Goal: Task Accomplishment & Management: Complete application form

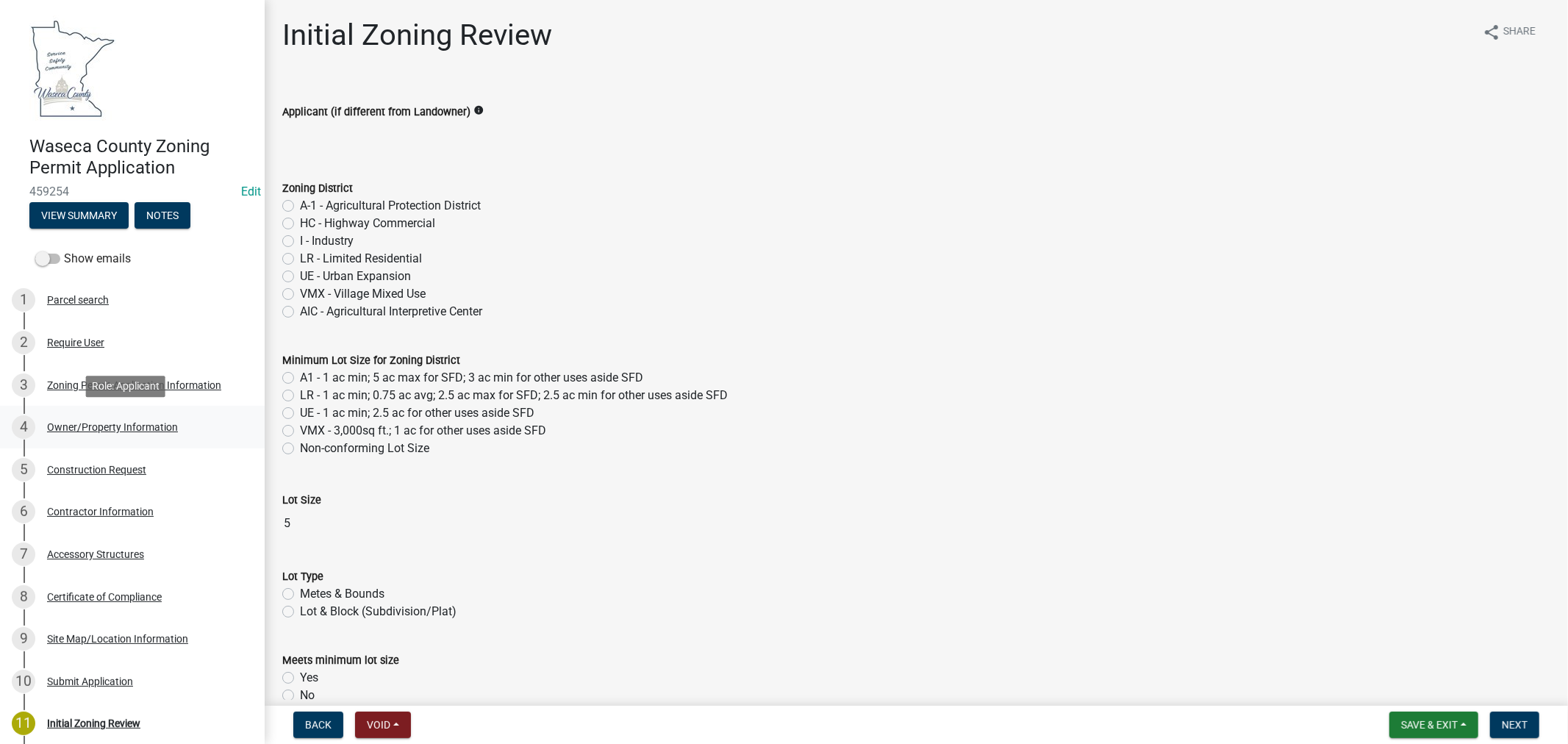
click at [108, 427] on div "Owner/Property Information" at bounding box center [112, 427] width 131 height 11
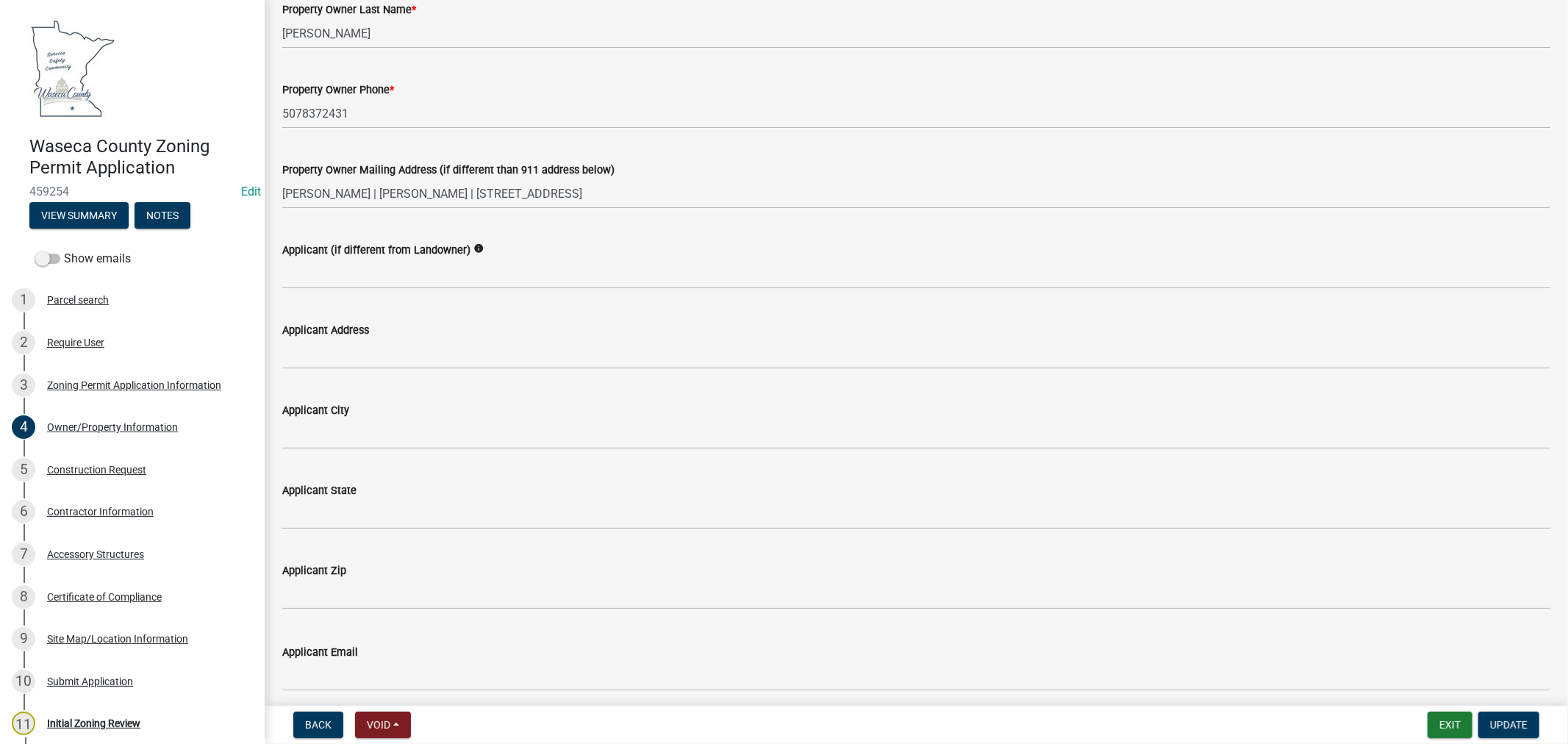
scroll to position [245, 0]
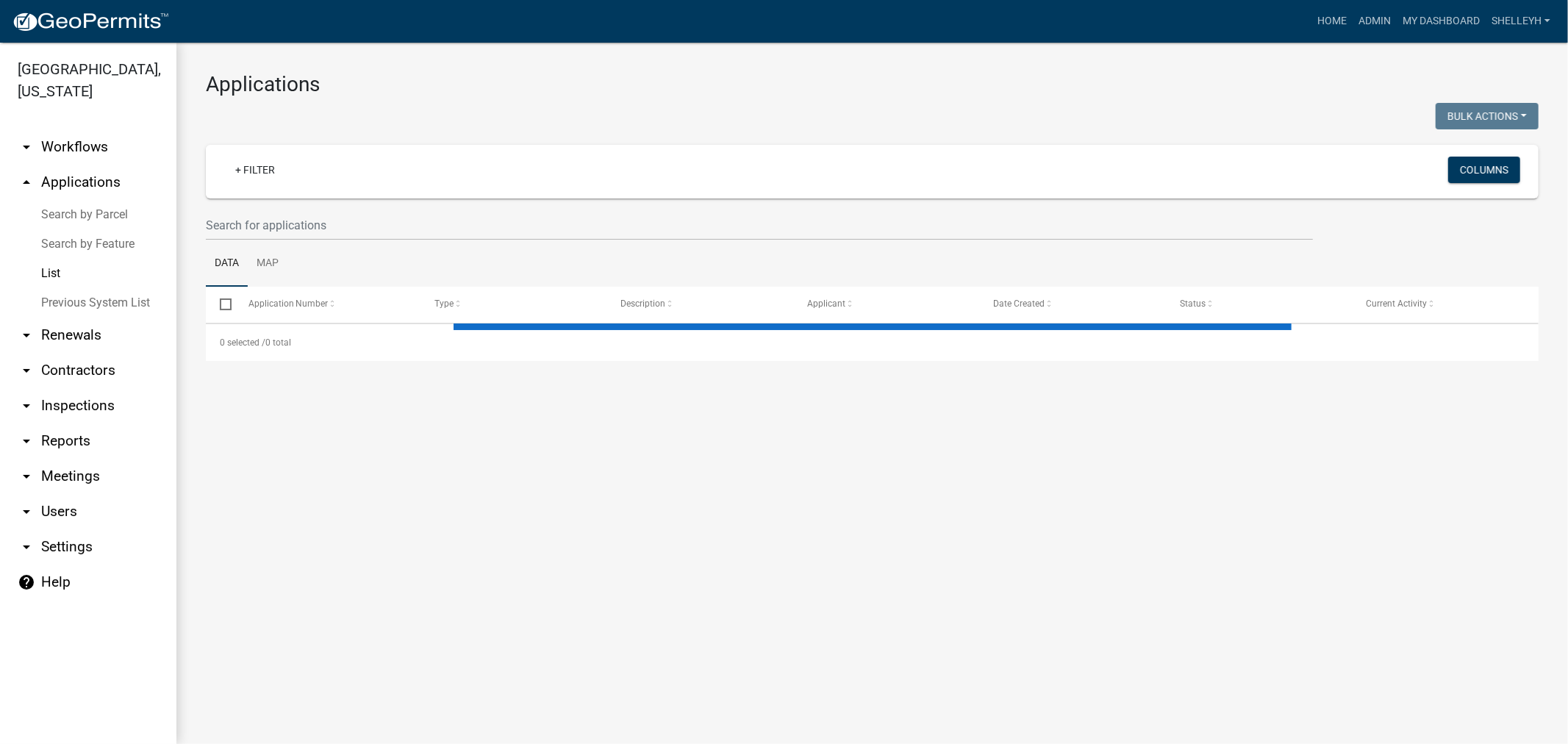
select select "1: 25"
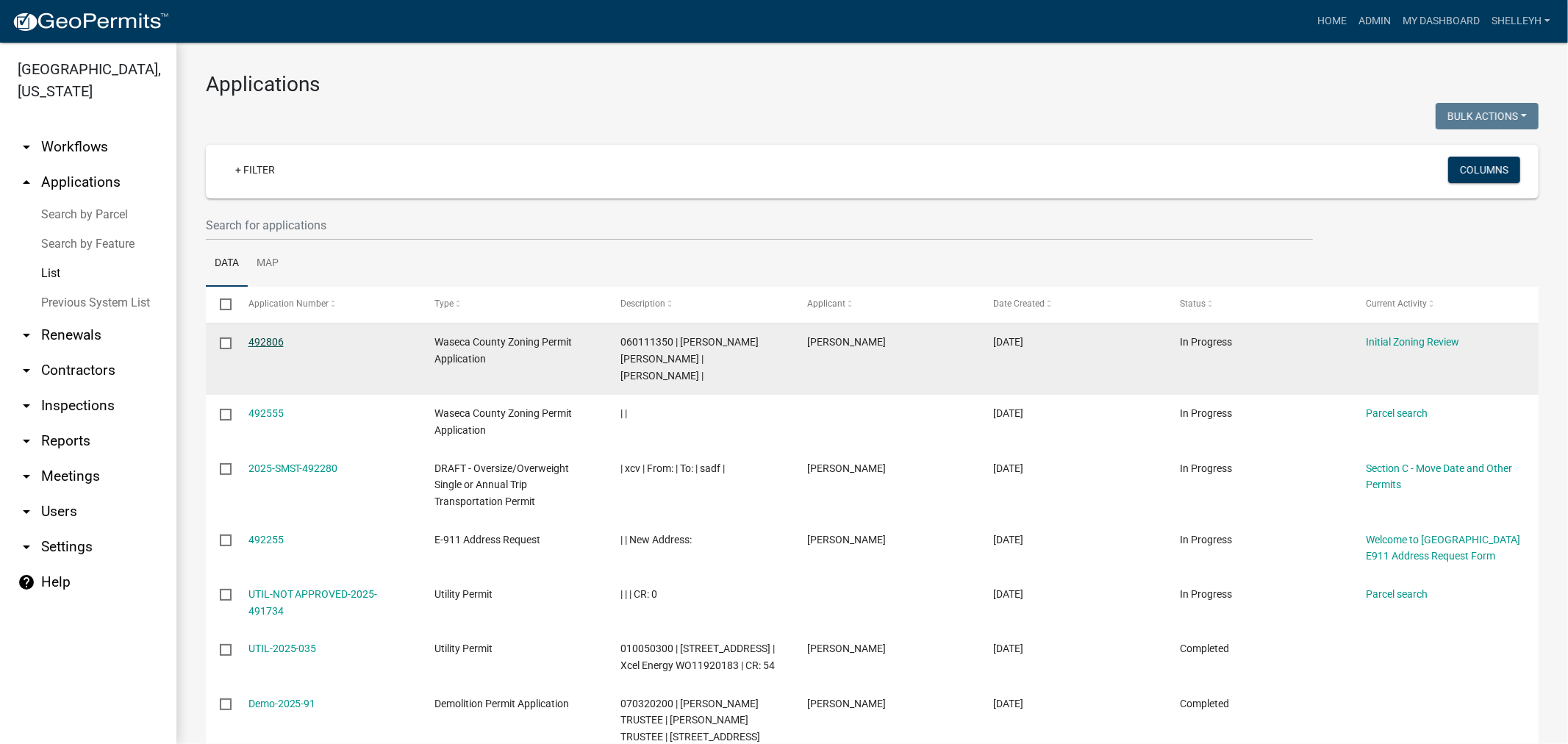
click at [272, 338] on link "492806" at bounding box center [266, 342] width 35 height 11
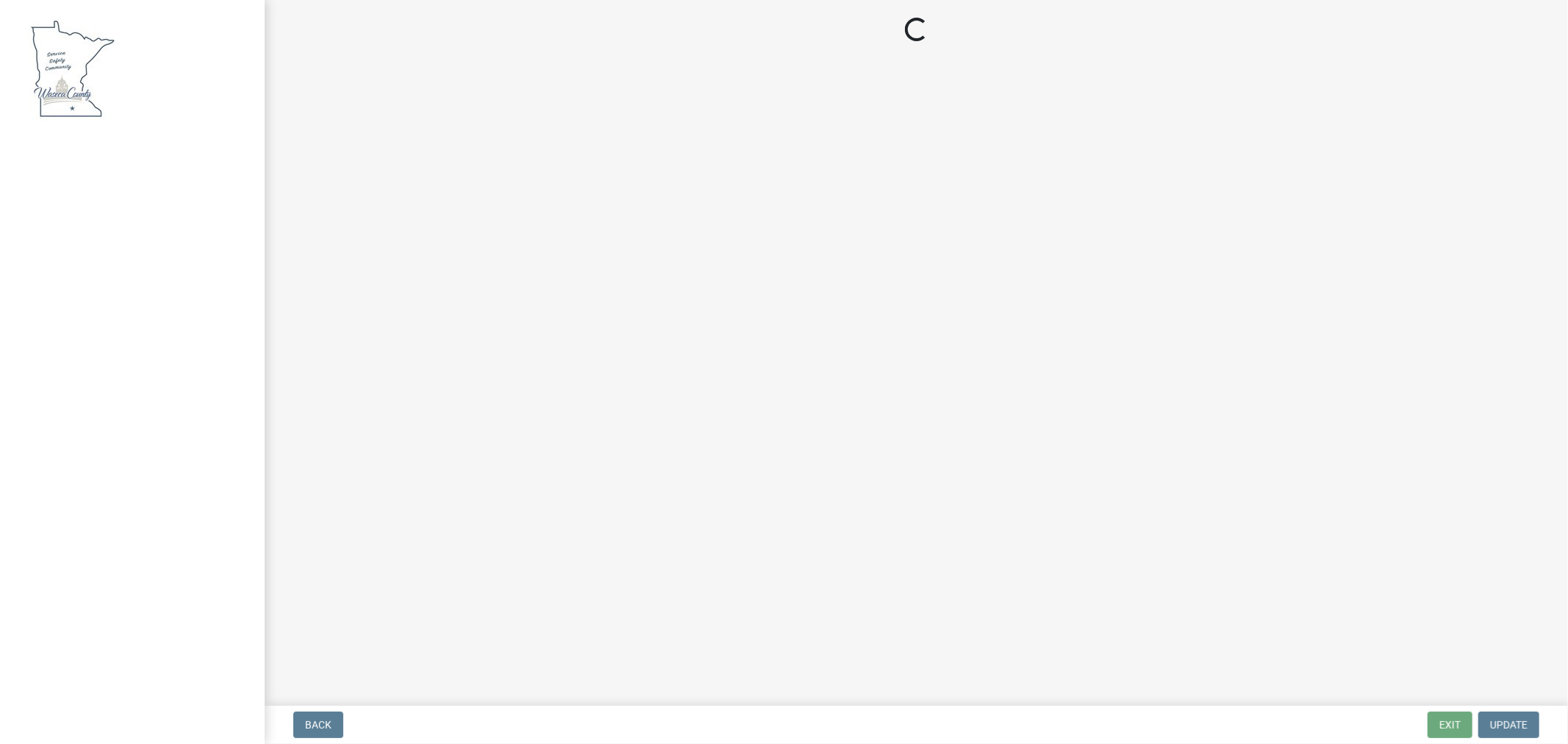
select select "9e7e0f1a-162d-468c-937f-cc7884b0d28a"
select select "f85b0be6-0ba0-4e52-abd8-9a831d915a76"
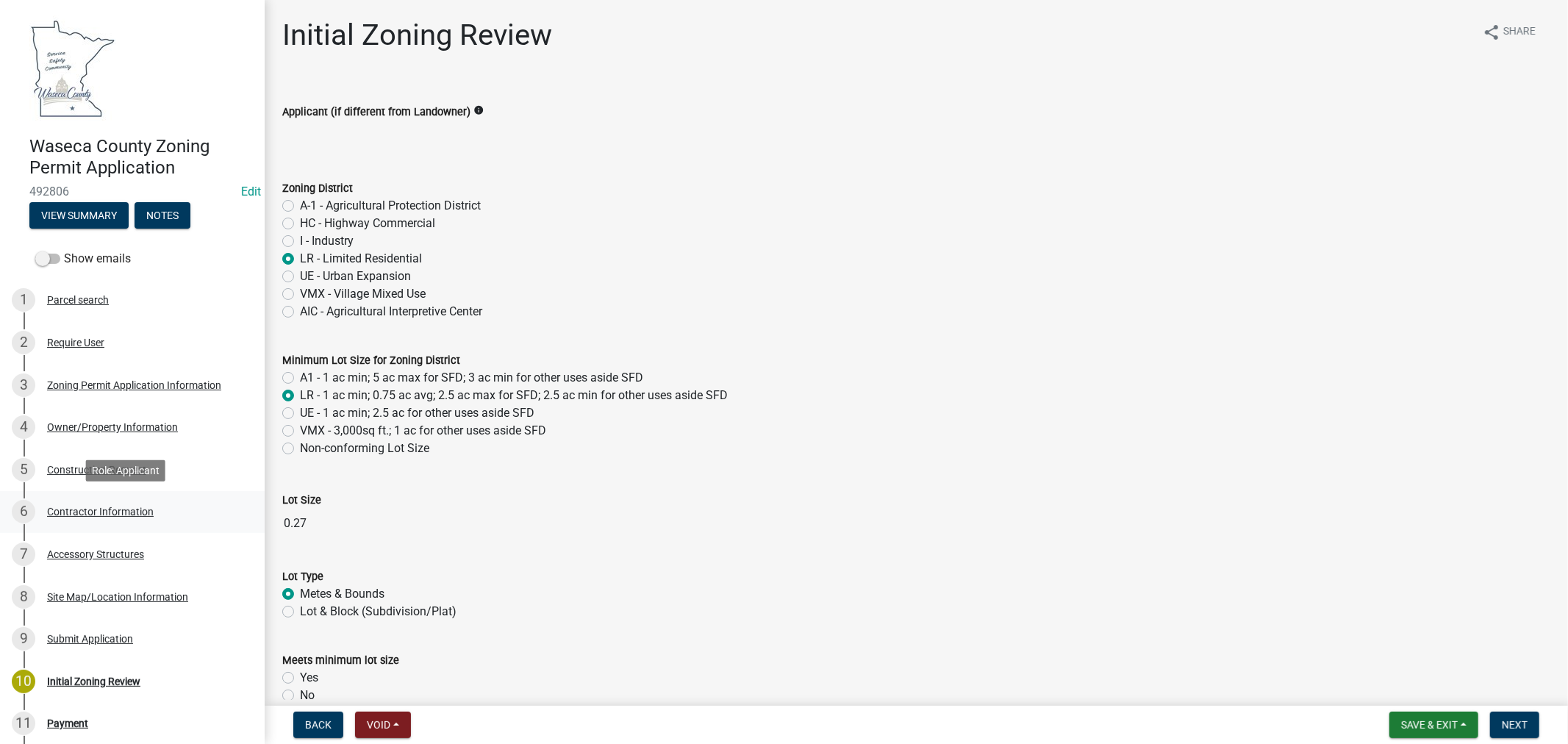
click at [106, 512] on div "Contractor Information" at bounding box center [100, 512] width 107 height 11
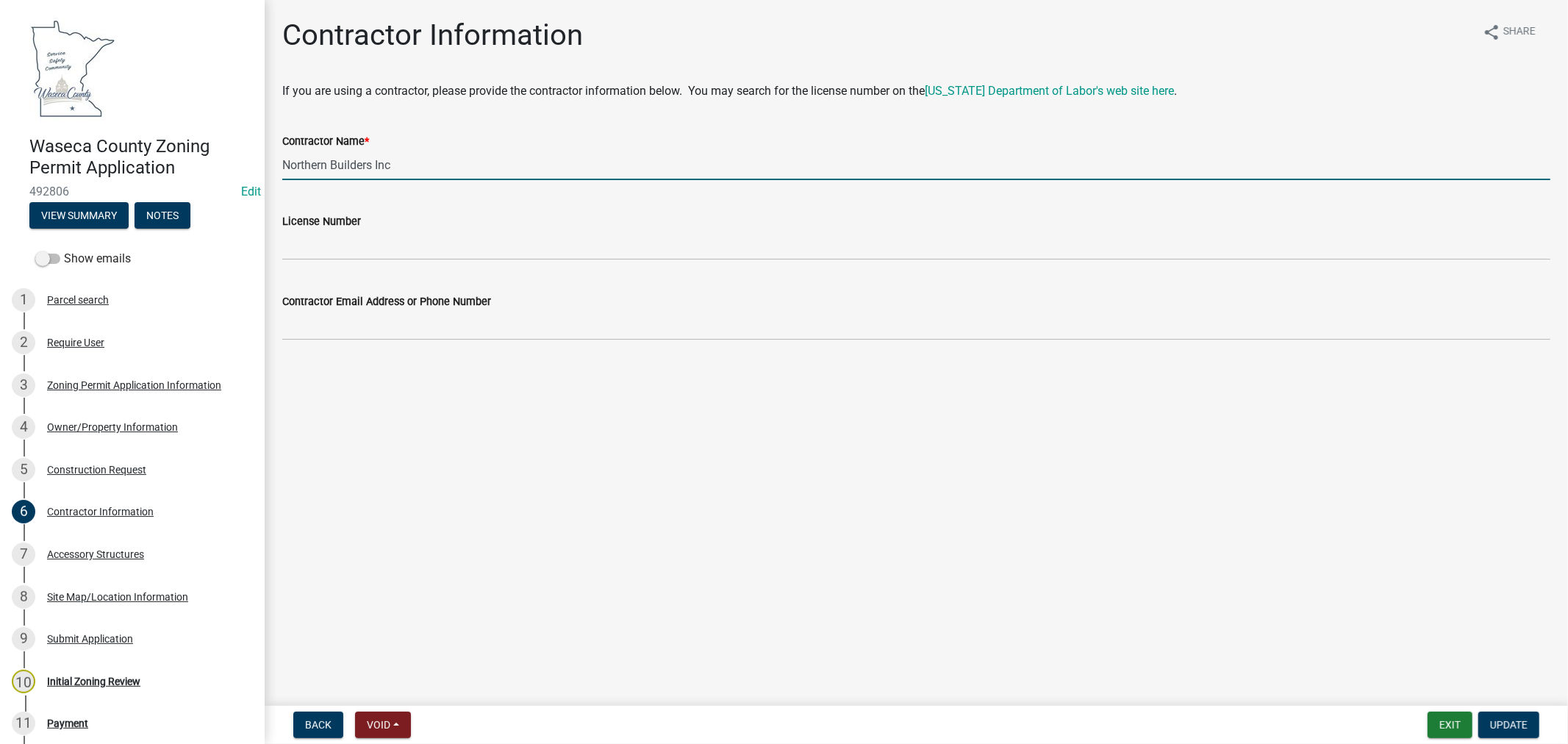
click at [328, 167] on input "Northern Builders Inc" at bounding box center [916, 165] width 1268 height 30
type input "Northland Builders Inc"
click at [1511, 720] on span "Update" at bounding box center [1509, 725] width 37 height 11
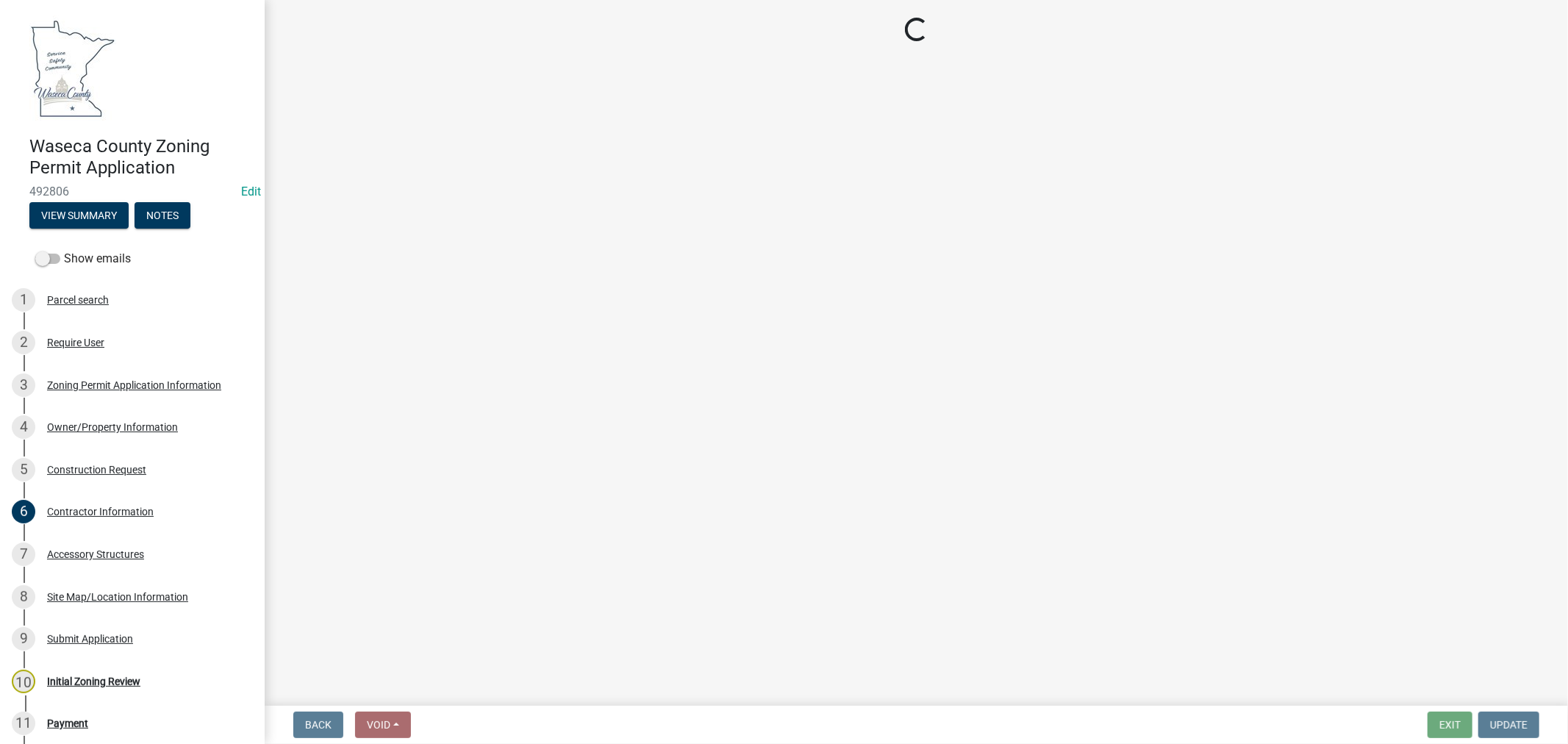
select select "9e7e0f1a-162d-468c-937f-cc7884b0d28a"
select select "f85b0be6-0ba0-4e52-abd8-9a831d915a76"
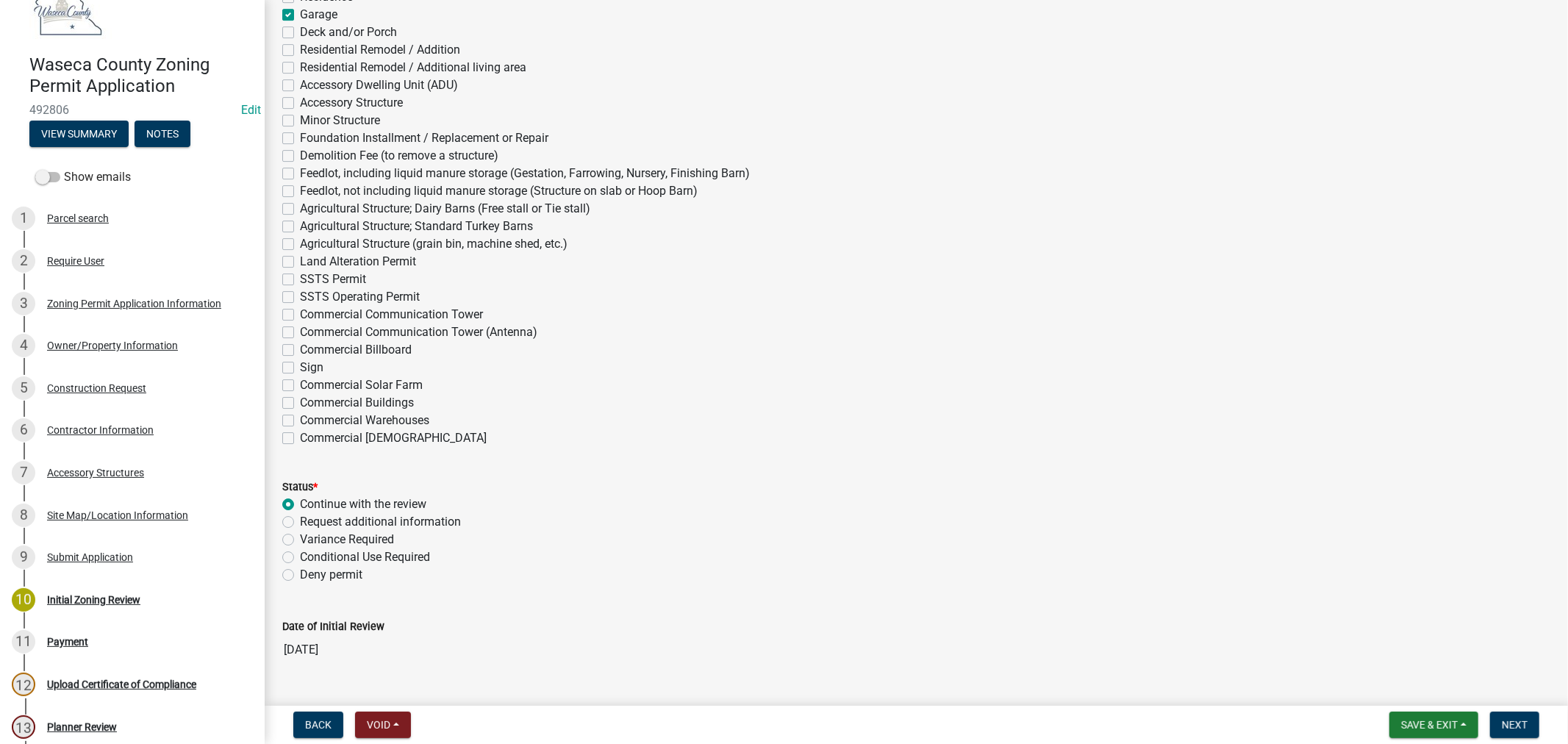
scroll to position [4142, 0]
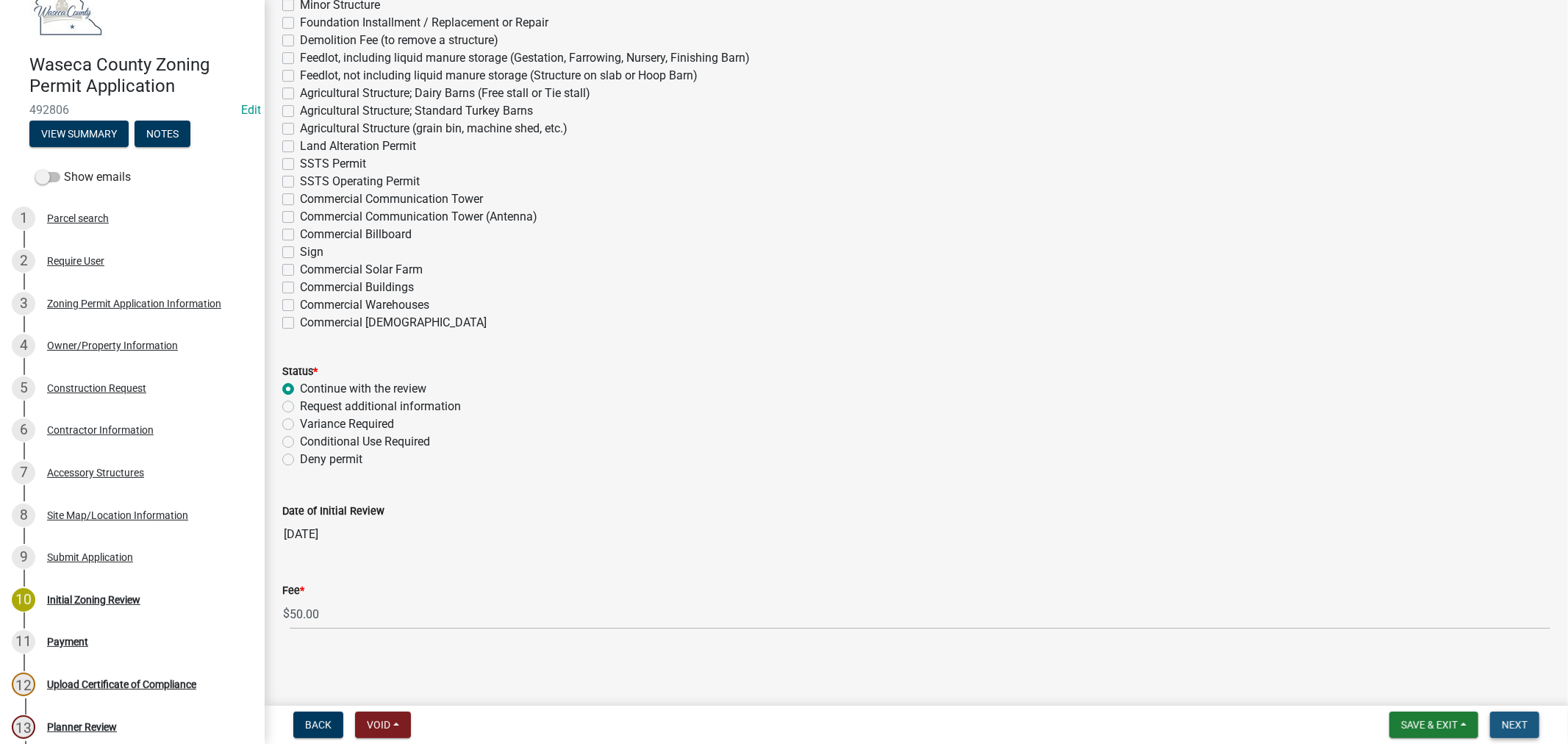
click at [1519, 724] on span "Next" at bounding box center [1515, 725] width 26 height 11
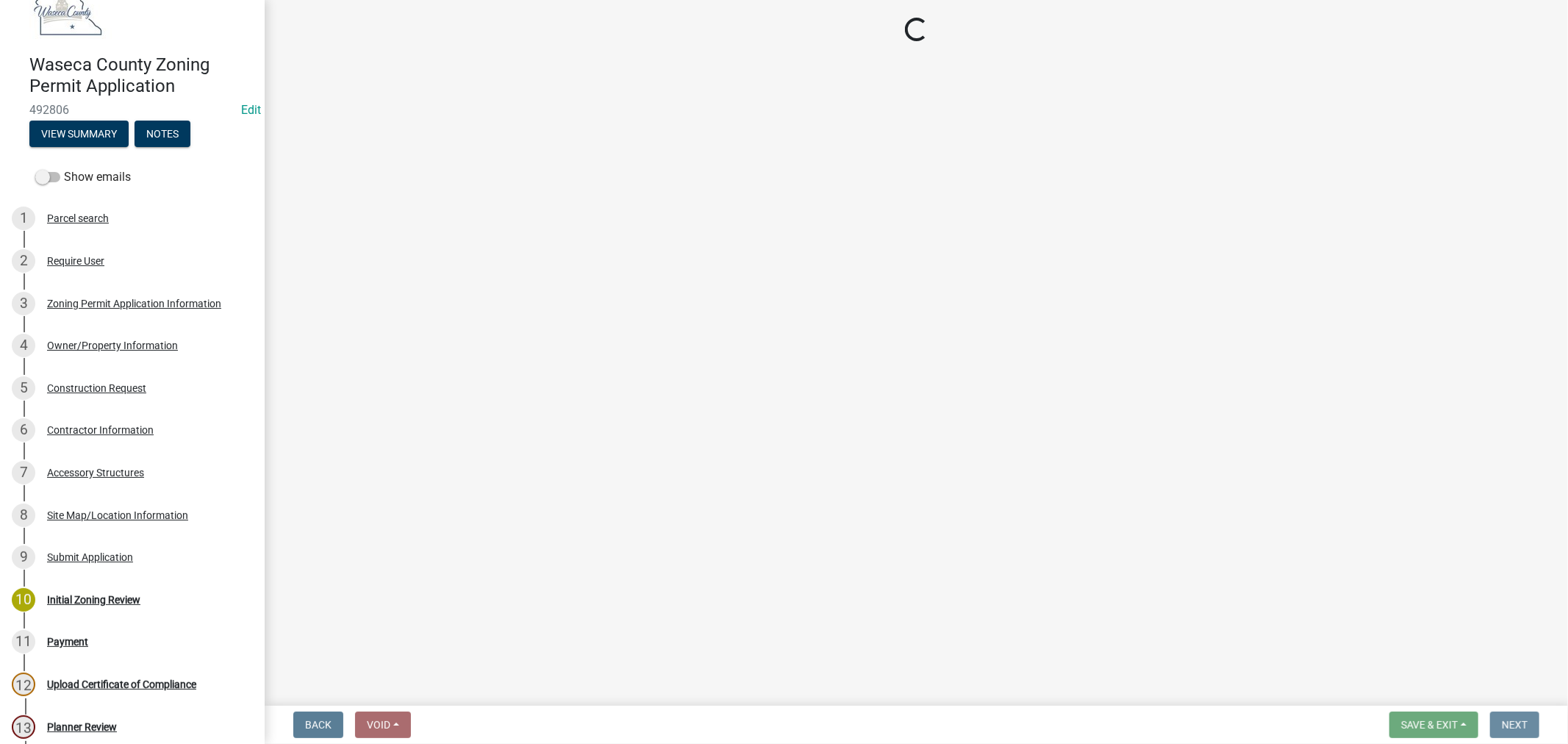
scroll to position [0, 0]
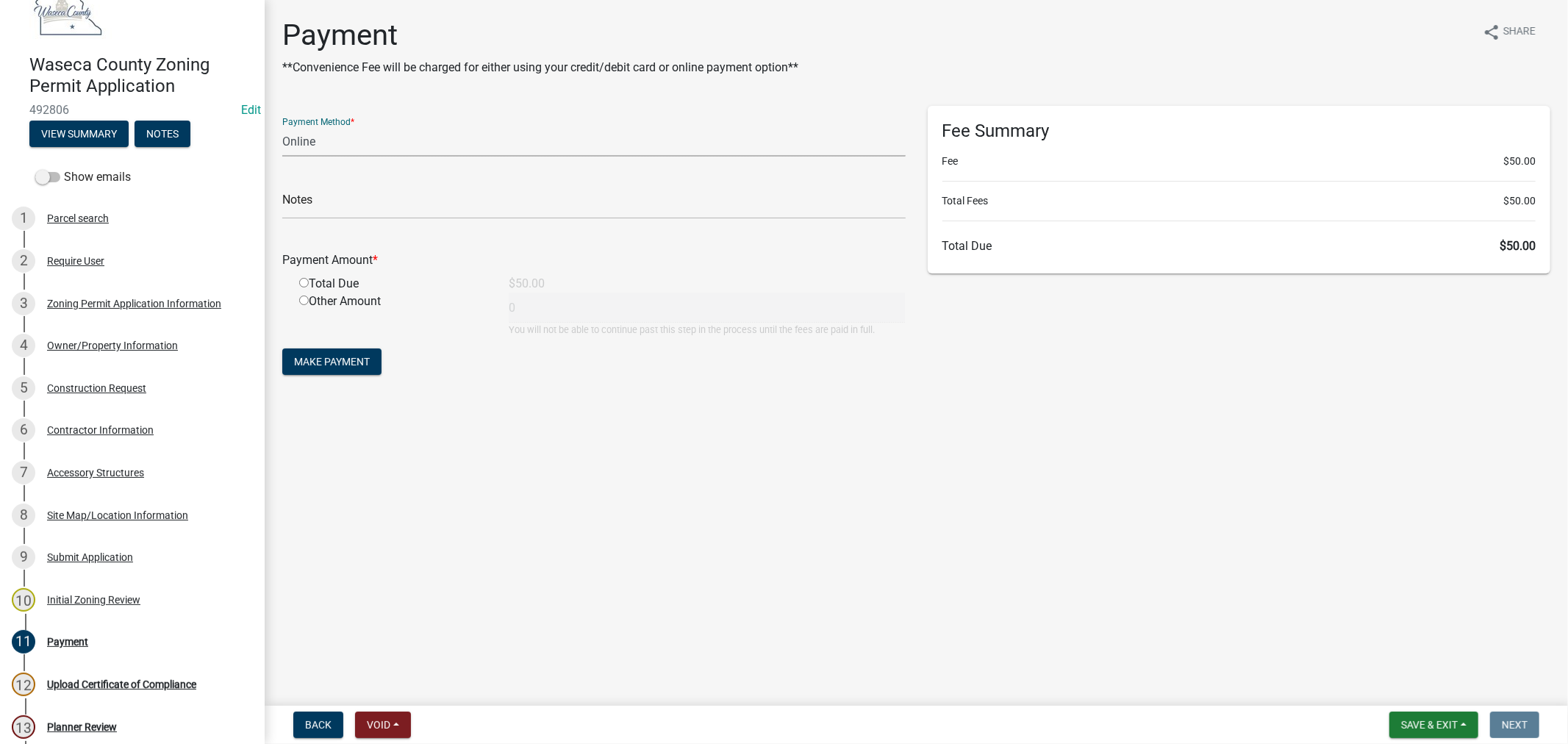
click at [424, 141] on select "Credit Card POS Check Cash Online" at bounding box center [594, 141] width 623 height 30
select select "1: 0"
click at [283, 126] on select "Credit Card POS Check Cash Online" at bounding box center [594, 141] width 623 height 30
click at [334, 208] on input "text" at bounding box center [594, 204] width 623 height 30
type input "3868"
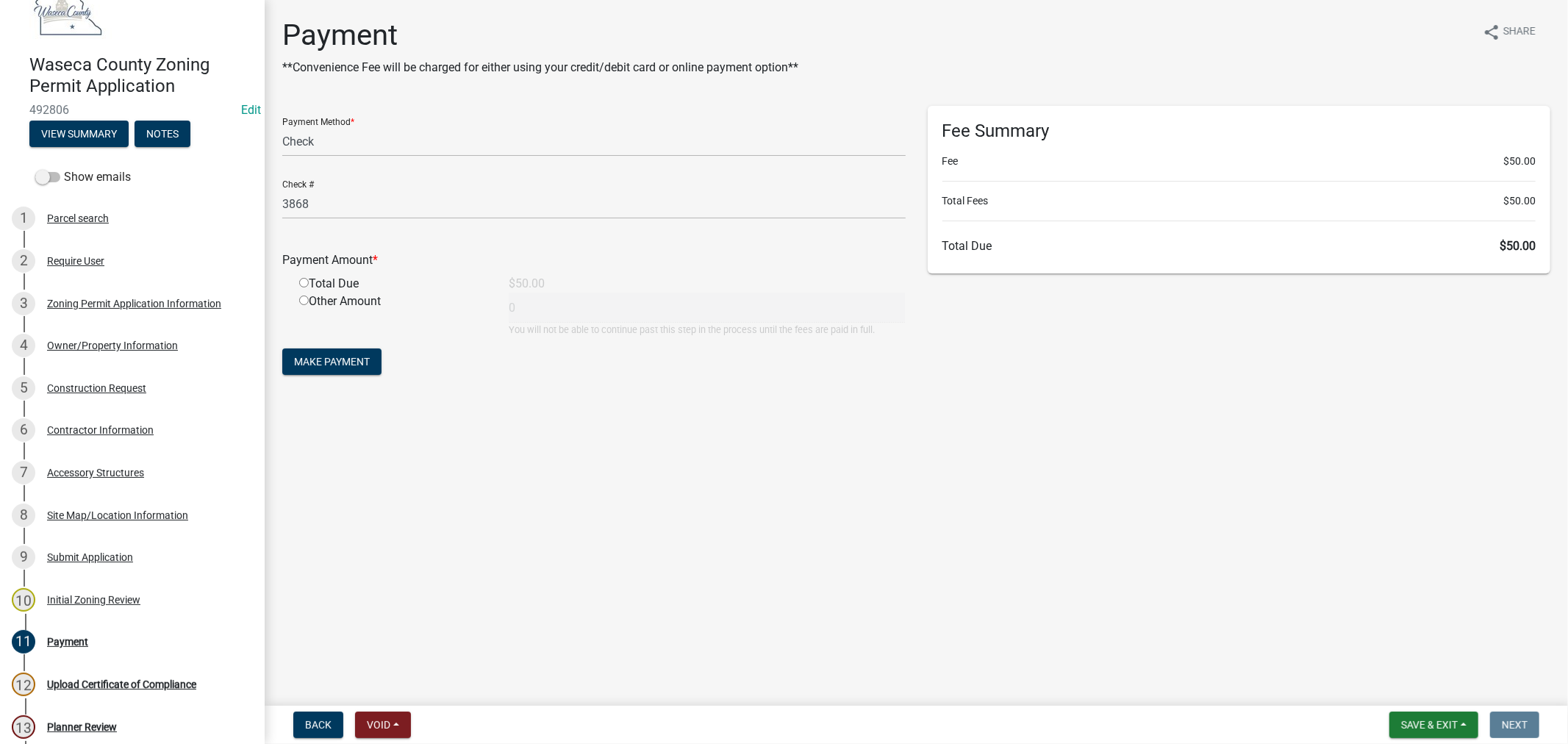
click at [299, 283] on input "radio" at bounding box center [304, 283] width 10 height 10
radio input "true"
type input "50"
click at [341, 365] on span "Make Payment" at bounding box center [332, 362] width 76 height 11
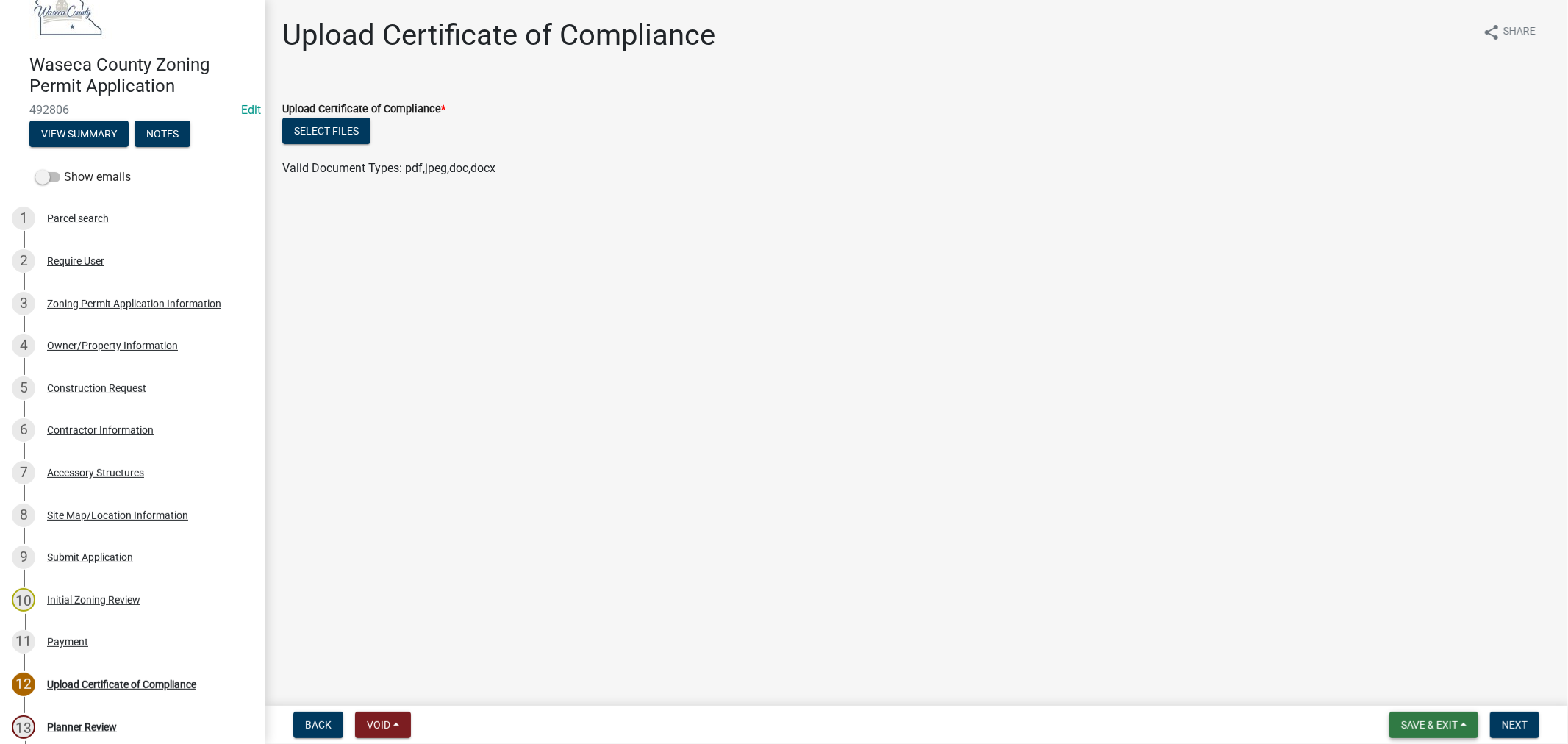
click at [1424, 725] on span "Save & Exit" at bounding box center [1430, 725] width 57 height 11
click at [1403, 657] on button "Save" at bounding box center [1420, 651] width 117 height 35
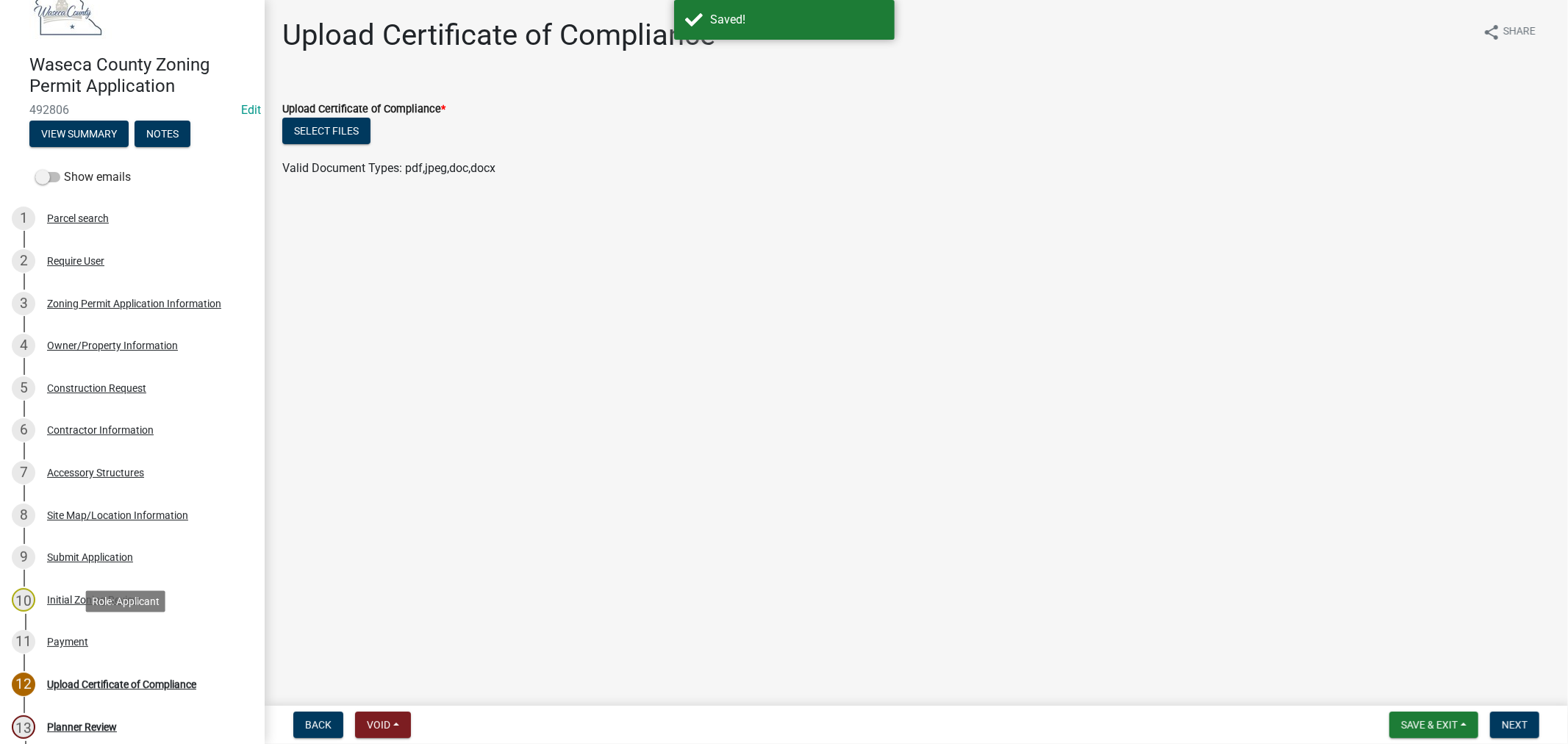
click at [61, 638] on div "Payment" at bounding box center [68, 642] width 42 height 11
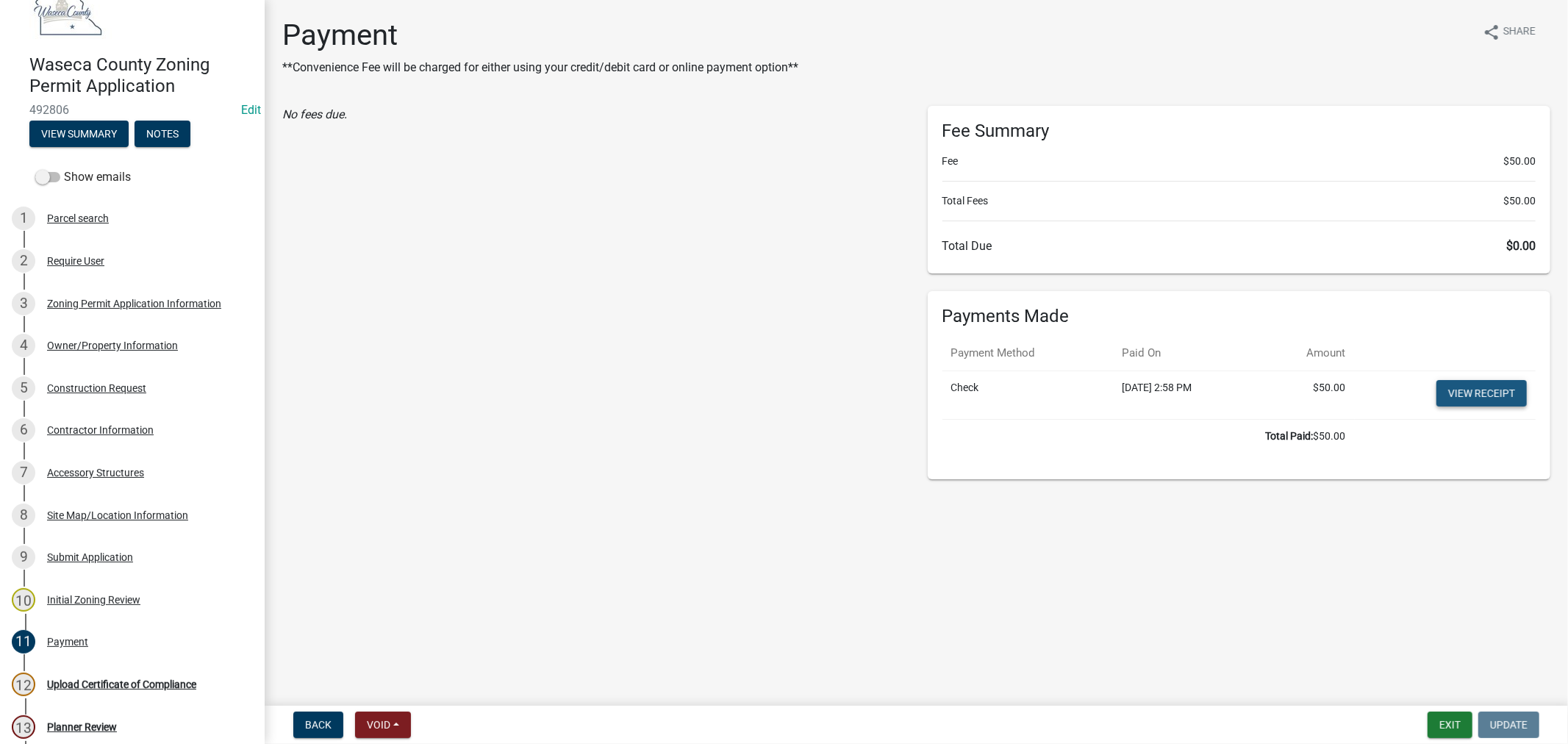
click at [1481, 383] on link "View receipt" at bounding box center [1482, 394] width 90 height 26
drag, startPoint x: 1446, startPoint y: 727, endPoint x: 542, endPoint y: 530, distance: 925.2
click at [544, 532] on wm-app "Waseca County Zoning Permit Application 492806 Edit View Summary Notes Show ema…" at bounding box center [784, 372] width 1568 height 744
click at [85, 383] on div "Construction Request" at bounding box center [97, 388] width 99 height 11
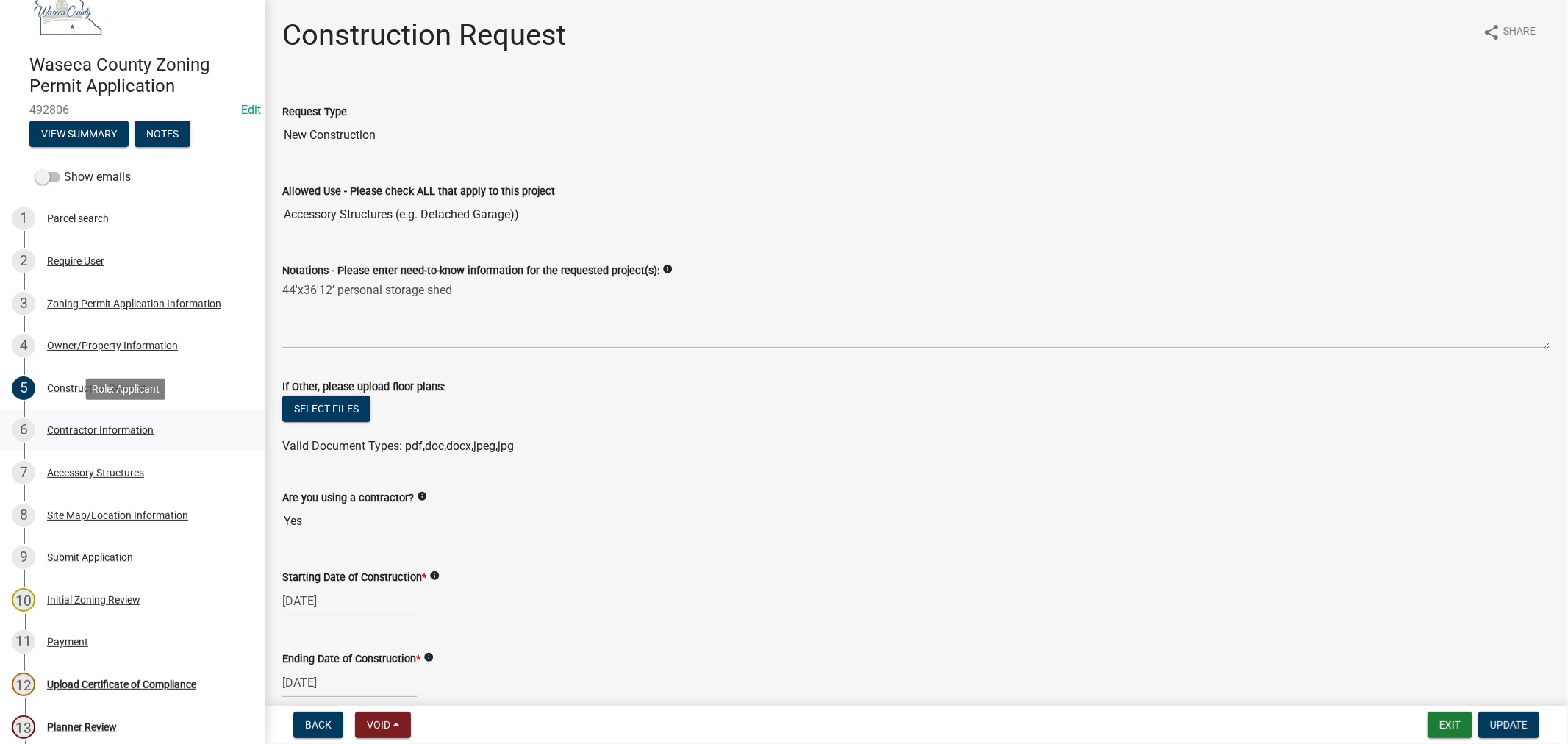
click at [102, 434] on div "Contractor Information" at bounding box center [100, 430] width 107 height 11
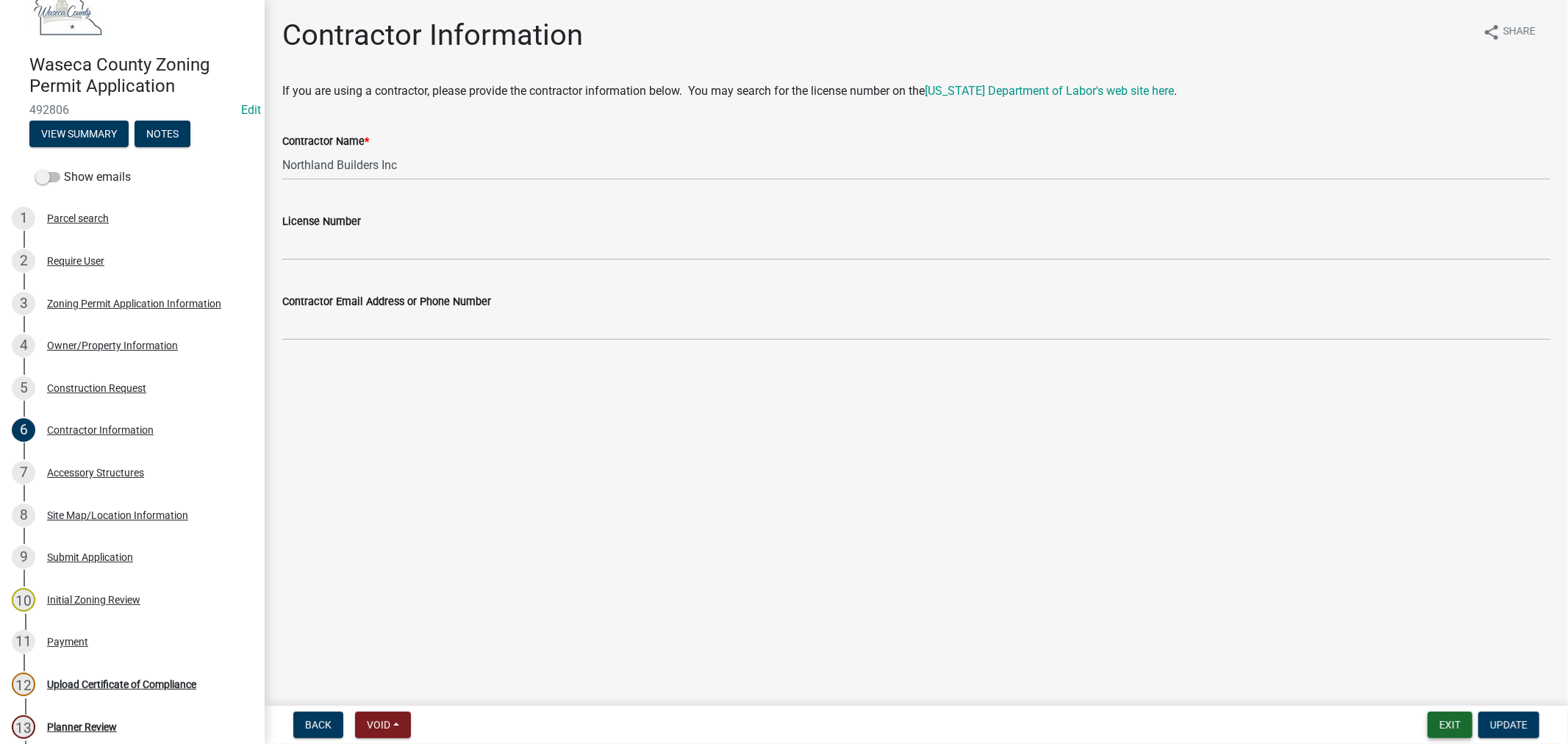
click at [1437, 722] on button "Exit" at bounding box center [1450, 725] width 45 height 26
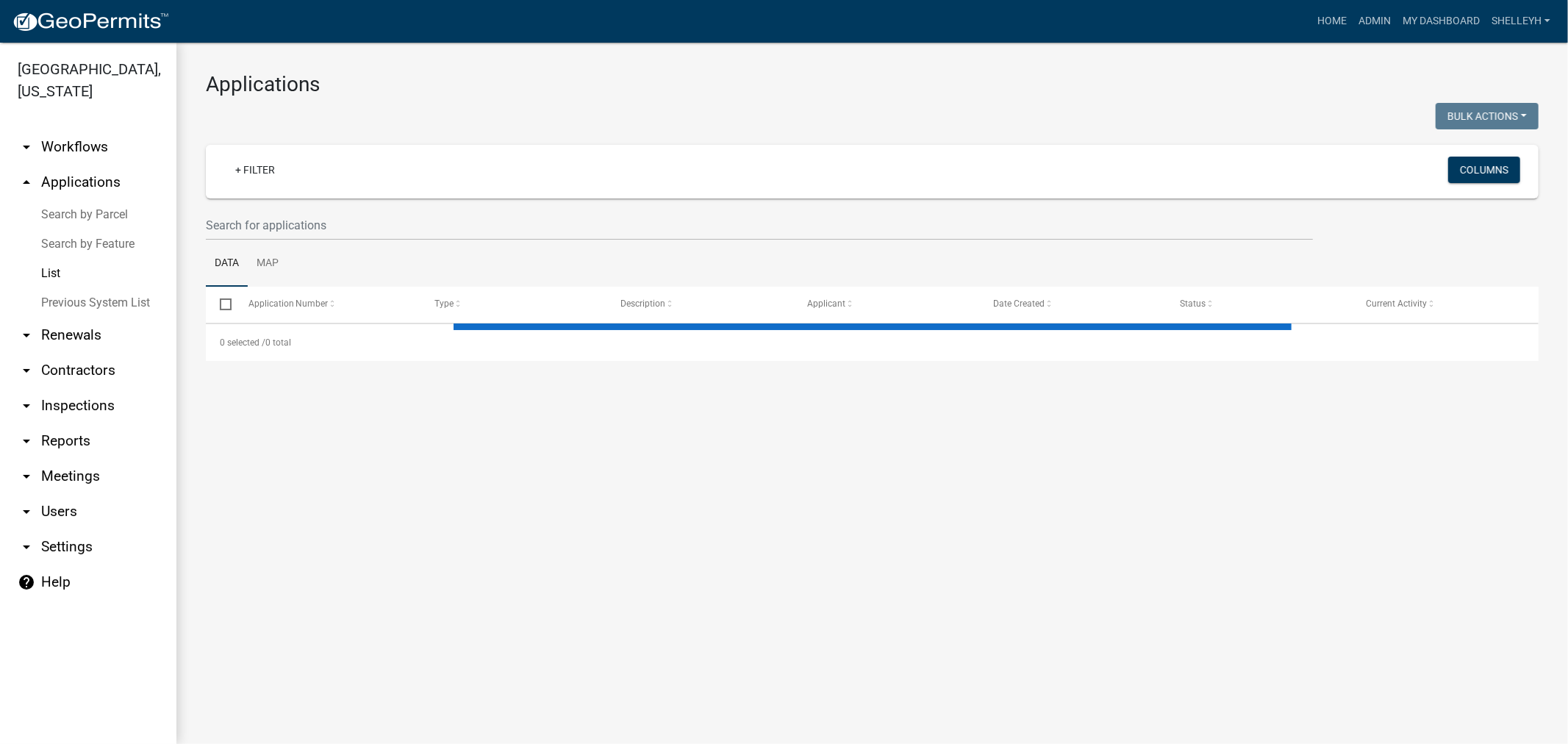
select select "1: 25"
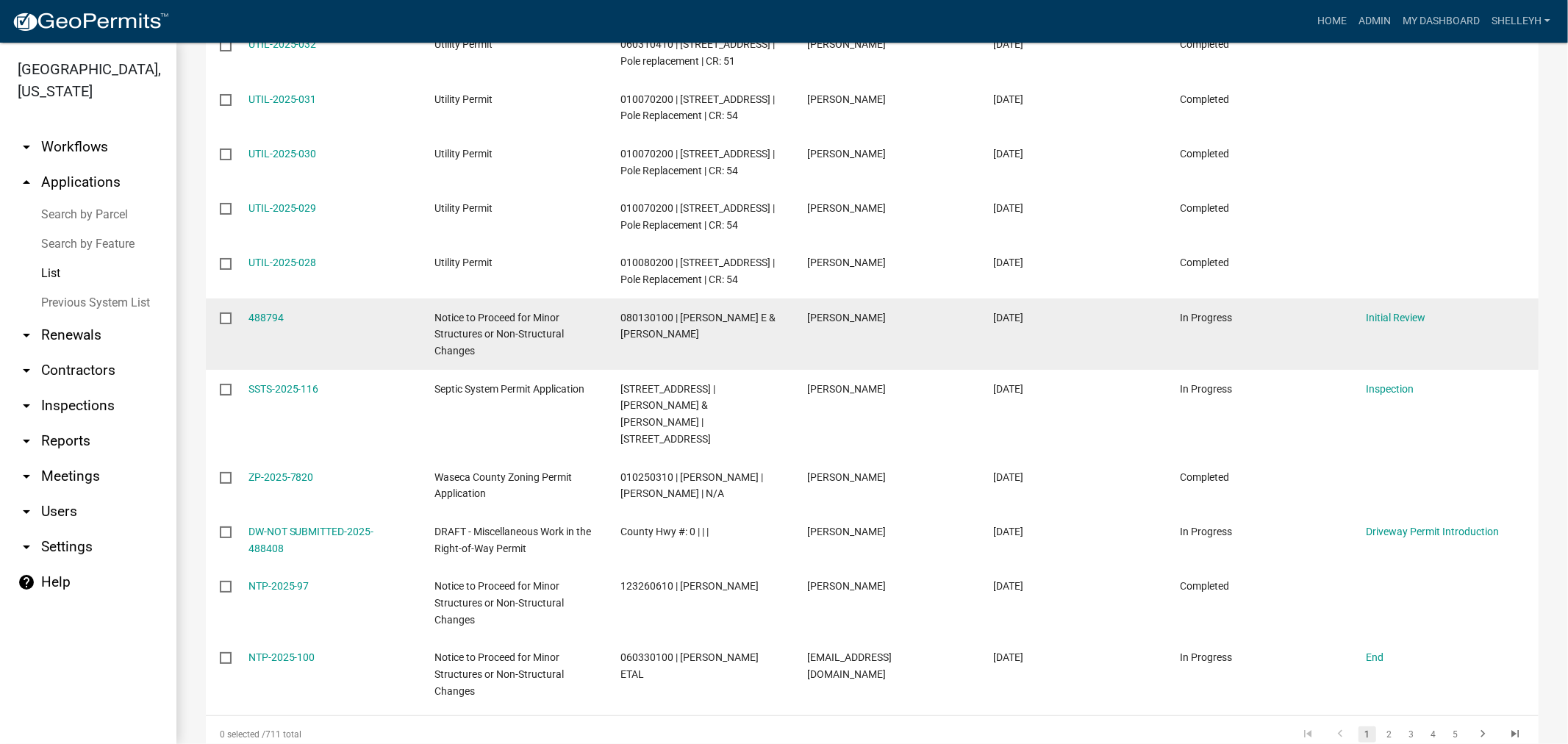
scroll to position [1226, 0]
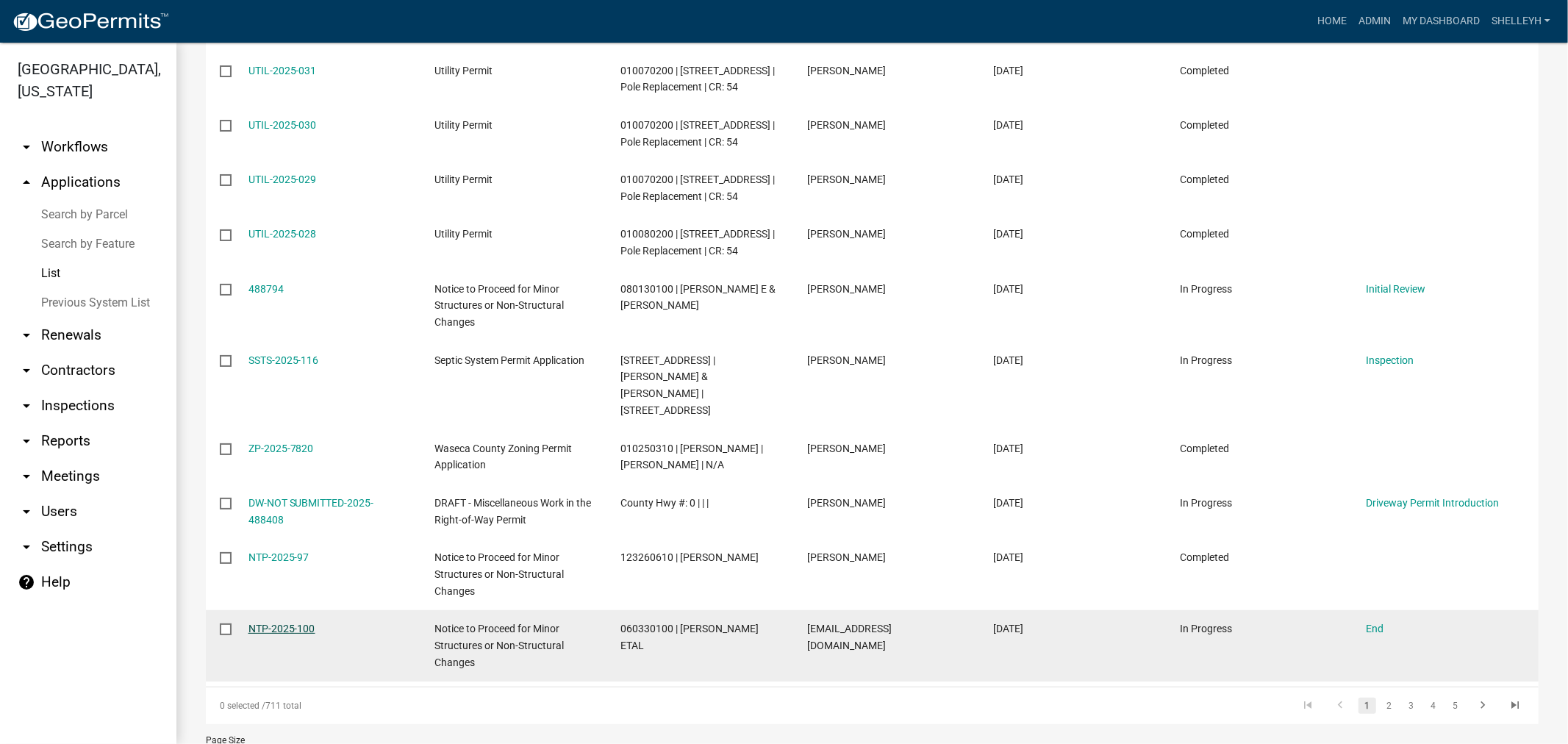
click at [275, 623] on link "NTP-2025-100" at bounding box center [282, 629] width 67 height 11
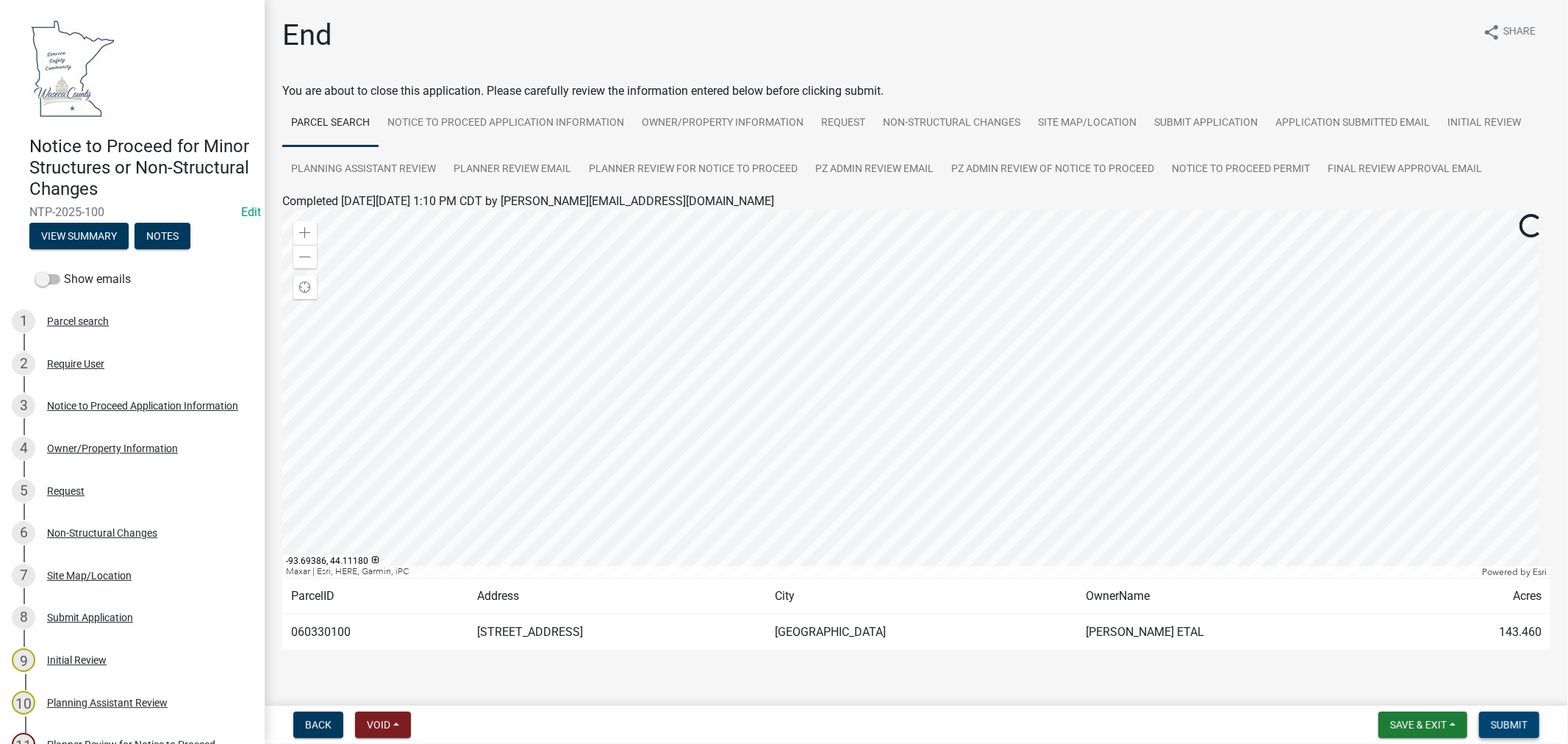
click at [1517, 722] on span "Submit" at bounding box center [1509, 725] width 37 height 11
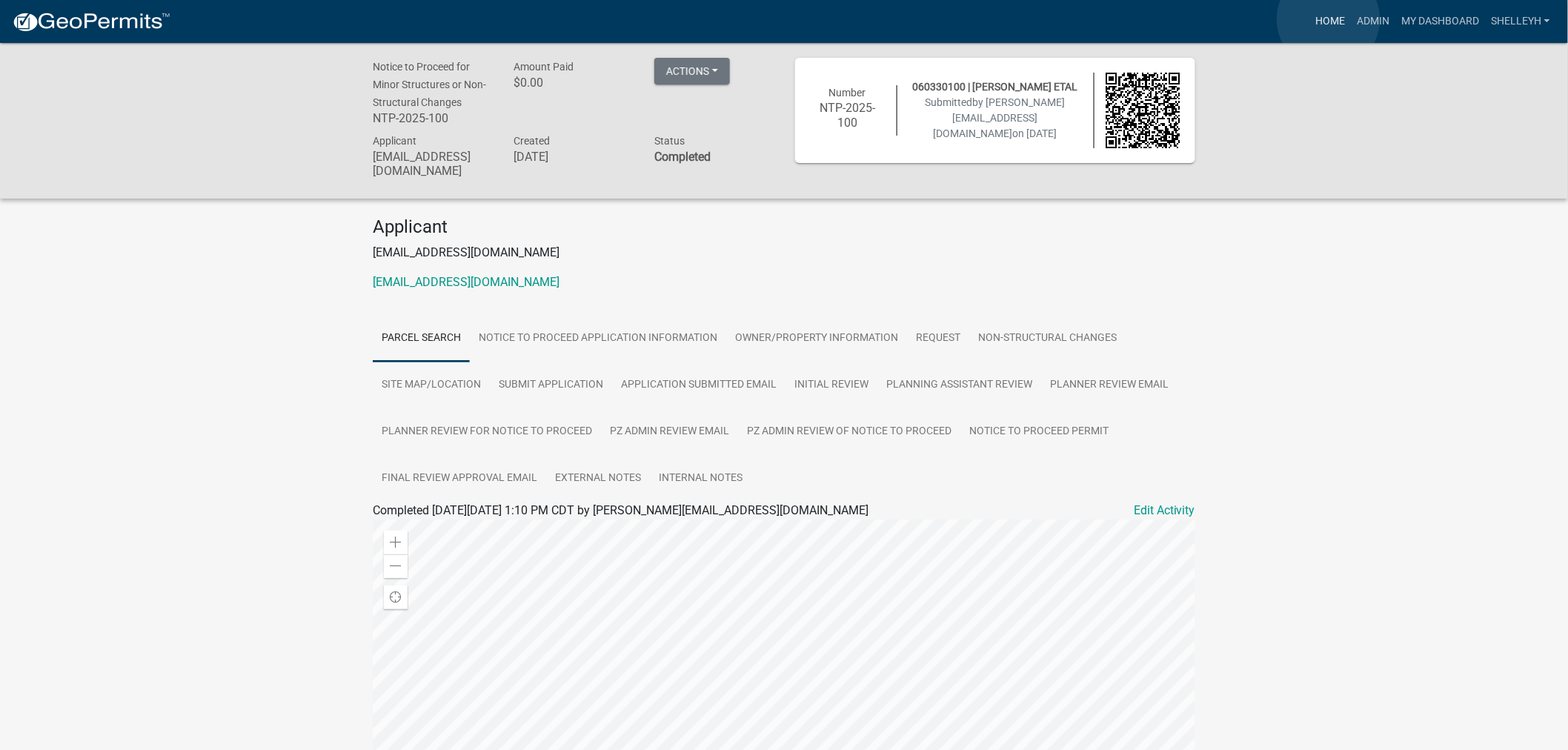
click at [1328, 19] on link "Home" at bounding box center [1330, 21] width 42 height 28
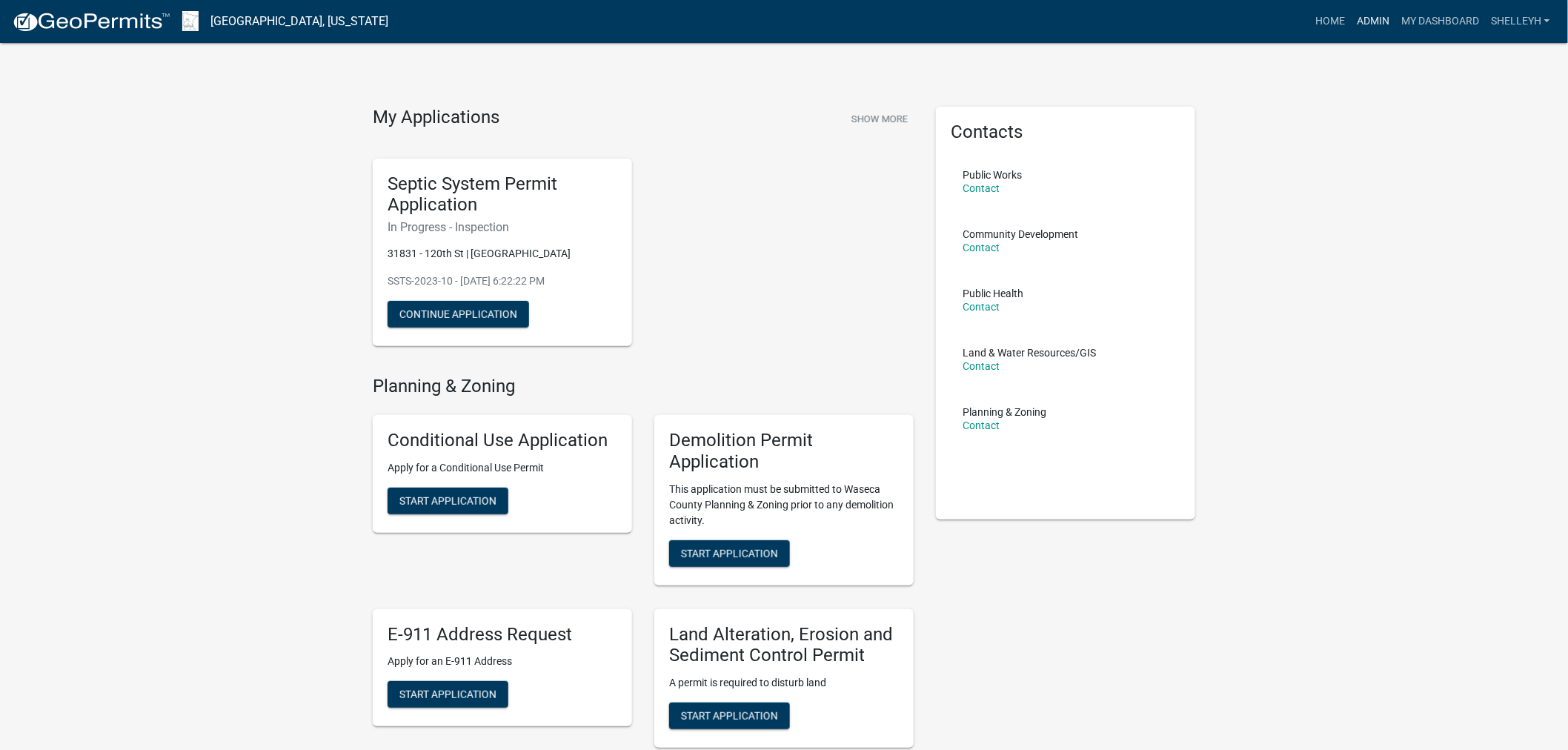
click at [1380, 16] on link "Admin" at bounding box center [1373, 21] width 44 height 28
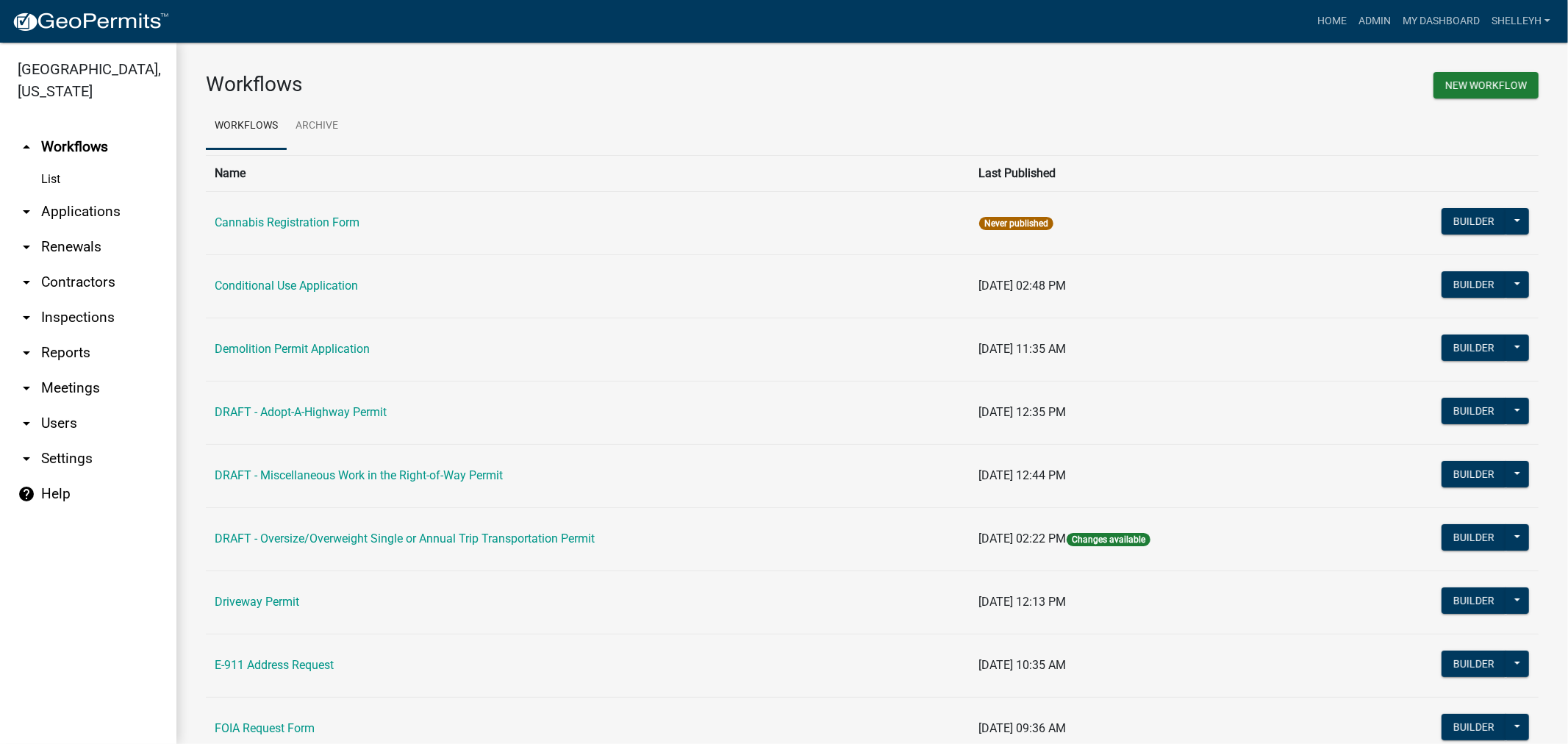
click at [84, 208] on link "arrow_drop_down Applications" at bounding box center [88, 211] width 177 height 35
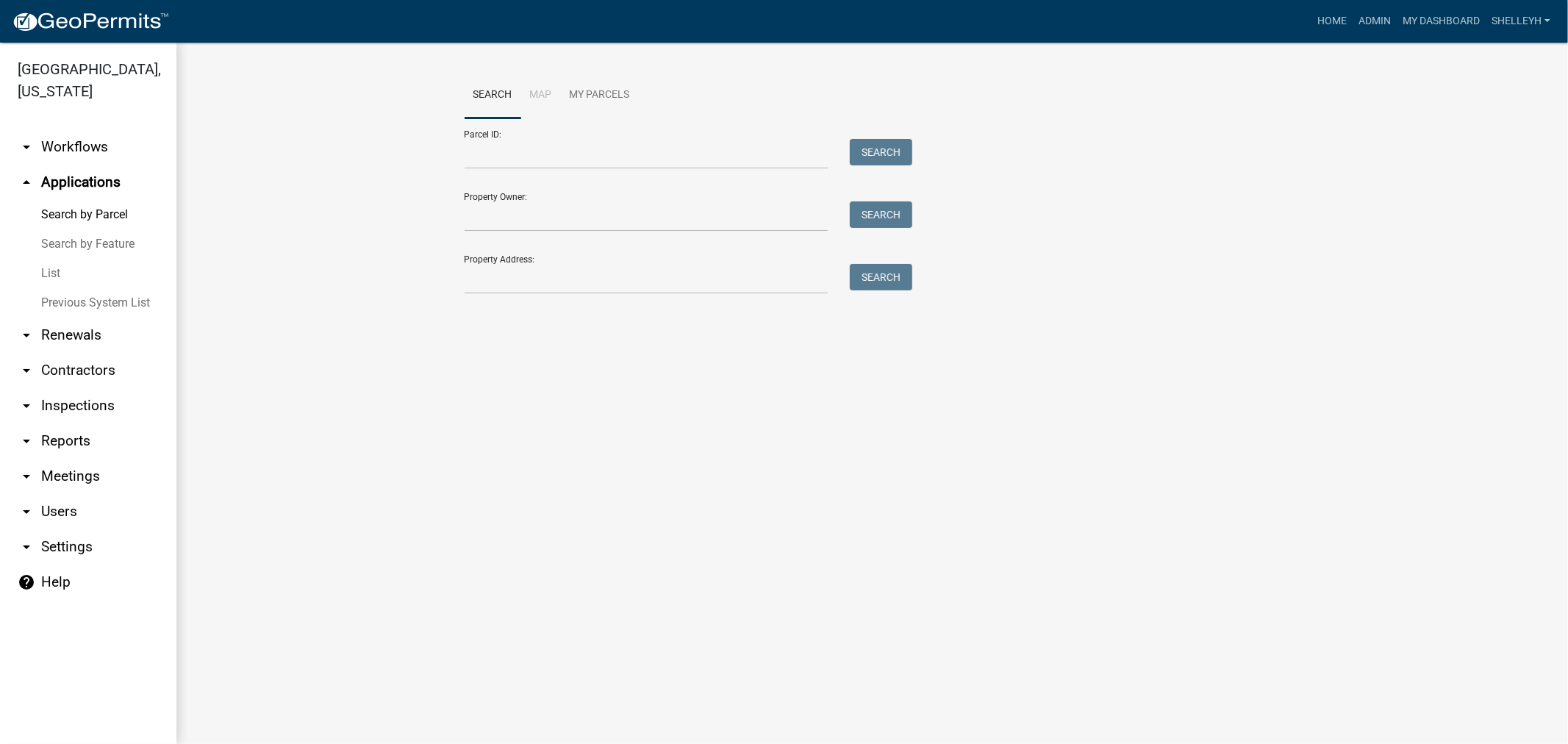
click at [41, 277] on link "List" at bounding box center [88, 274] width 177 height 29
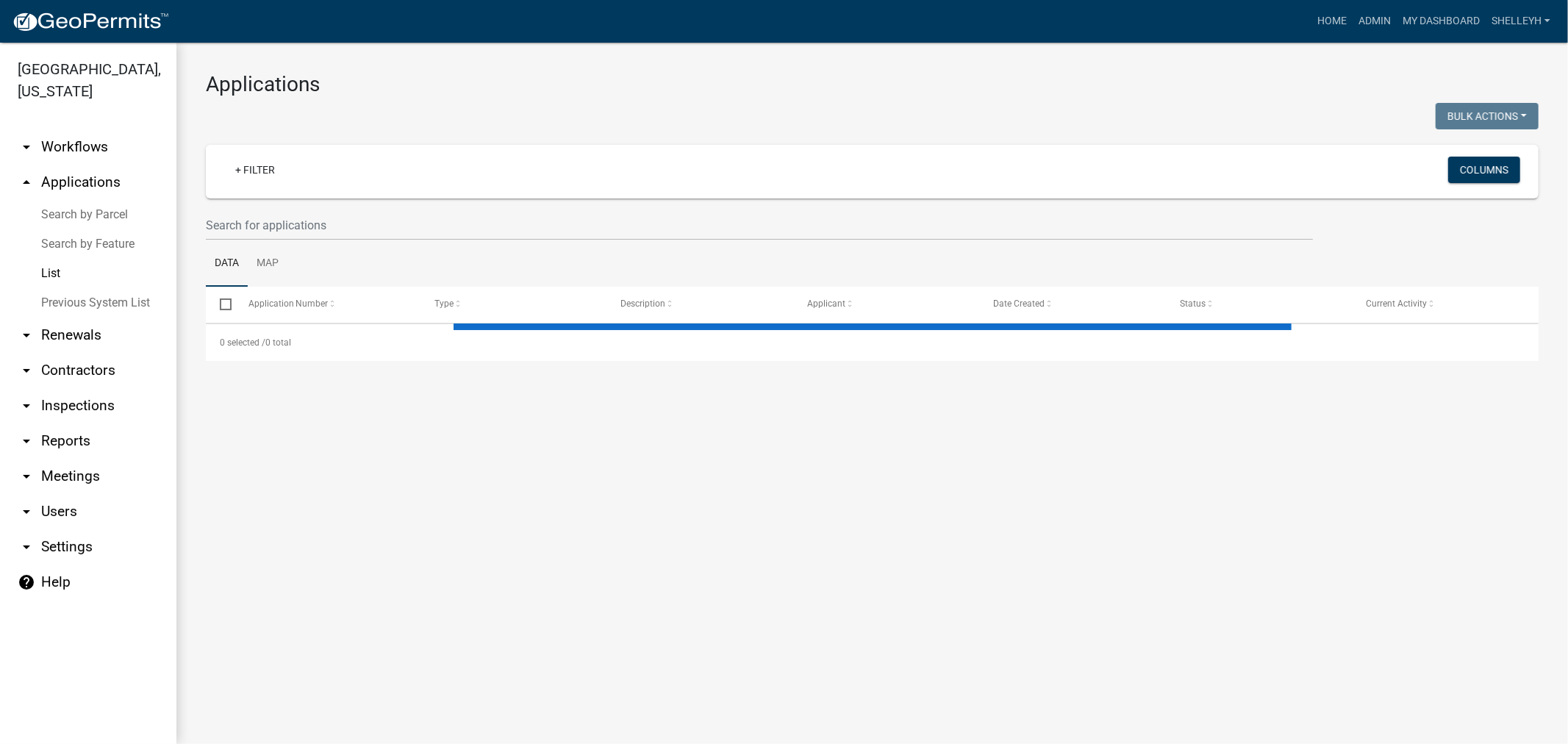
select select "1: 25"
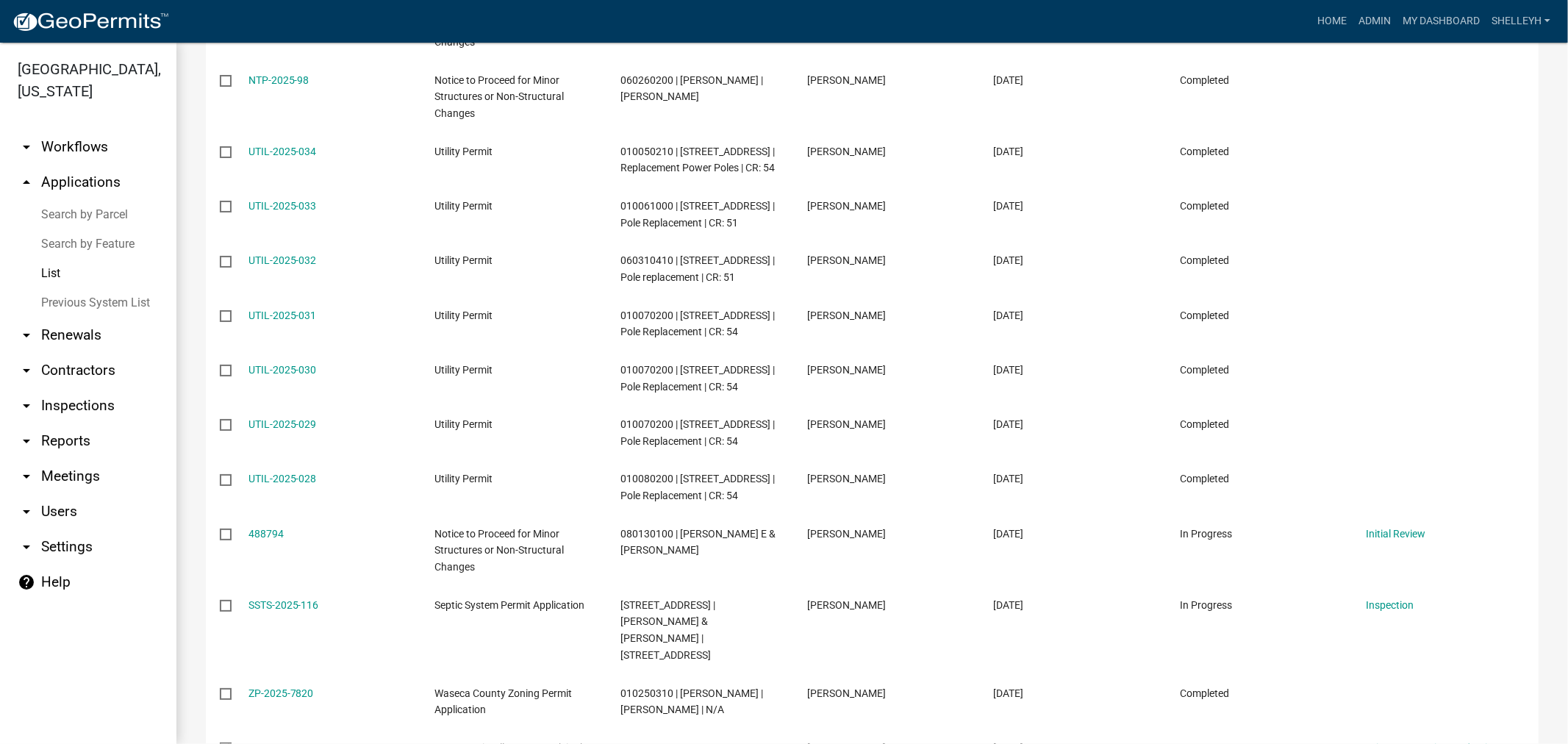
scroll to position [1263, 0]
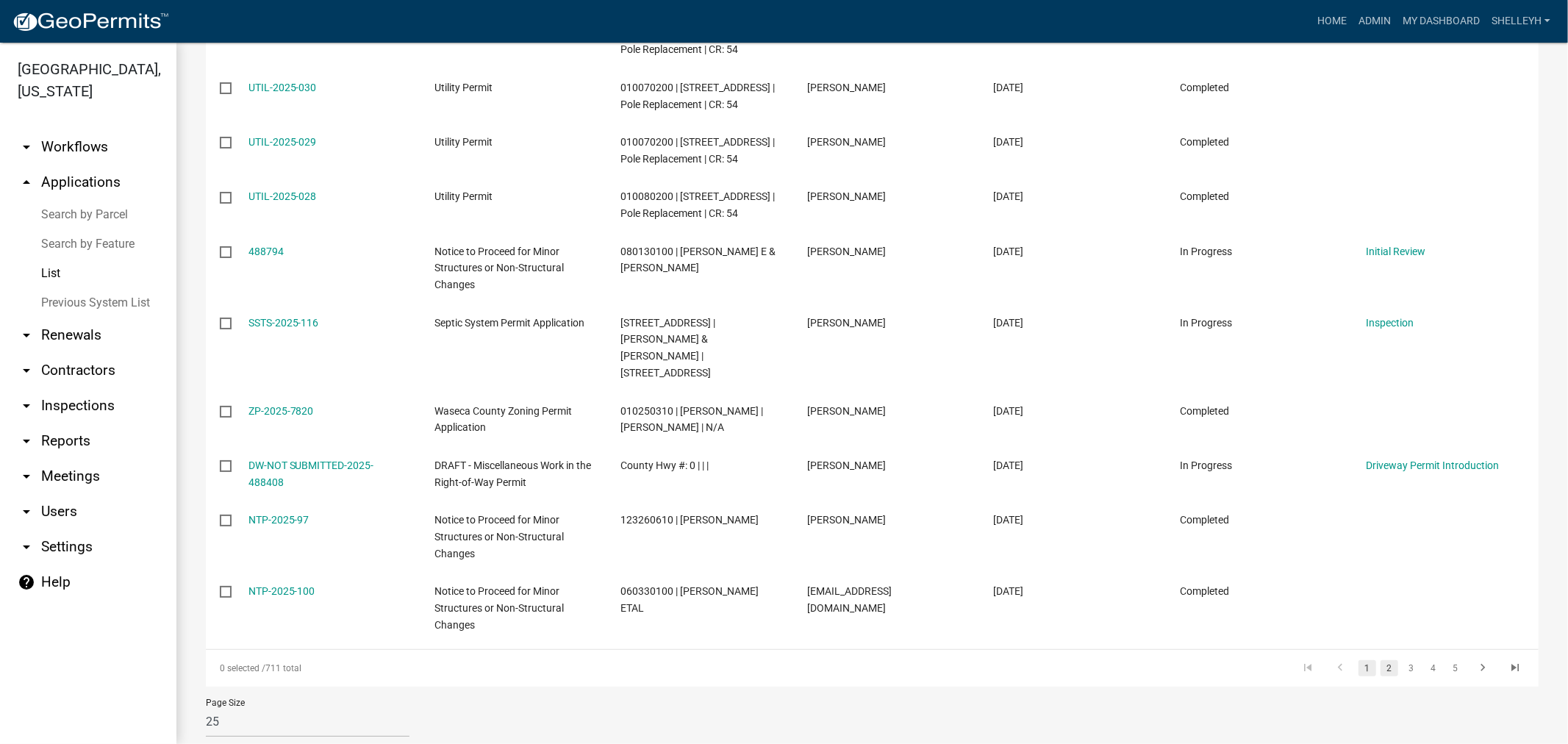
click at [1381, 661] on link "2" at bounding box center [1390, 669] width 18 height 16
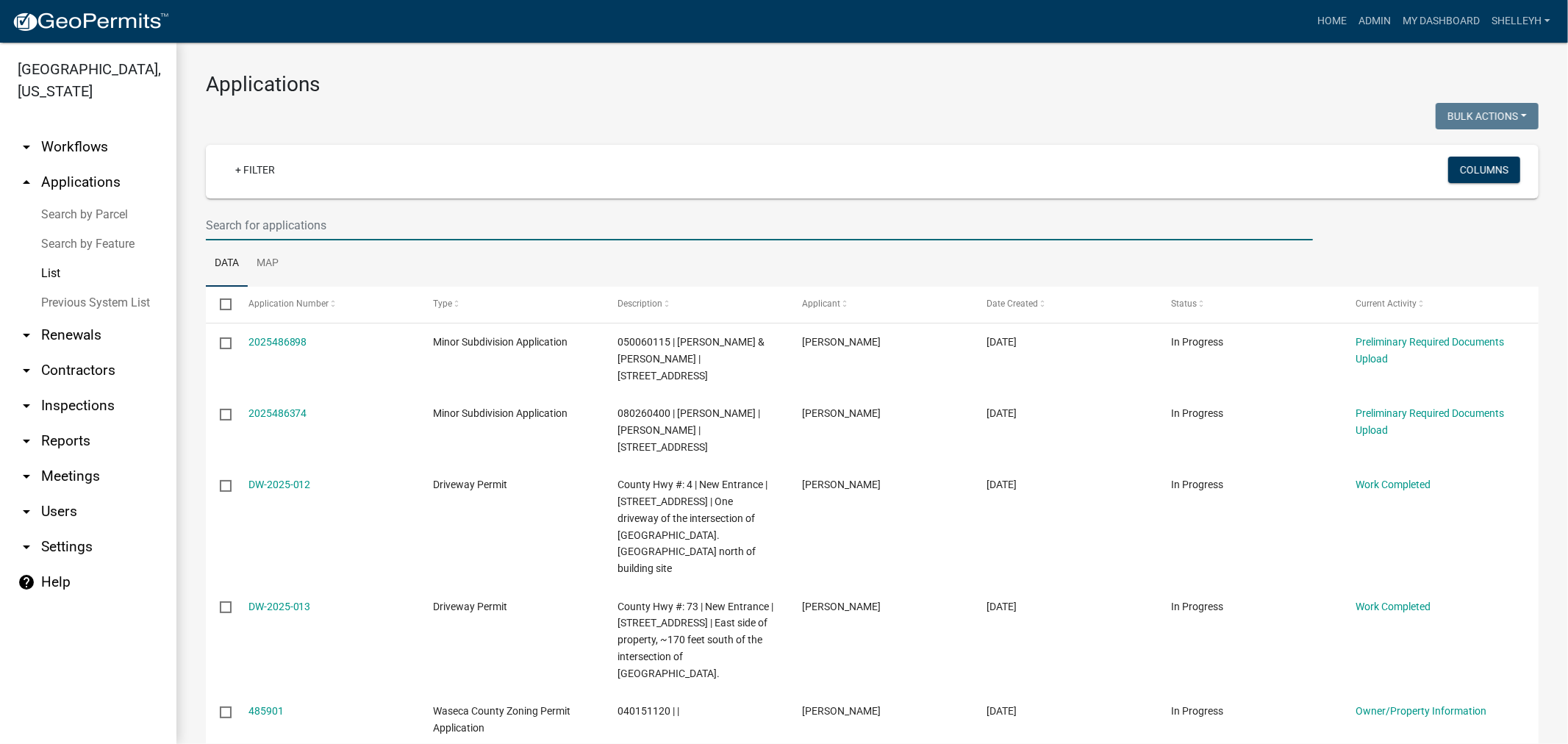
click at [351, 231] on input "text" at bounding box center [759, 225] width 1107 height 30
type input "[PERSON_NAME]"
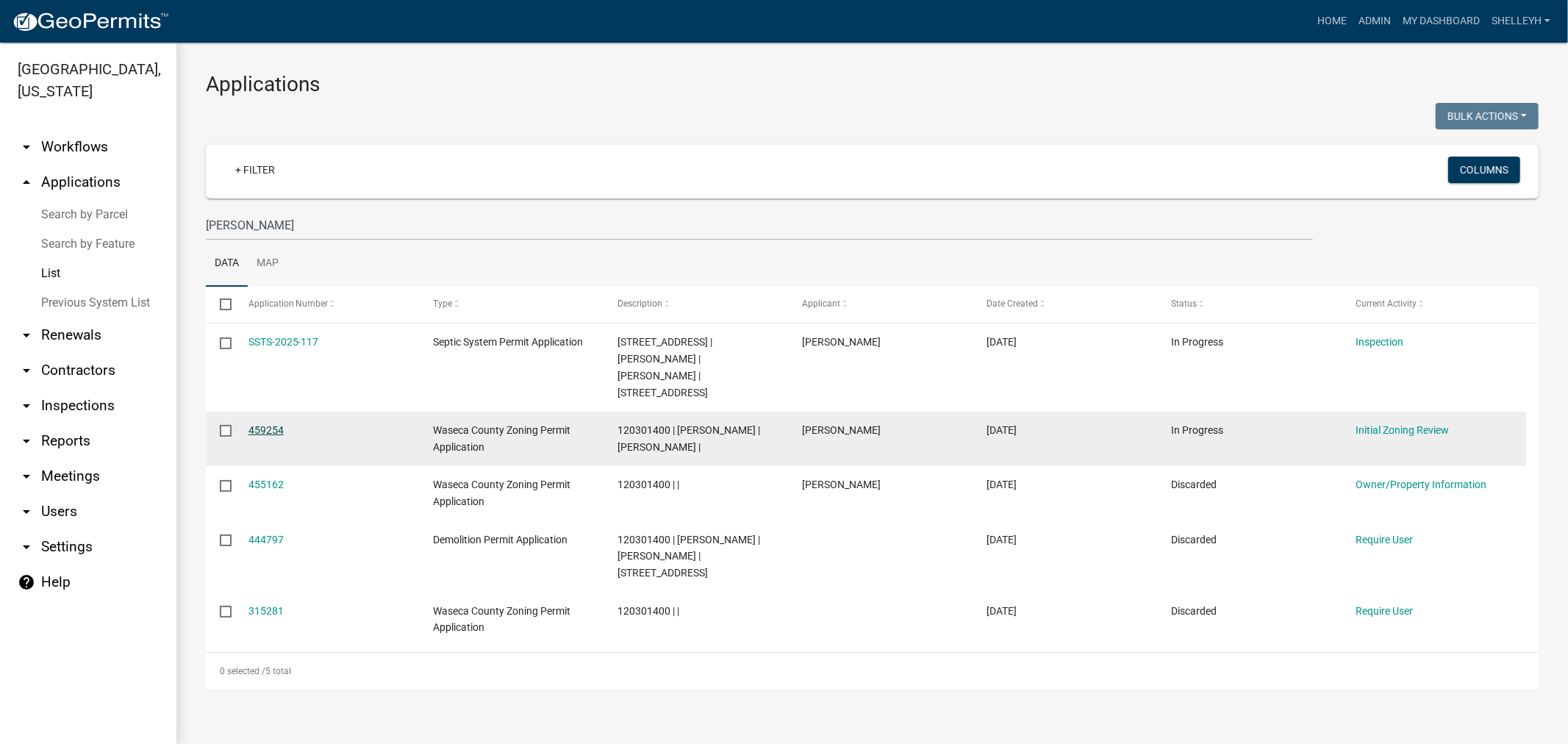
click at [274, 425] on link "459254" at bounding box center [266, 430] width 35 height 11
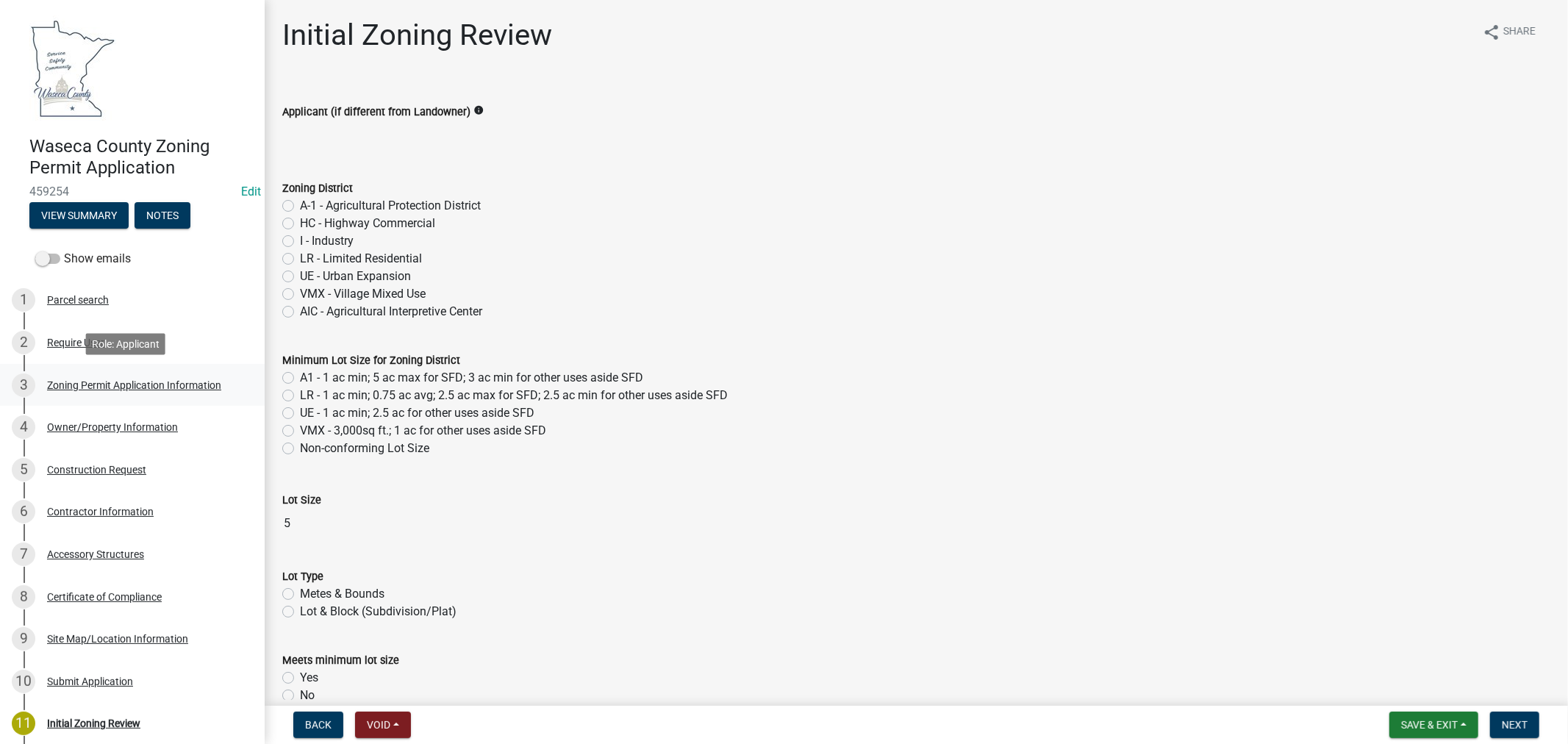
click at [170, 386] on div "Zoning Permit Application Information" at bounding box center [134, 385] width 174 height 11
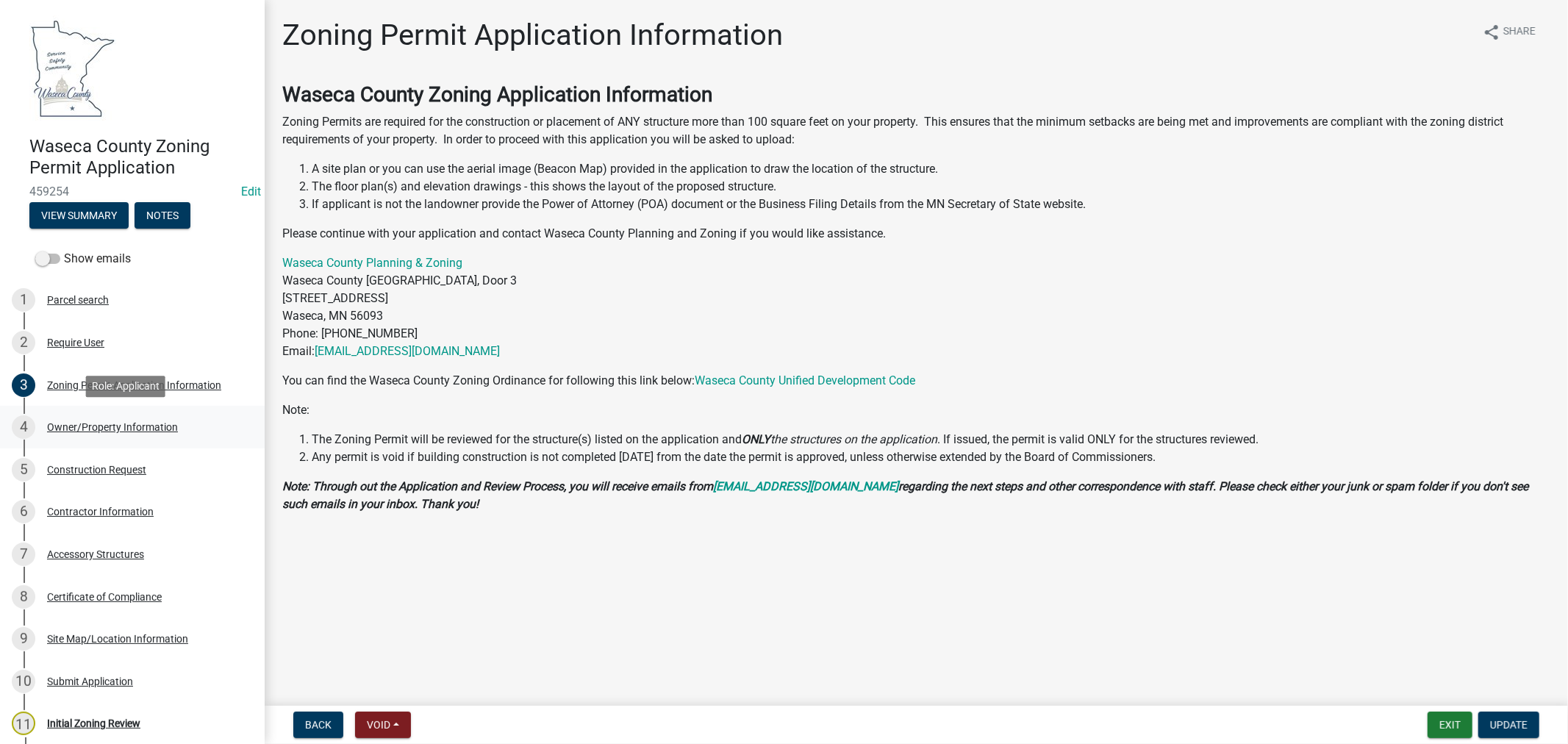
click at [152, 424] on div "Owner/Property Information" at bounding box center [112, 427] width 131 height 11
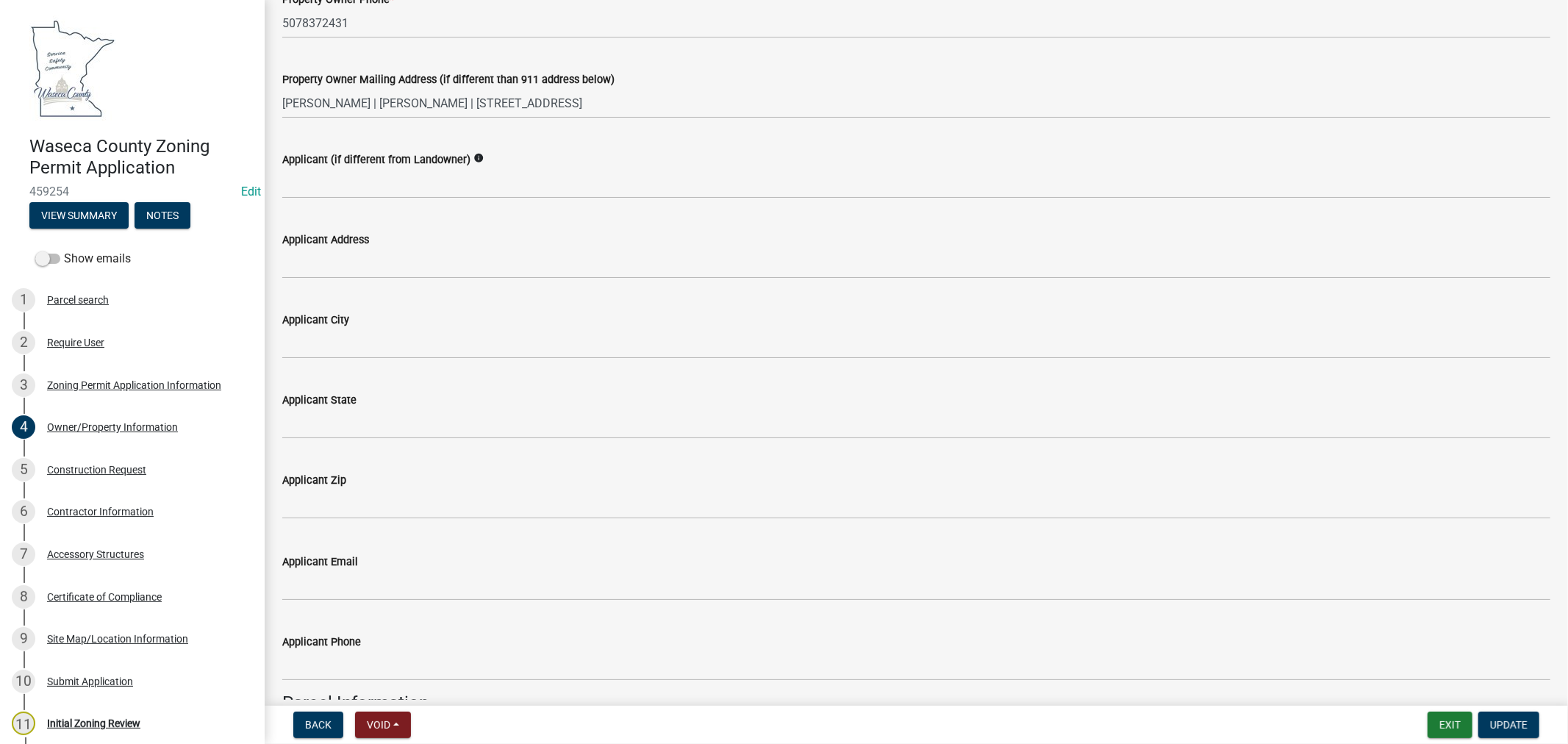
scroll to position [327, 0]
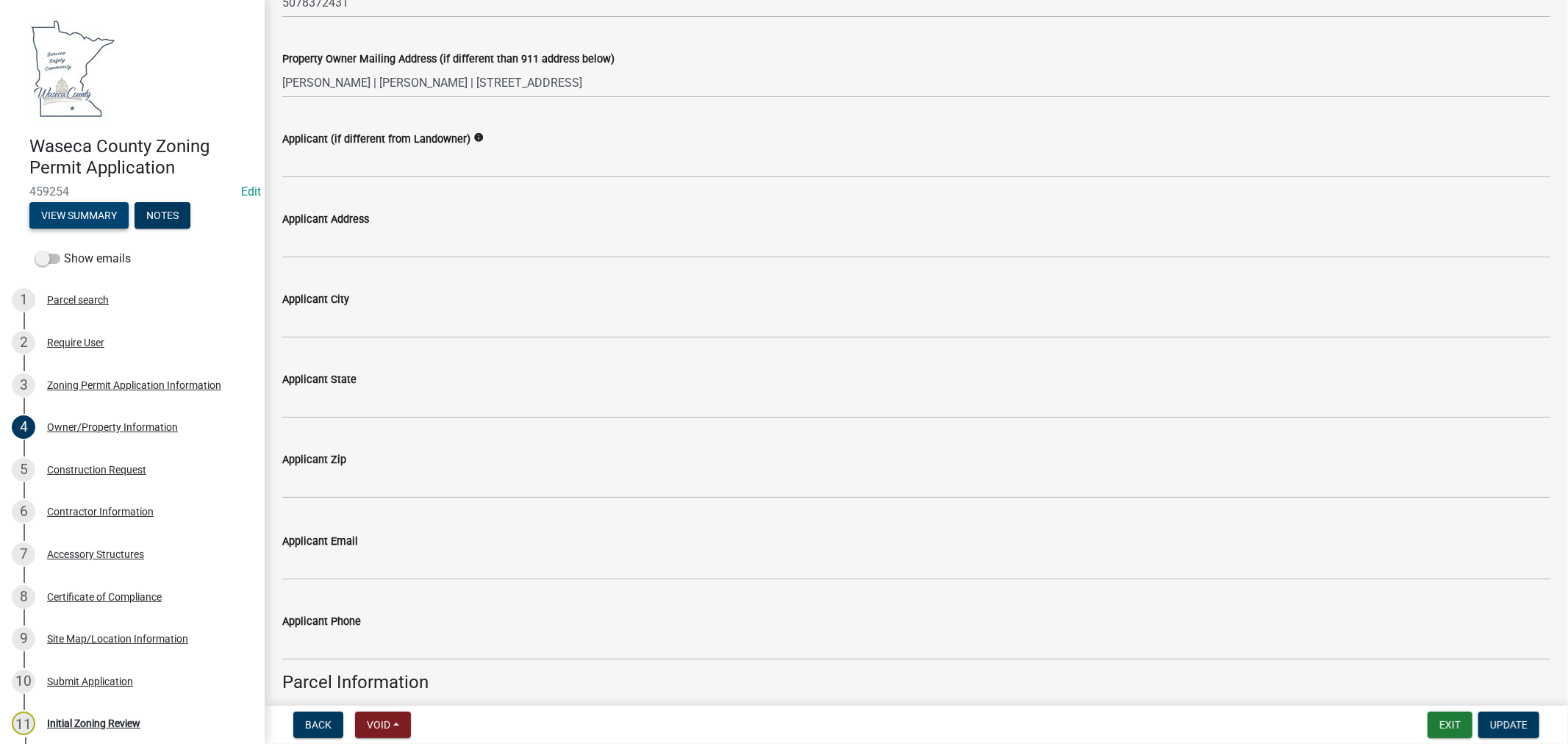
click at [79, 223] on button "View Summary" at bounding box center [79, 215] width 99 height 26
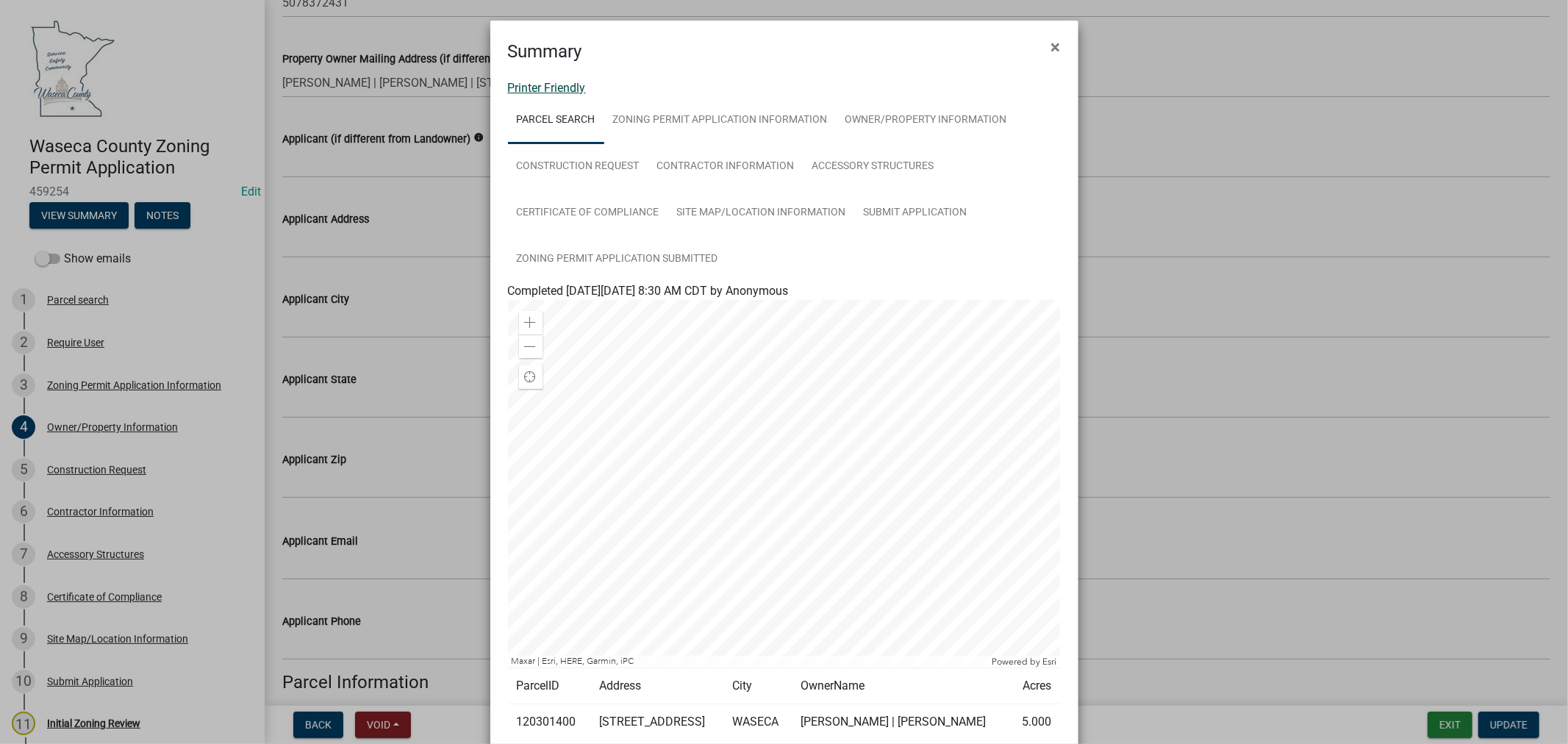
click at [551, 86] on link "Printer Friendly" at bounding box center [547, 87] width 78 height 14
click at [1053, 41] on span "×" at bounding box center [1056, 46] width 10 height 20
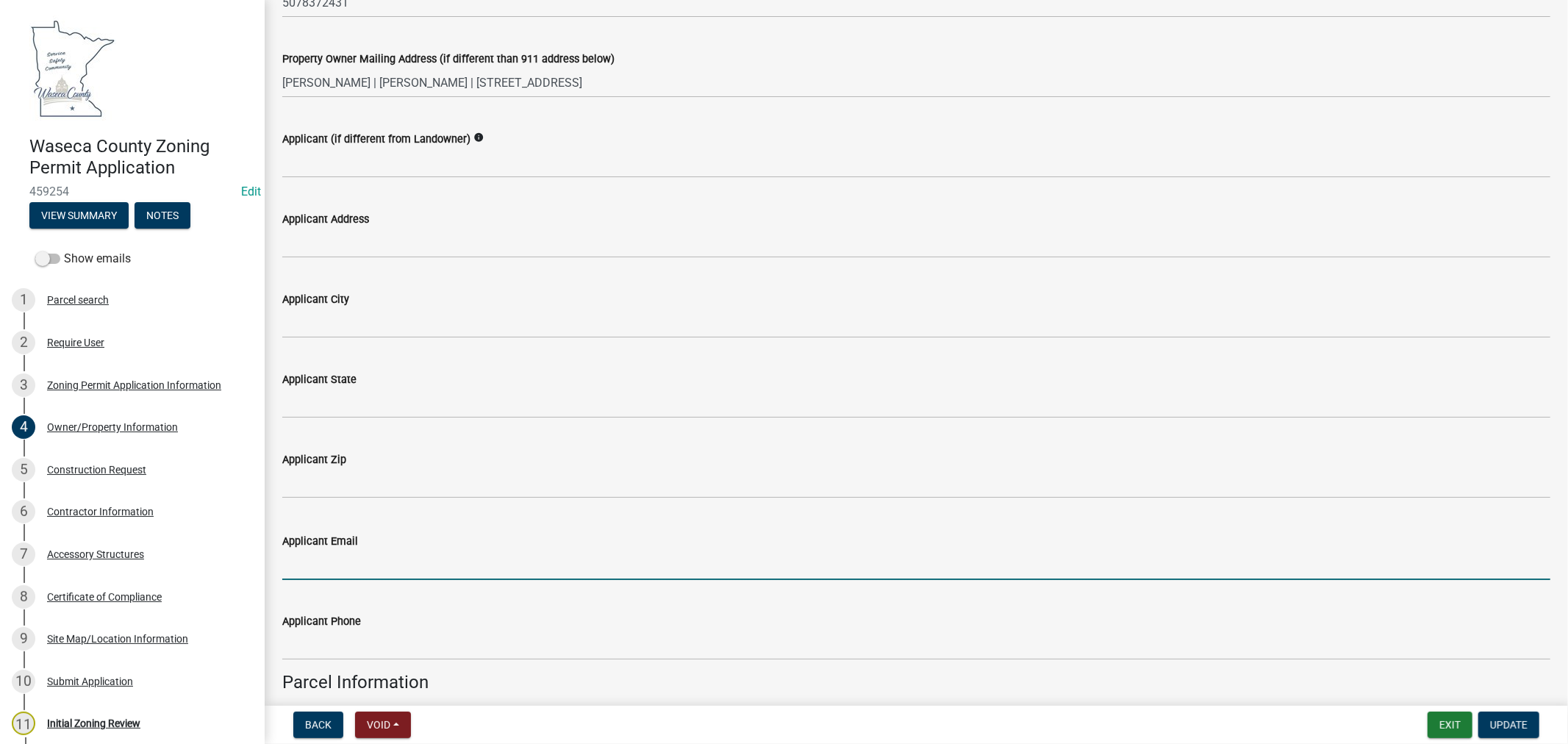
click at [392, 561] on input "Applicant Email" at bounding box center [916, 565] width 1268 height 30
paste input "[EMAIL_ADDRESS][DOMAIN_NAME]"
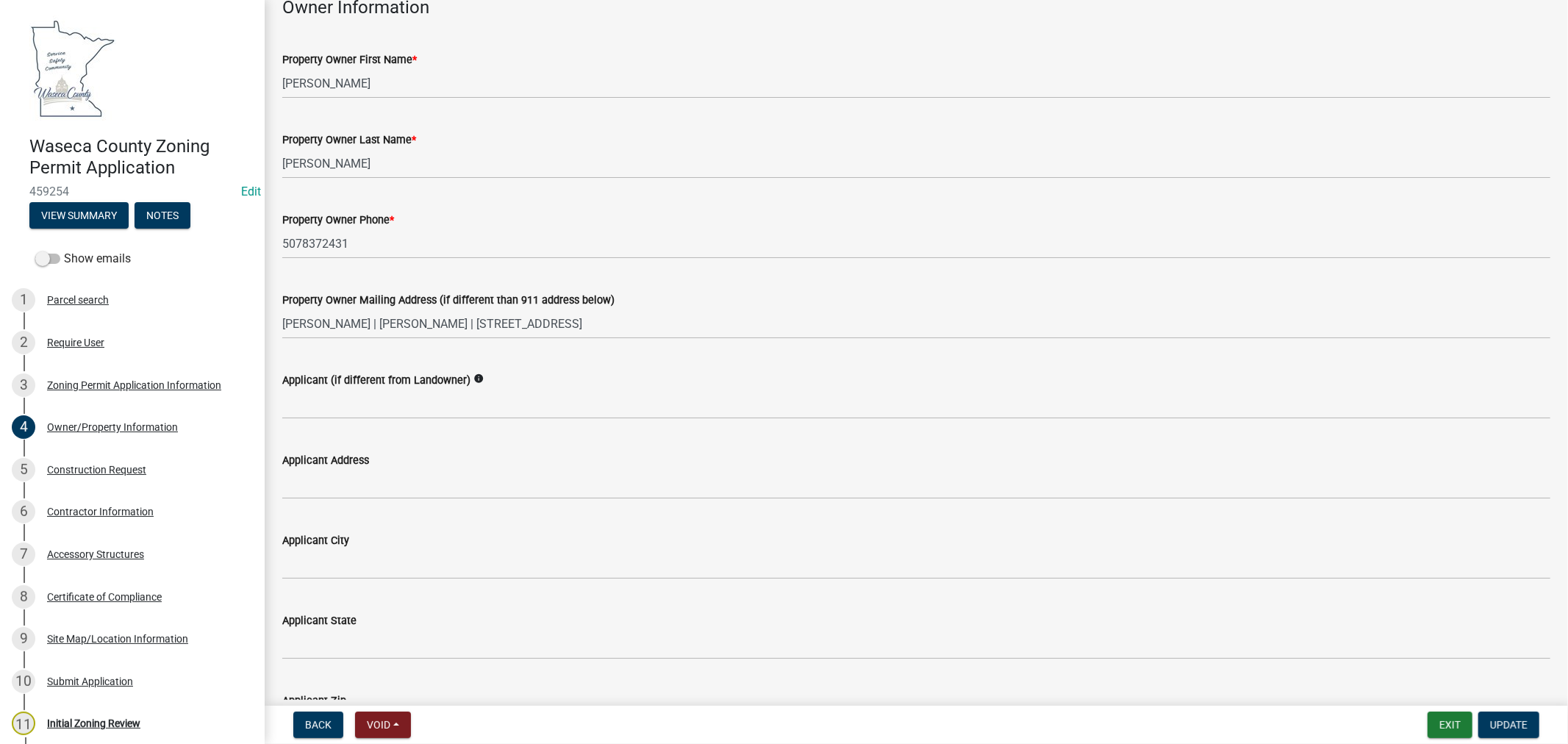
scroll to position [81, 0]
type input "[EMAIL_ADDRESS][DOMAIN_NAME]"
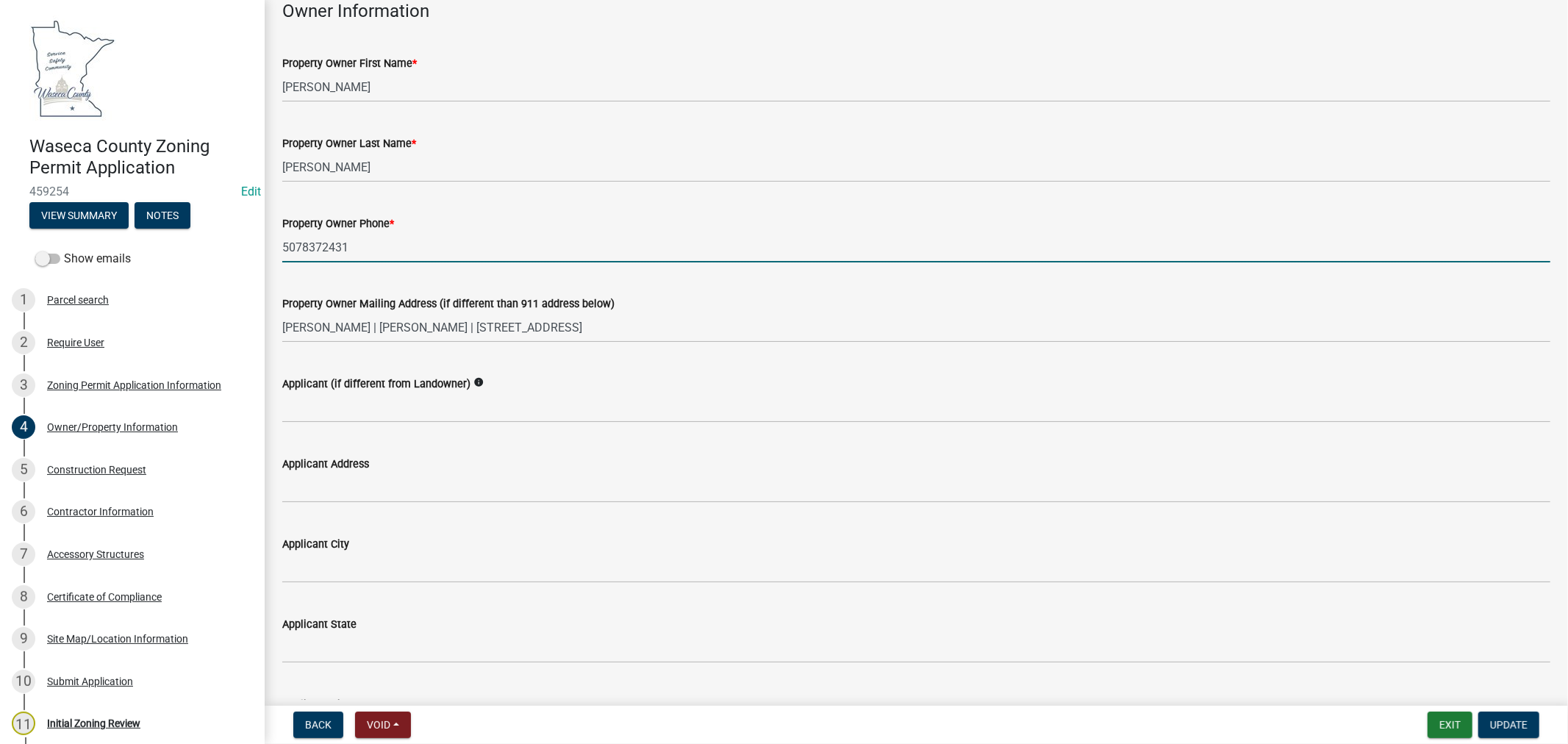
drag, startPoint x: 354, startPoint y: 248, endPoint x: 287, endPoint y: 248, distance: 67.0
click at [281, 249] on div "Property Owner Phone * [PHONE_NUMBER]" at bounding box center [916, 228] width 1290 height 68
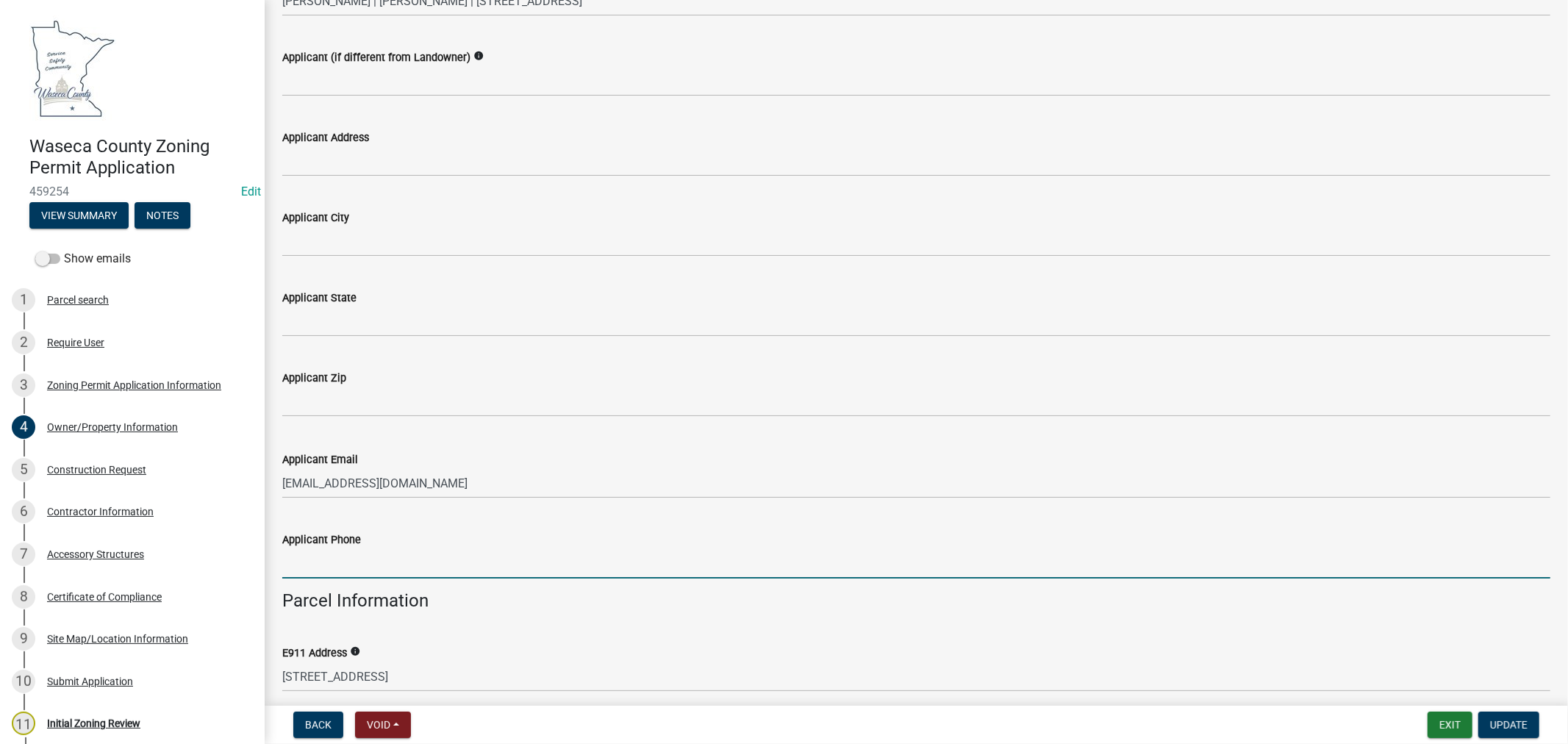
click at [332, 550] on input "Applicant Phone" at bounding box center [916, 563] width 1268 height 30
paste input "5078372431"
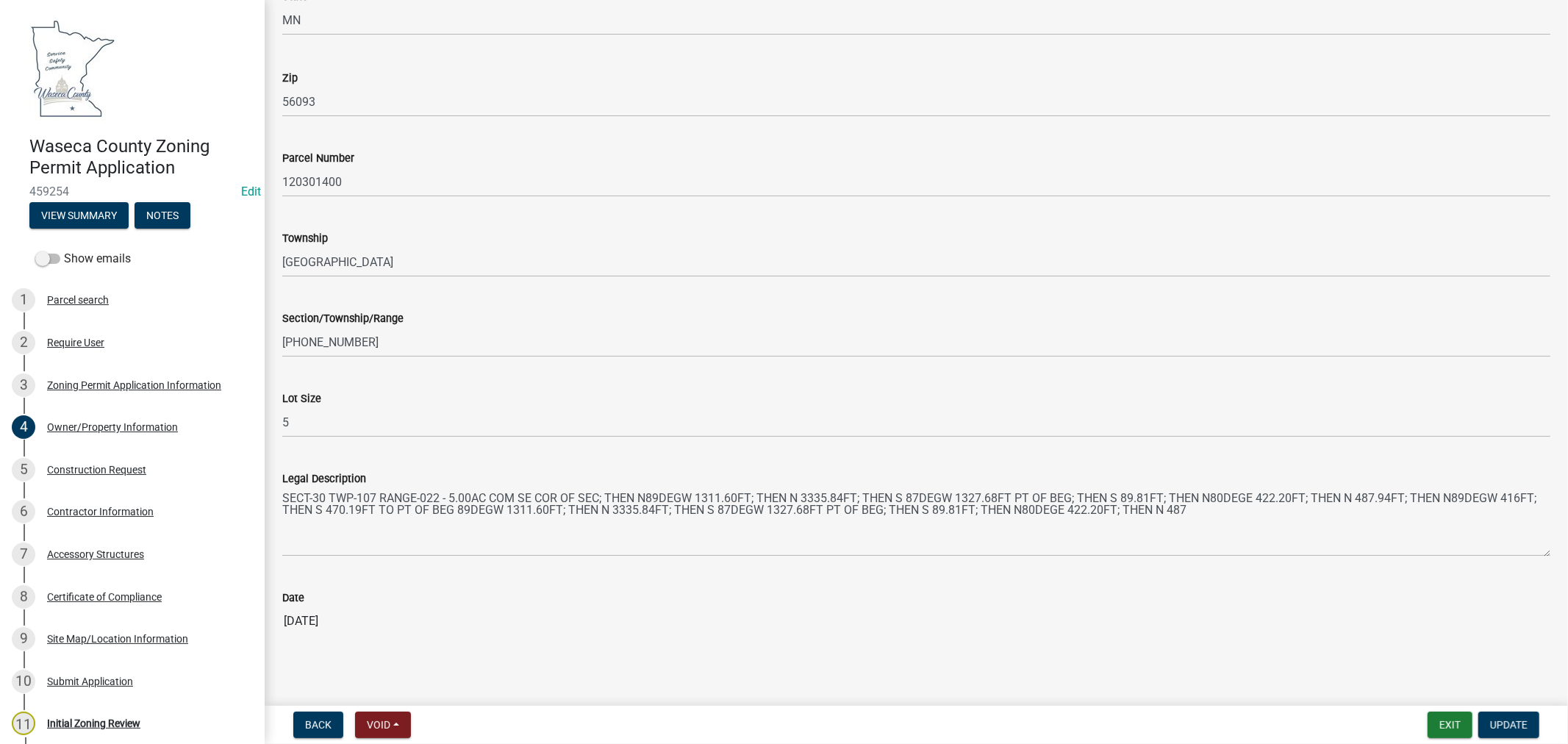
scroll to position [1230, 0]
type input "5078372431"
click at [1502, 721] on span "Update" at bounding box center [1509, 725] width 37 height 11
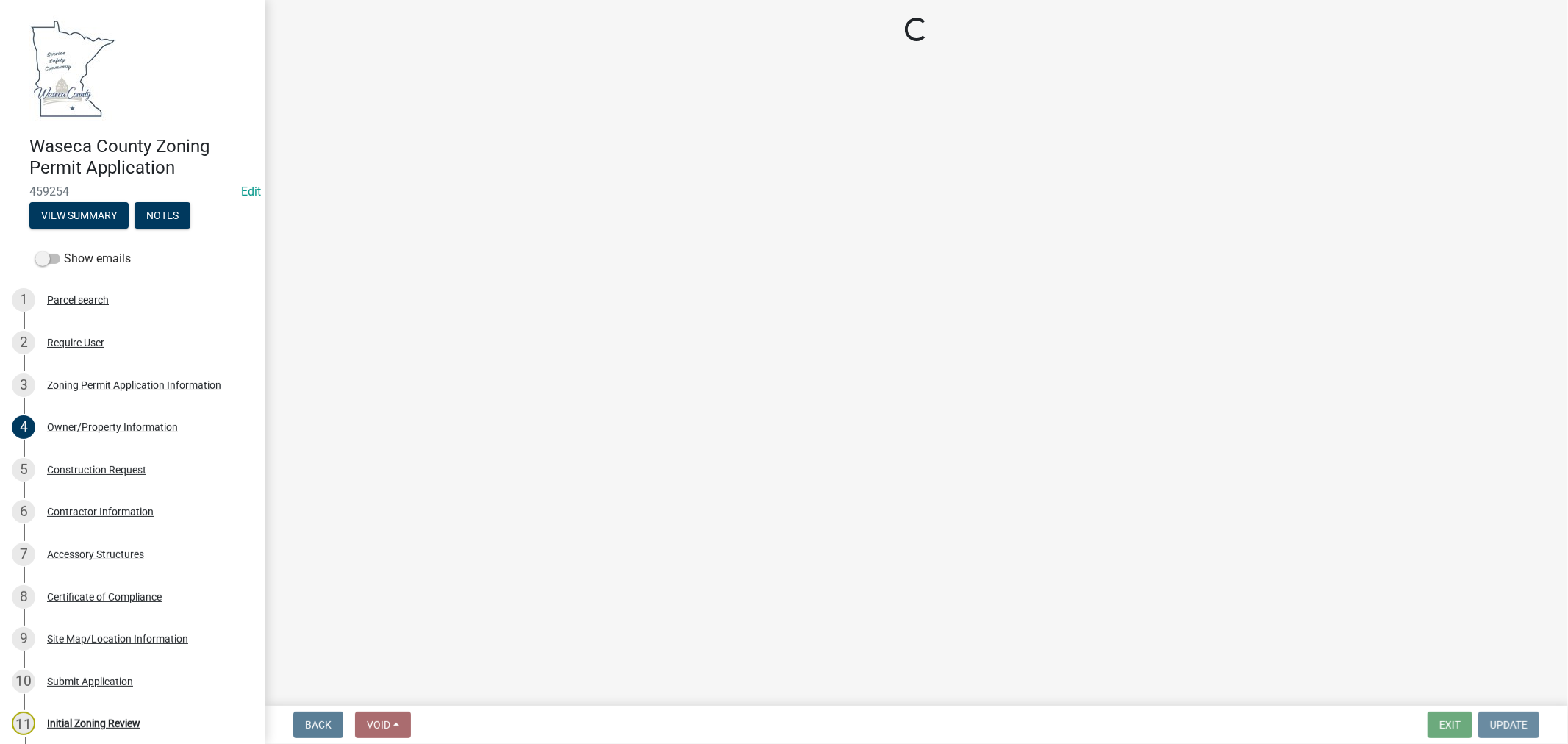
scroll to position [0, 0]
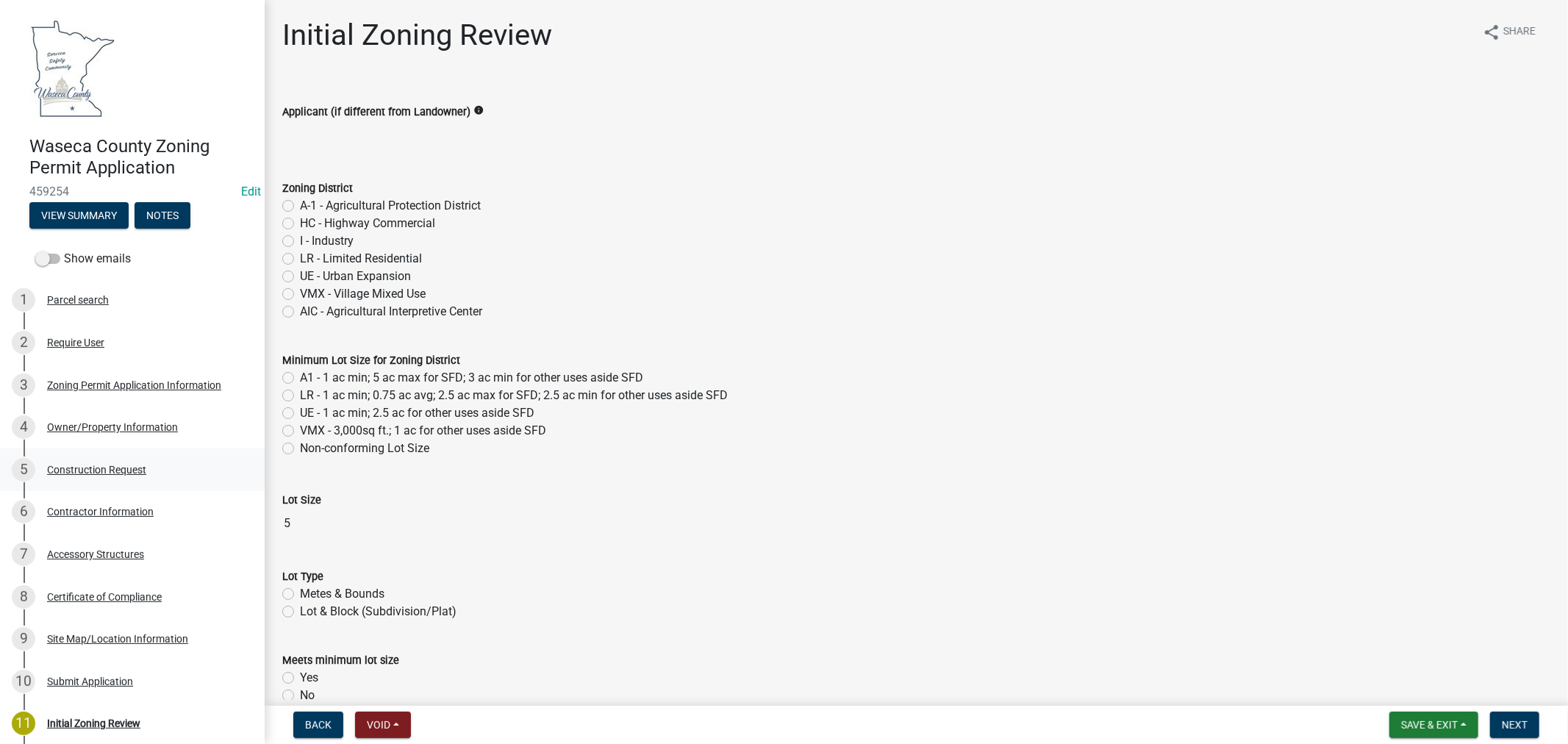
click at [97, 464] on div "Construction Request" at bounding box center [97, 469] width 99 height 11
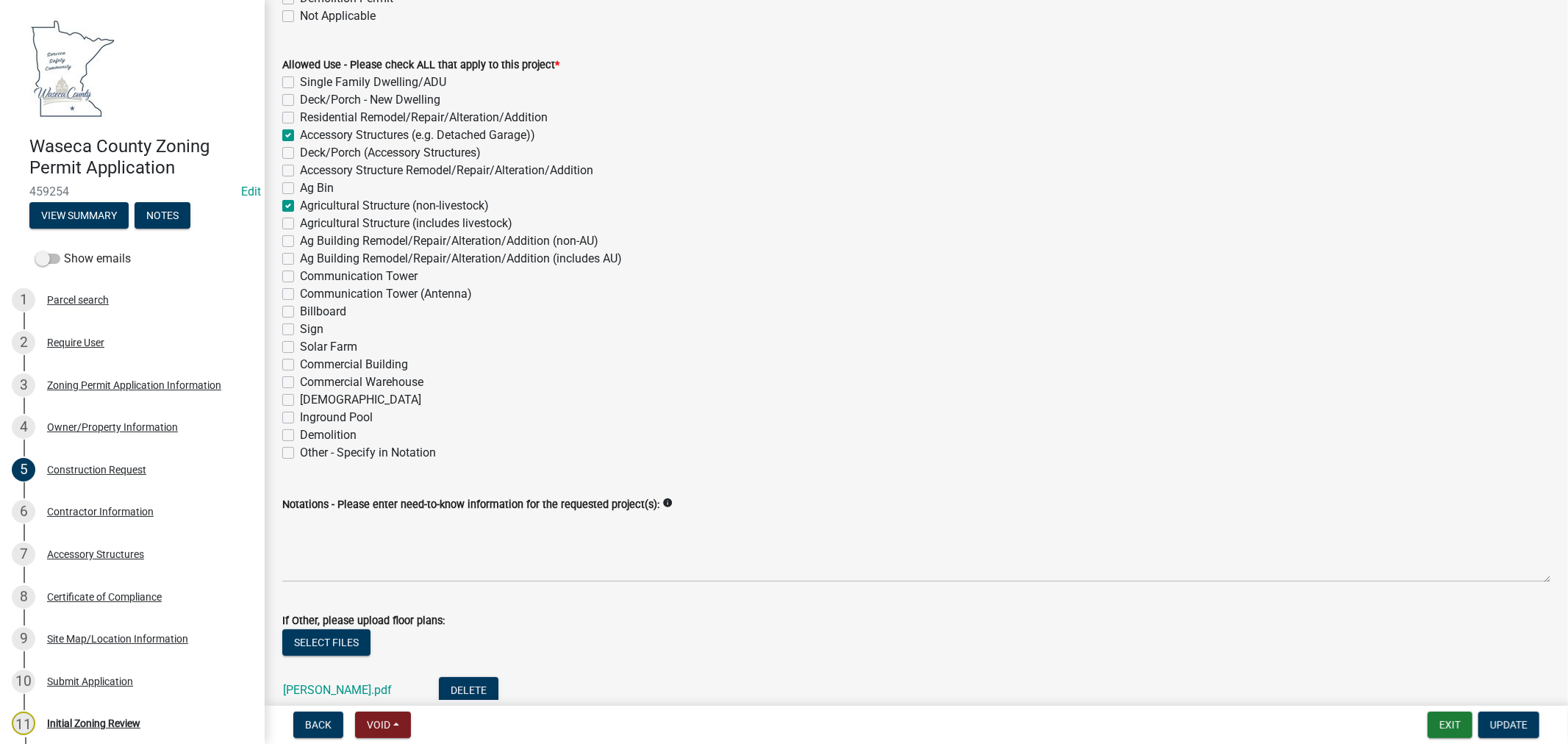
scroll to position [245, 0]
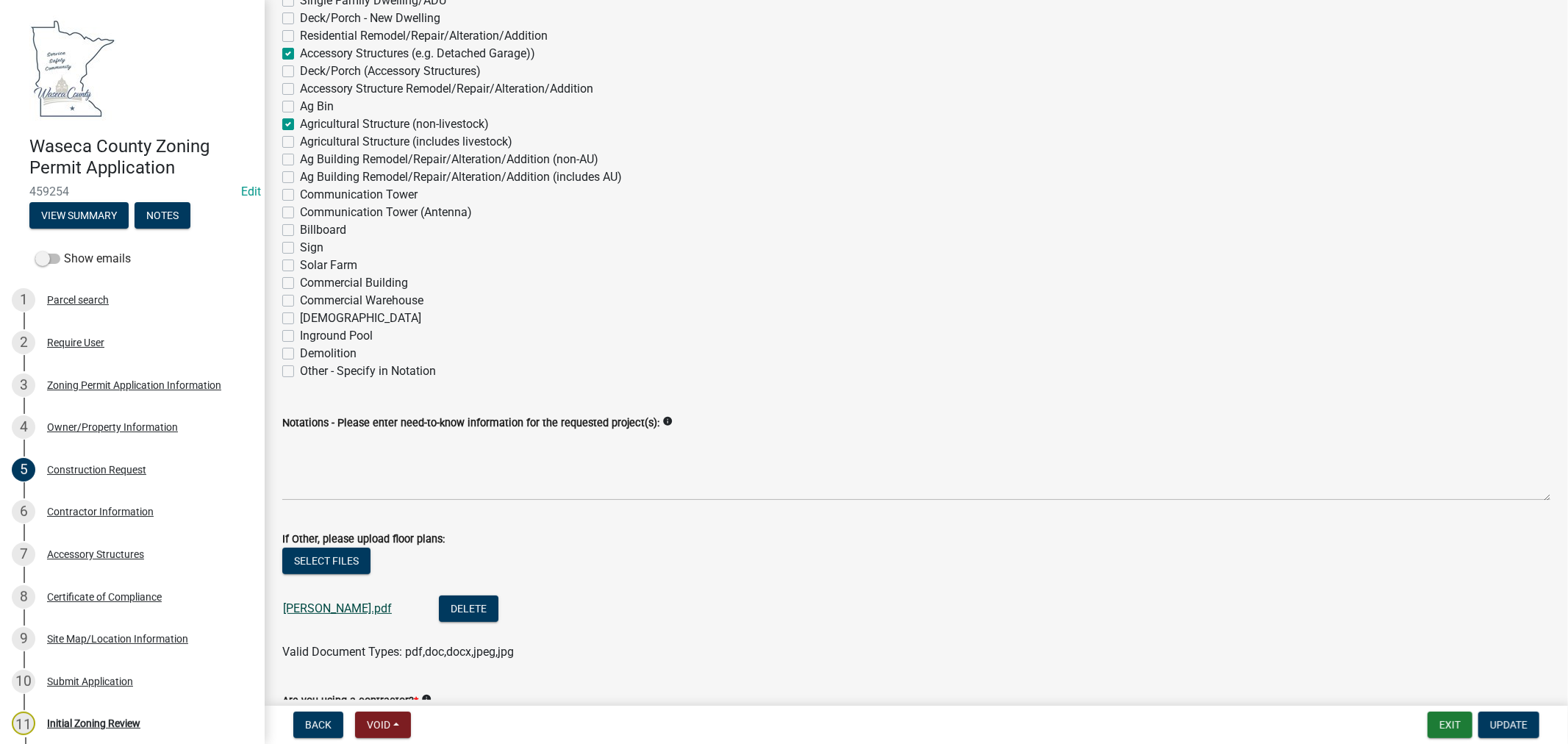
click at [314, 606] on link "[PERSON_NAME].pdf" at bounding box center [338, 608] width 109 height 14
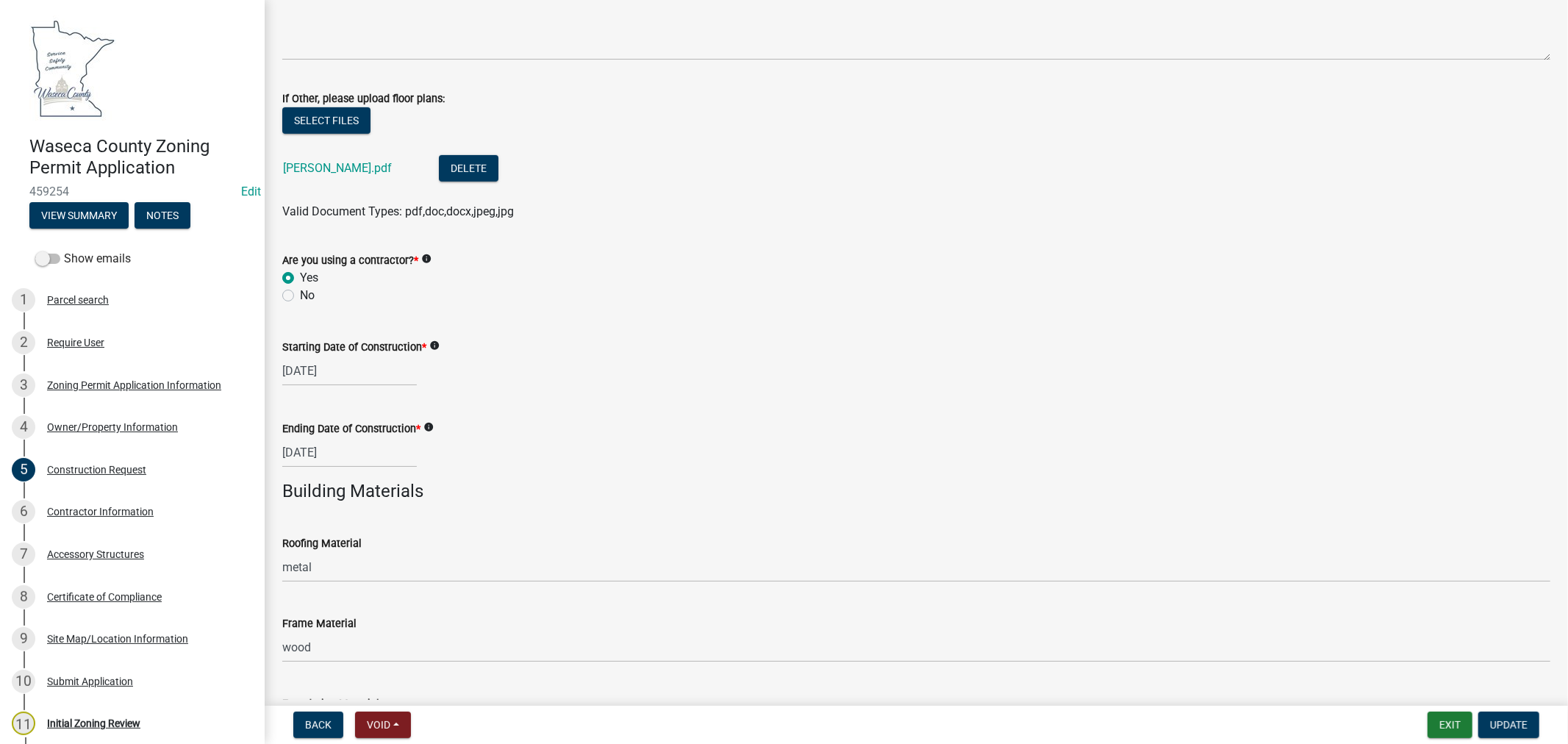
scroll to position [877, 0]
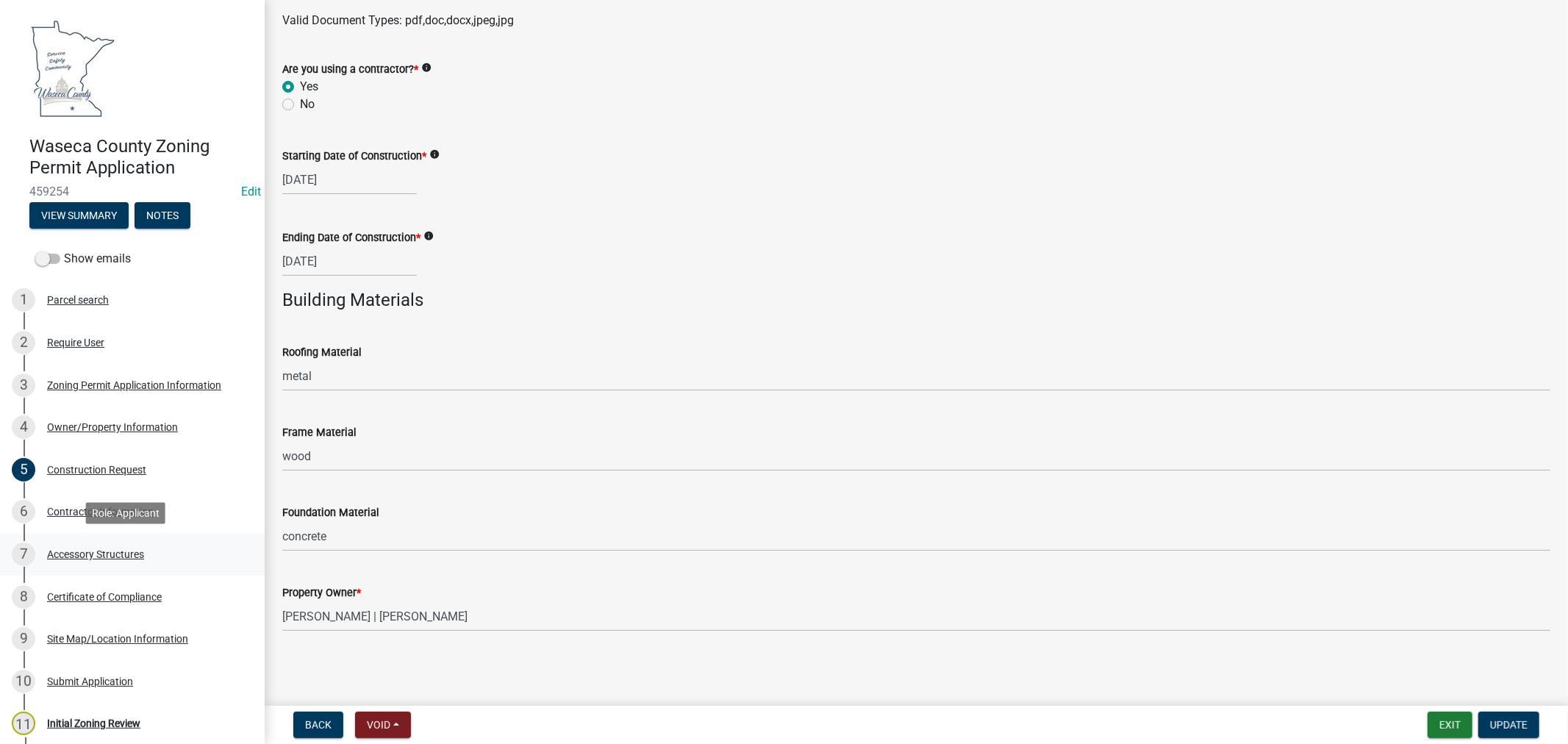
click at [82, 549] on div "Accessory Structures" at bounding box center [95, 554] width 97 height 11
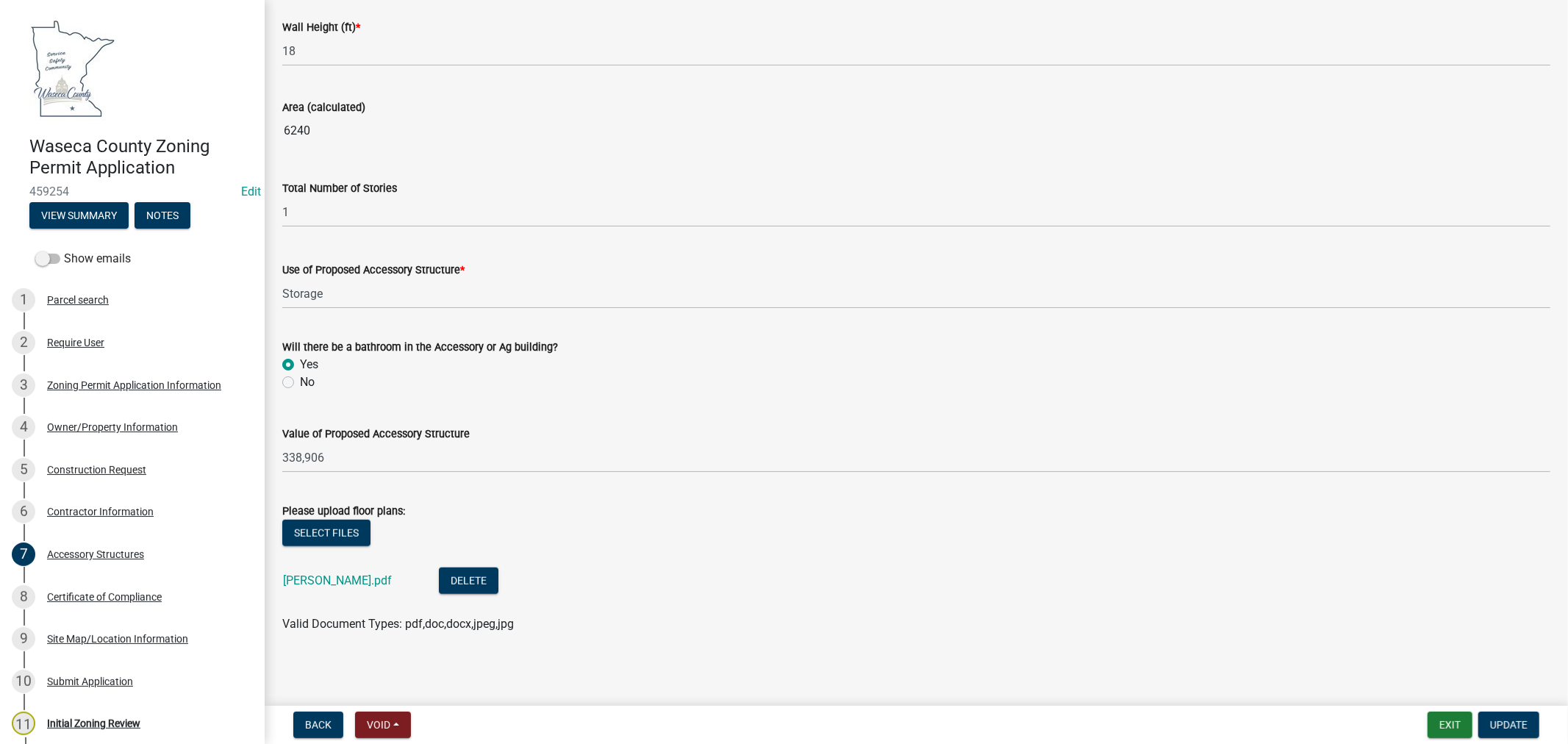
scroll to position [940, 0]
click at [329, 579] on link "[PERSON_NAME].pdf" at bounding box center [338, 577] width 109 height 14
click at [88, 424] on div "Owner/Property Information" at bounding box center [112, 427] width 131 height 11
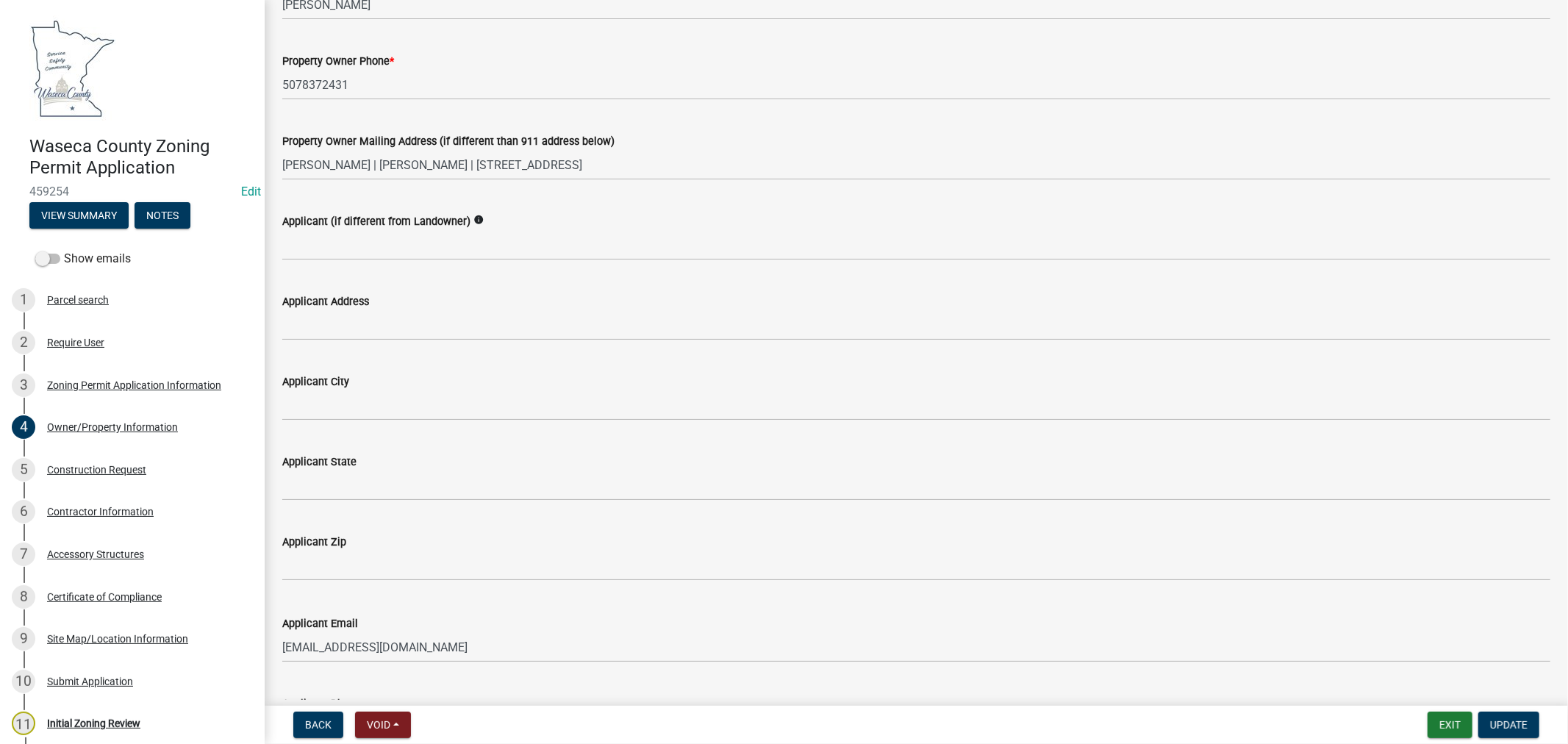
scroll to position [327, 0]
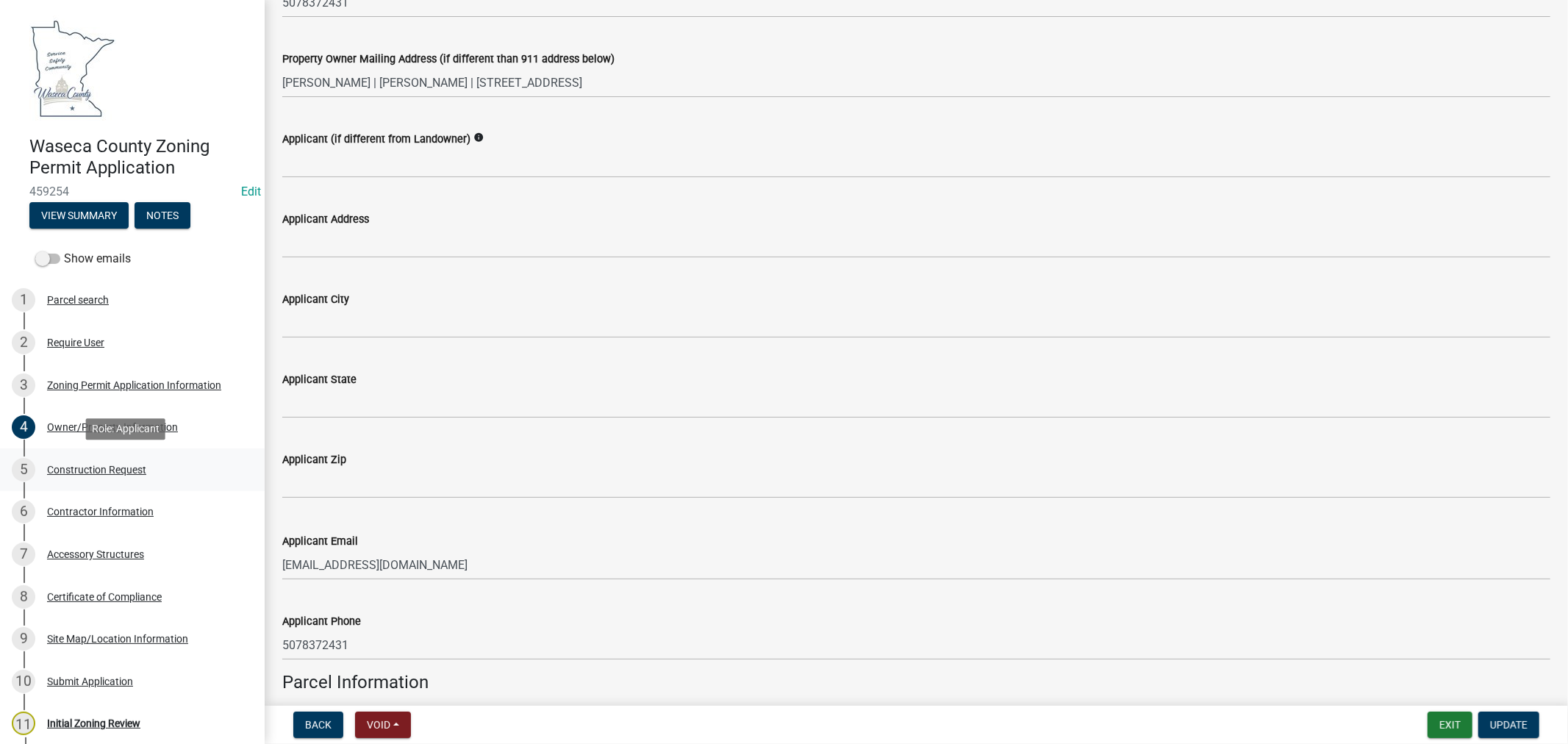
click at [90, 469] on div "Construction Request" at bounding box center [97, 469] width 99 height 11
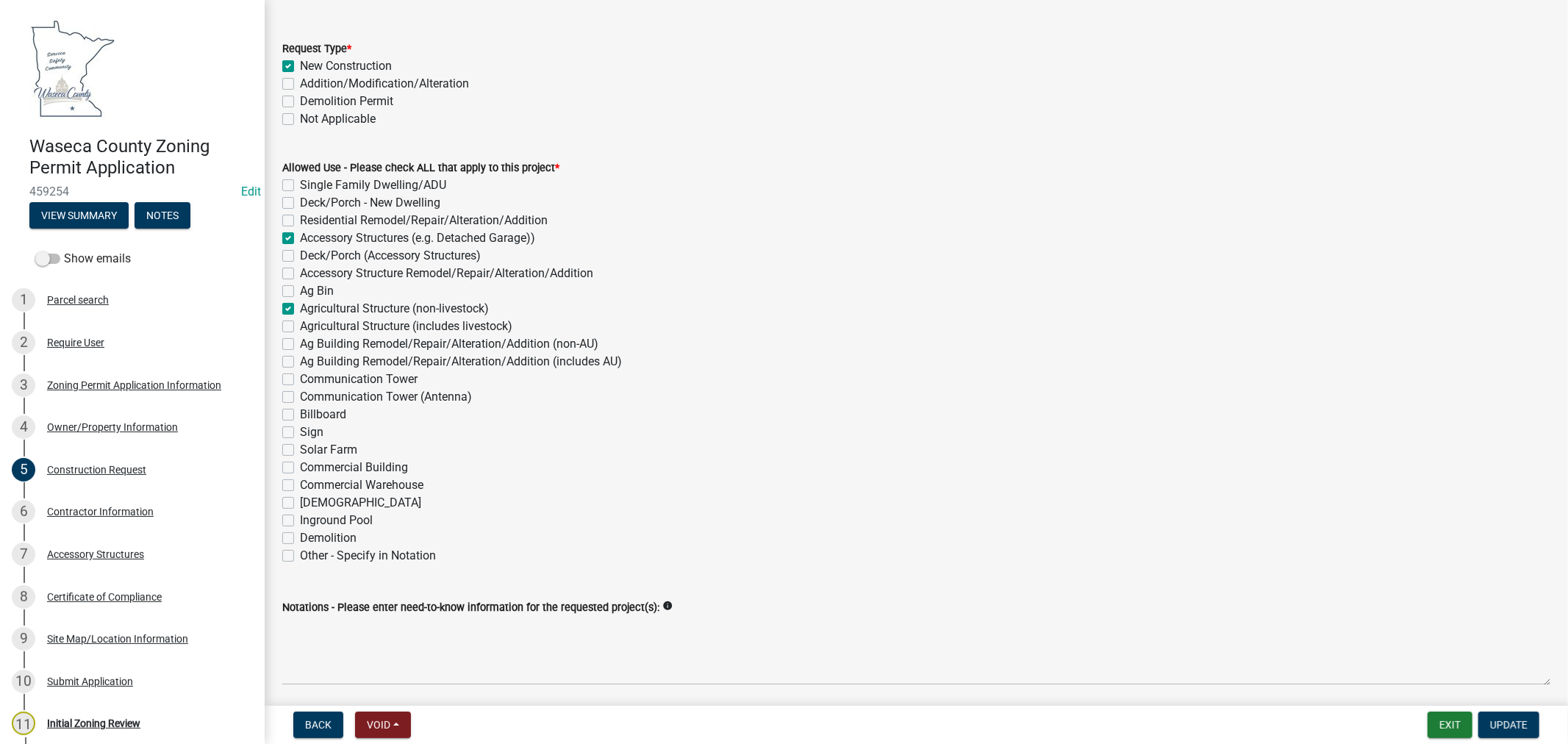
scroll to position [245, 0]
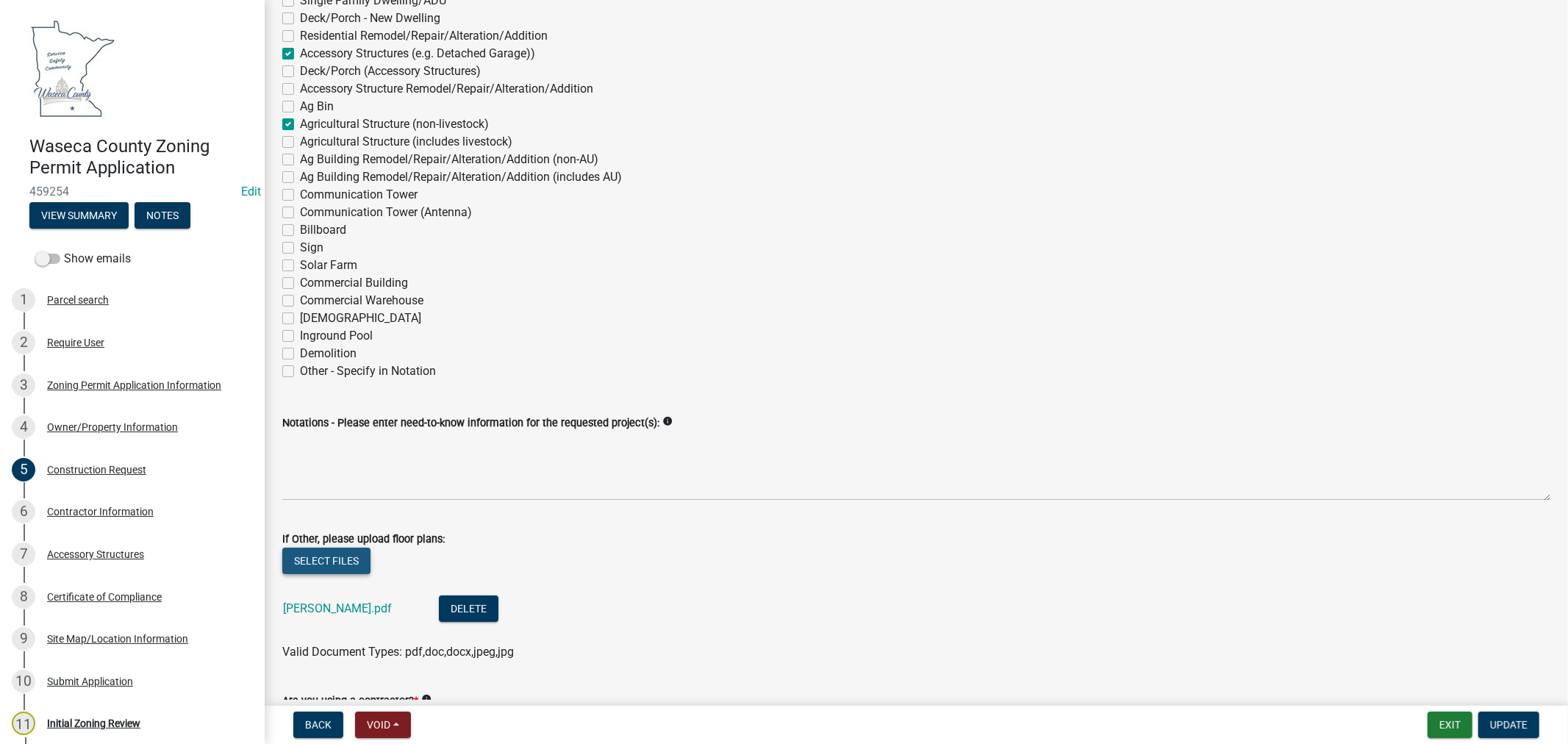
click at [327, 556] on button "Select files" at bounding box center [327, 561] width 88 height 26
click at [314, 658] on link "[PERSON_NAME] FP_001.pdf" at bounding box center [358, 662] width 151 height 14
click at [334, 662] on link "[PERSON_NAME] FP_001.pdf" at bounding box center [358, 662] width 151 height 14
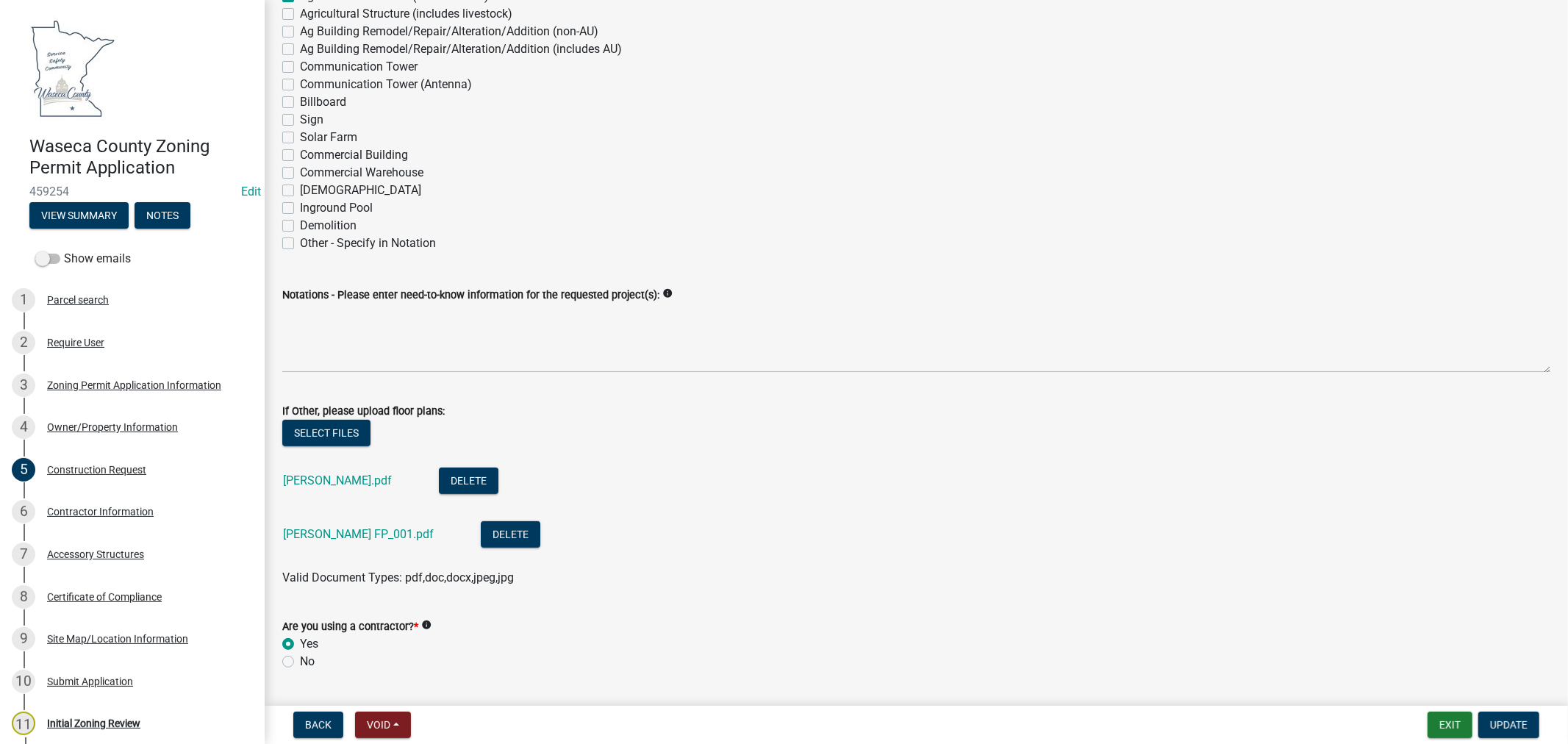
scroll to position [408, 0]
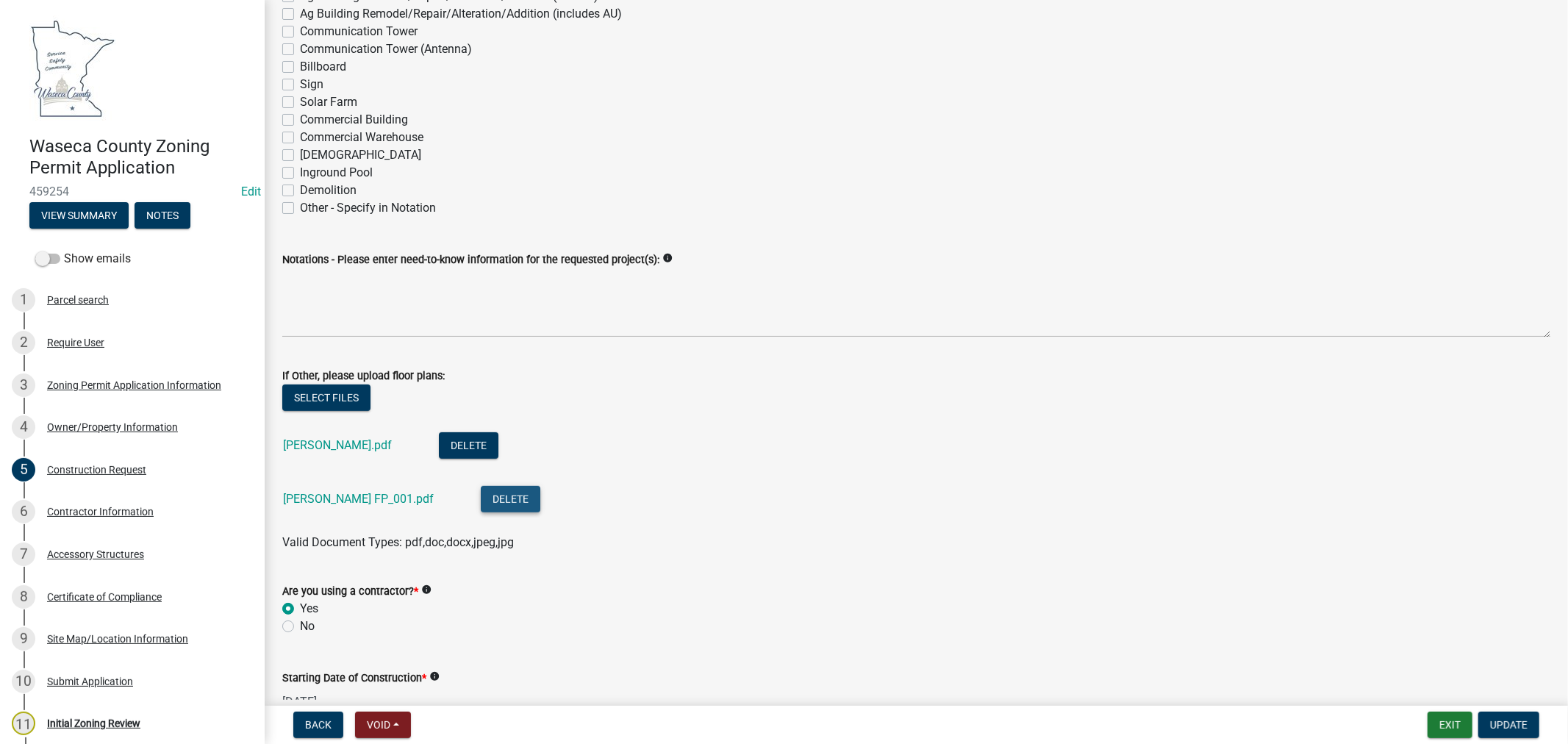
click at [481, 495] on button "Delete" at bounding box center [510, 500] width 59 height 26
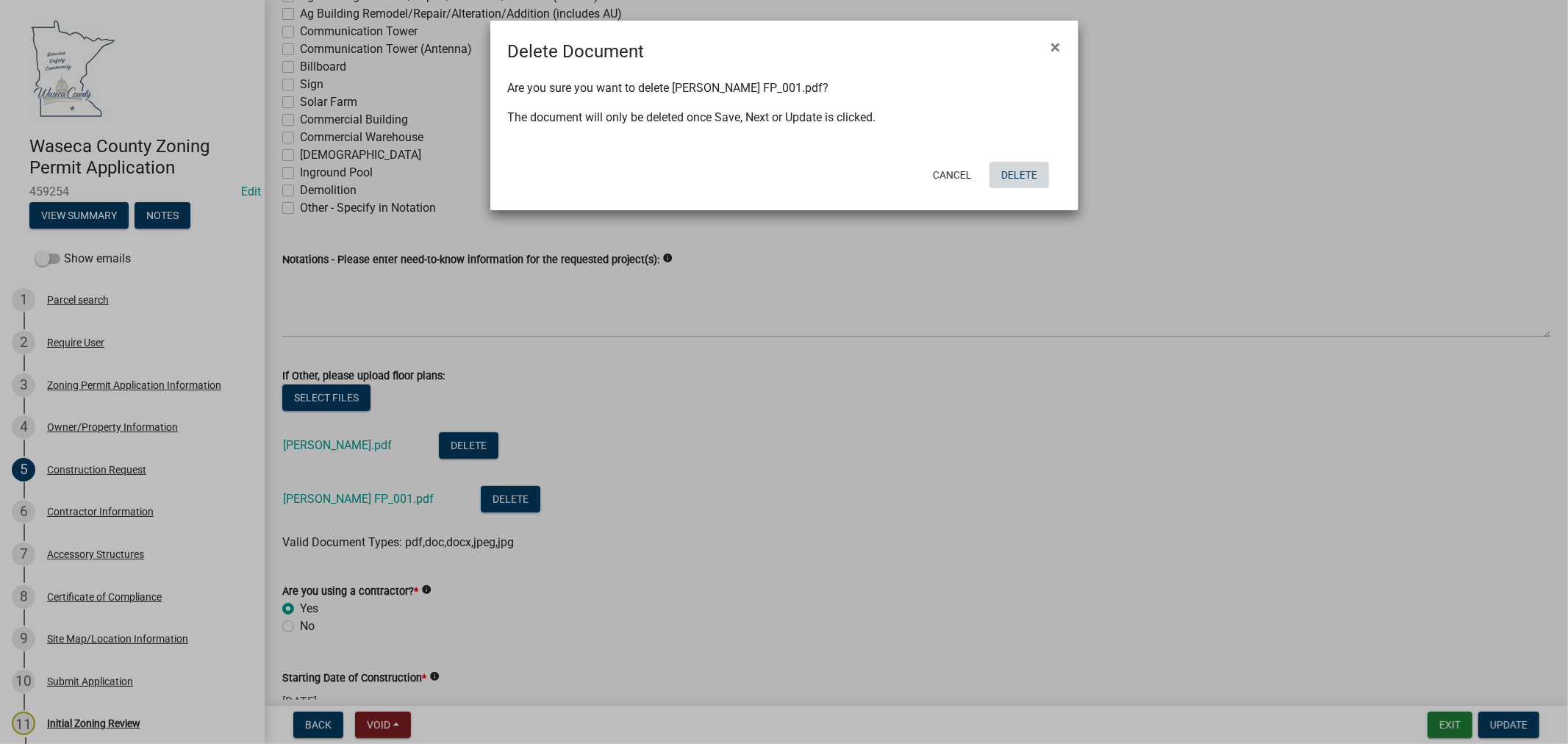
drag, startPoint x: 1032, startPoint y: 175, endPoint x: 968, endPoint y: 193, distance: 66.5
click at [1031, 175] on button "Delete" at bounding box center [1019, 175] width 59 height 26
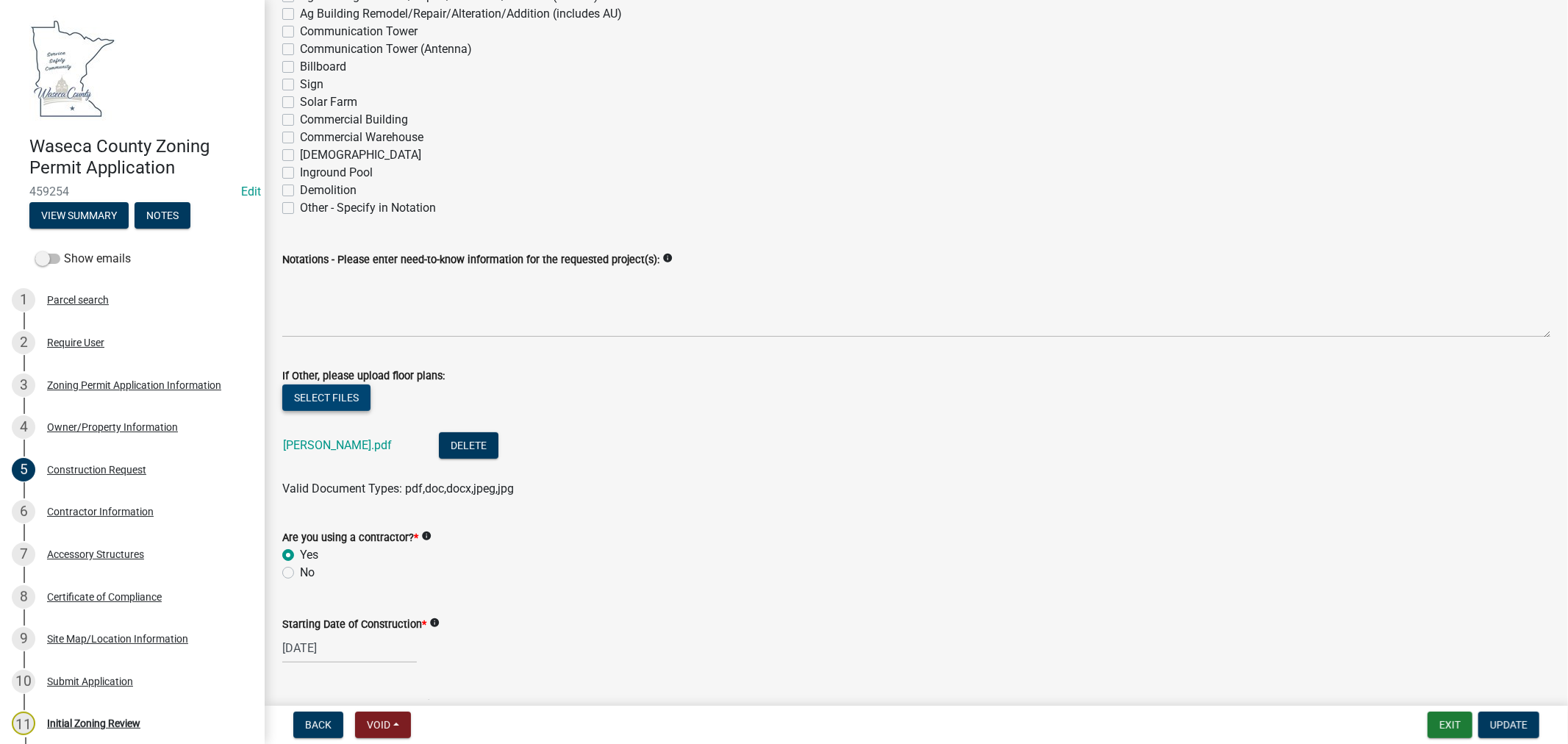
click at [324, 398] on button "Select files" at bounding box center [327, 398] width 88 height 26
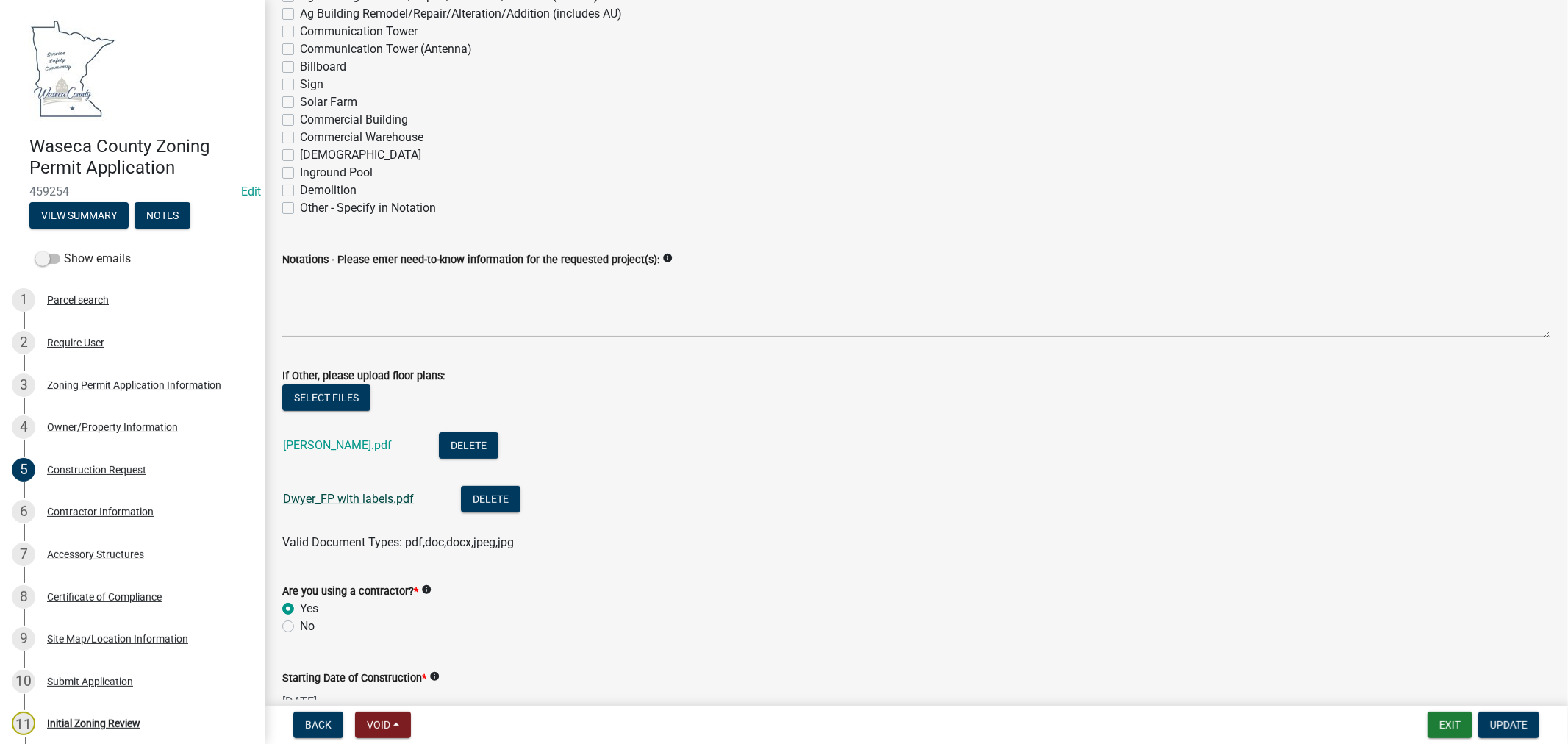
click at [389, 498] on link "Dwyer_FP with labels.pdf" at bounding box center [349, 499] width 131 height 14
click at [367, 502] on link "Dwyer_FP with labels.pdf" at bounding box center [349, 499] width 131 height 14
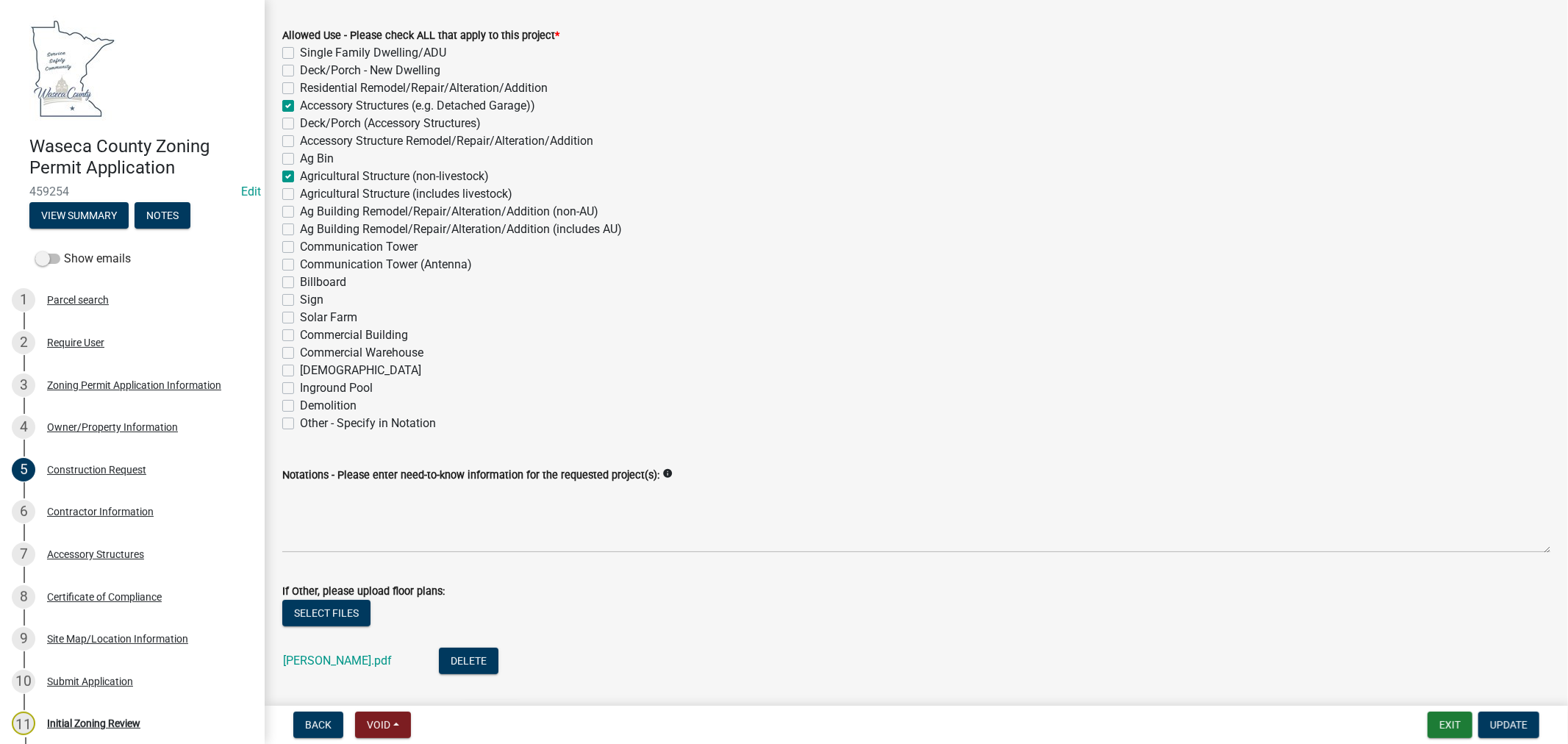
scroll to position [163, 0]
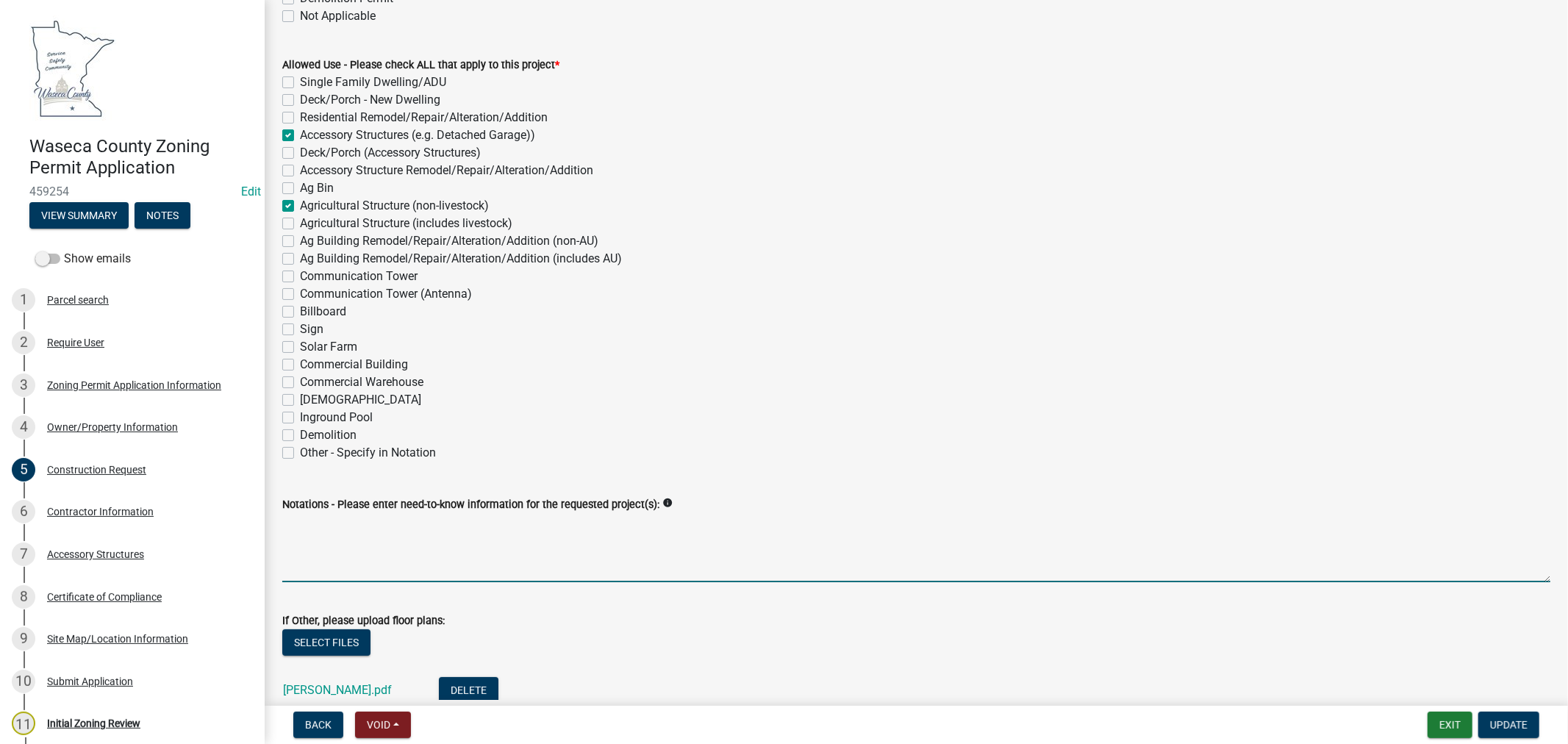
click at [455, 547] on textarea "Notations - Please enter need-to-know information for the requested project(s):" at bounding box center [916, 548] width 1268 height 69
click at [405, 521] on textarea "104'x60'x18' and 48'x14'x8'4" wing with 2 Cov'd Porches (16'x15'x8'4" and 8'x15…" at bounding box center [916, 548] width 1268 height 69
click at [348, 526] on textarea "104'x60'x18' and 48'x15'x8'4" wing with 2 Cov'd Porches (16'x15'x8'4" and 8'x15…" at bounding box center [916, 548] width 1268 height 69
click at [457, 523] on textarea "104'x60'x18' storage building and 48'x15'x8'4" wing with 2 Cov'd Porches (16'x1…" at bounding box center [916, 548] width 1268 height 69
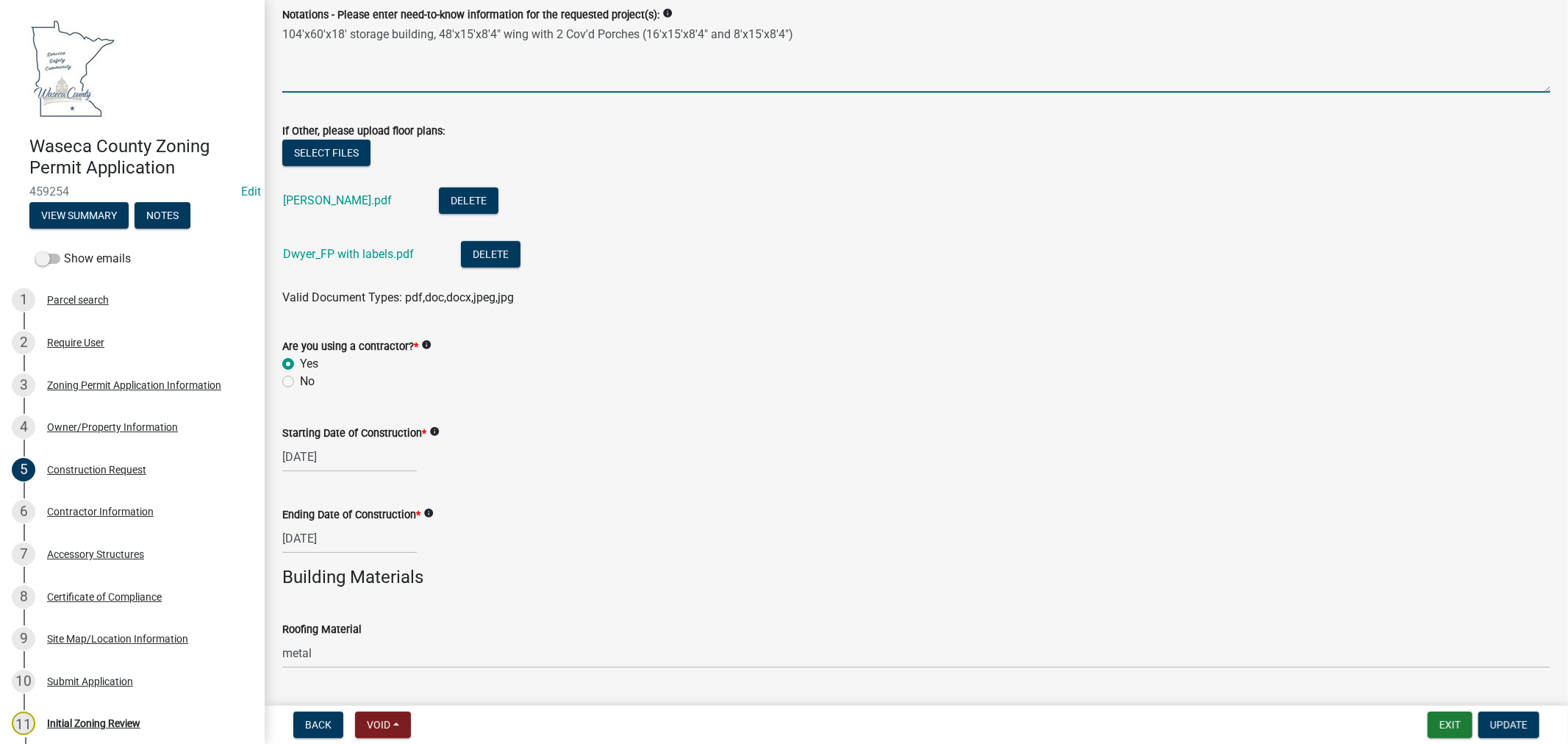
scroll to position [736, 0]
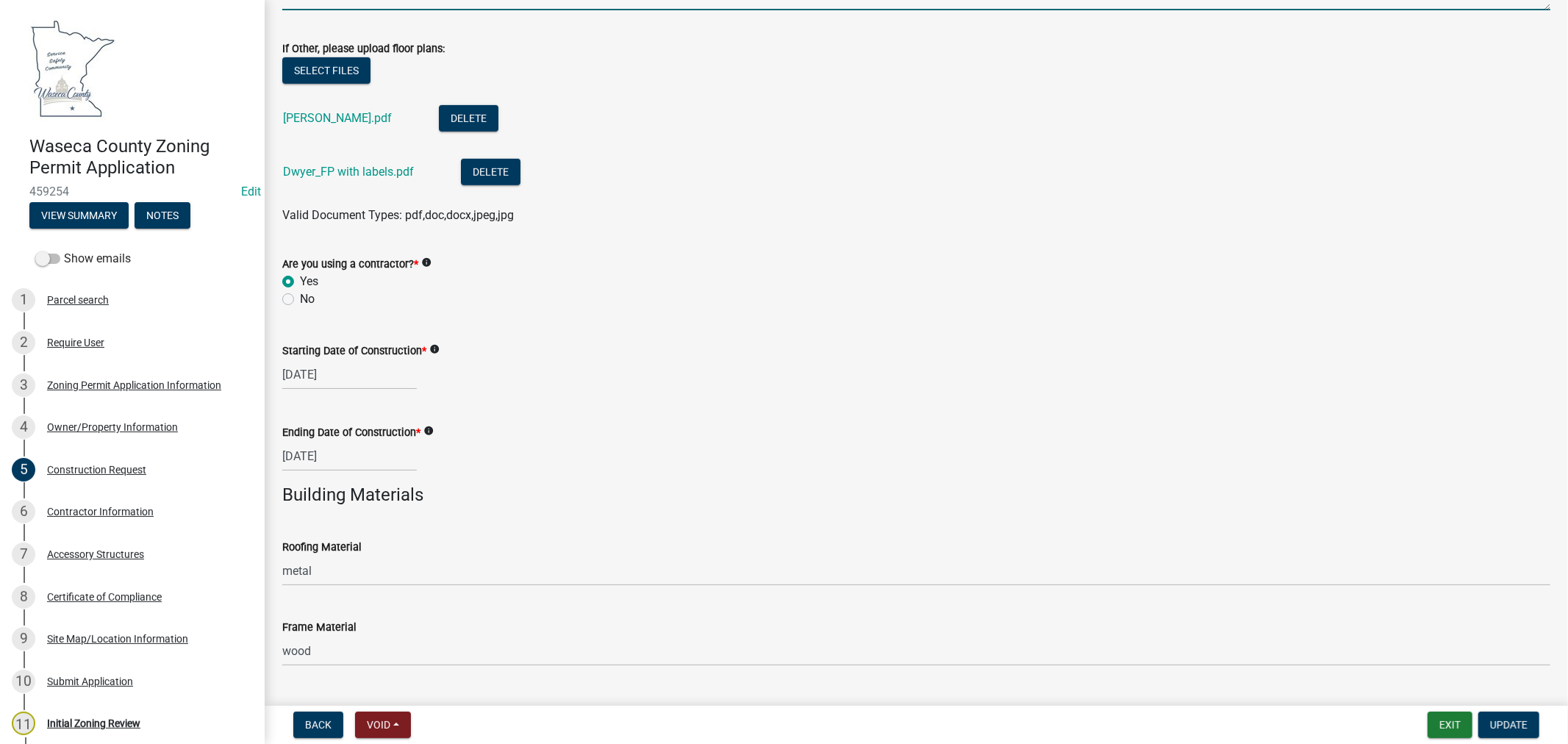
type textarea "104'x60'x18' storage building, 48'x15'x8'4" wing with 2 Cov'd Porches (16'x15'x…"
click at [358, 369] on input "[DATE]" at bounding box center [349, 374] width 134 height 30
select select "9"
select select "2025"
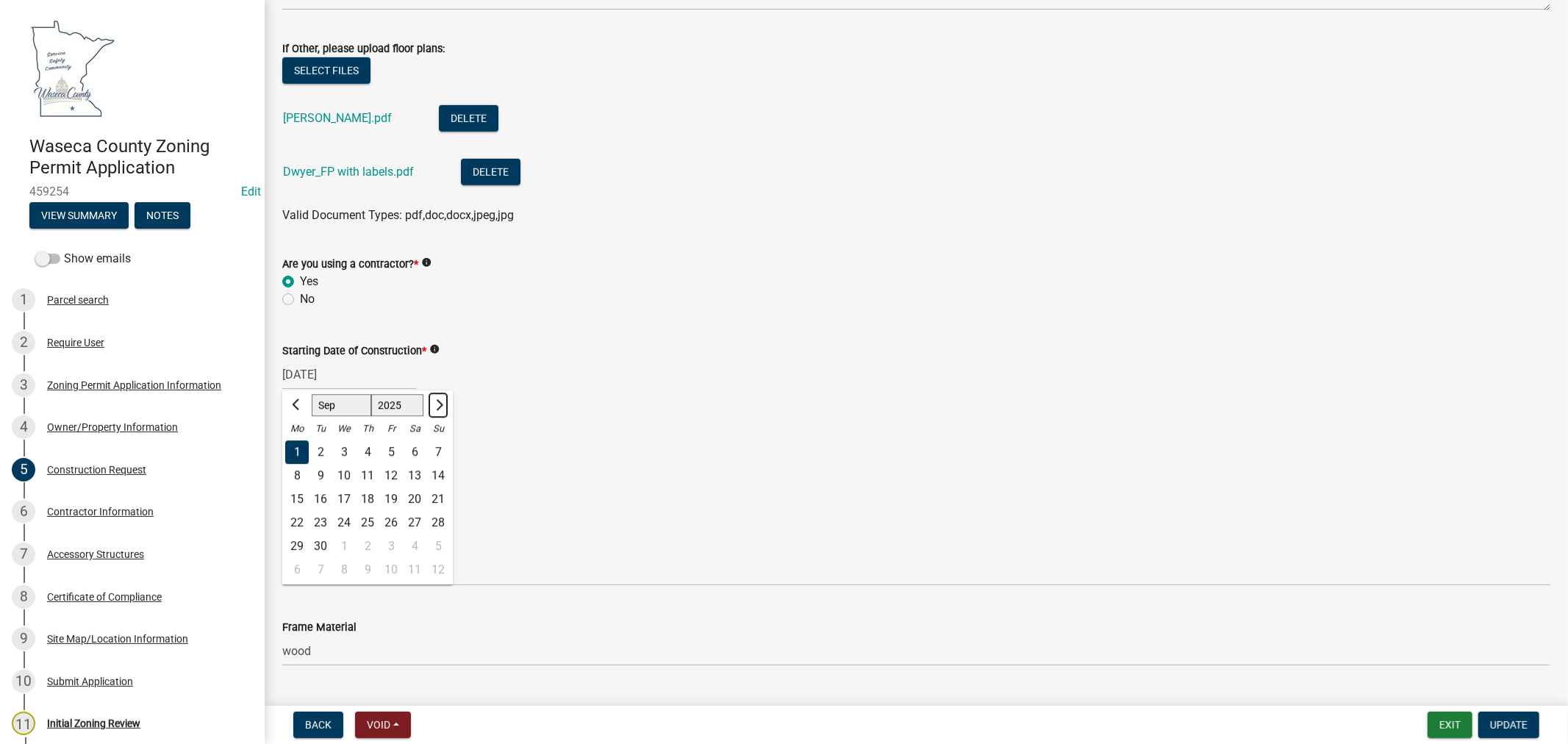
click at [437, 402] on span "Next month" at bounding box center [438, 405] width 11 height 11
select select "10"
click at [396, 498] on div "17" at bounding box center [391, 499] width 24 height 24
type input "[DATE]"
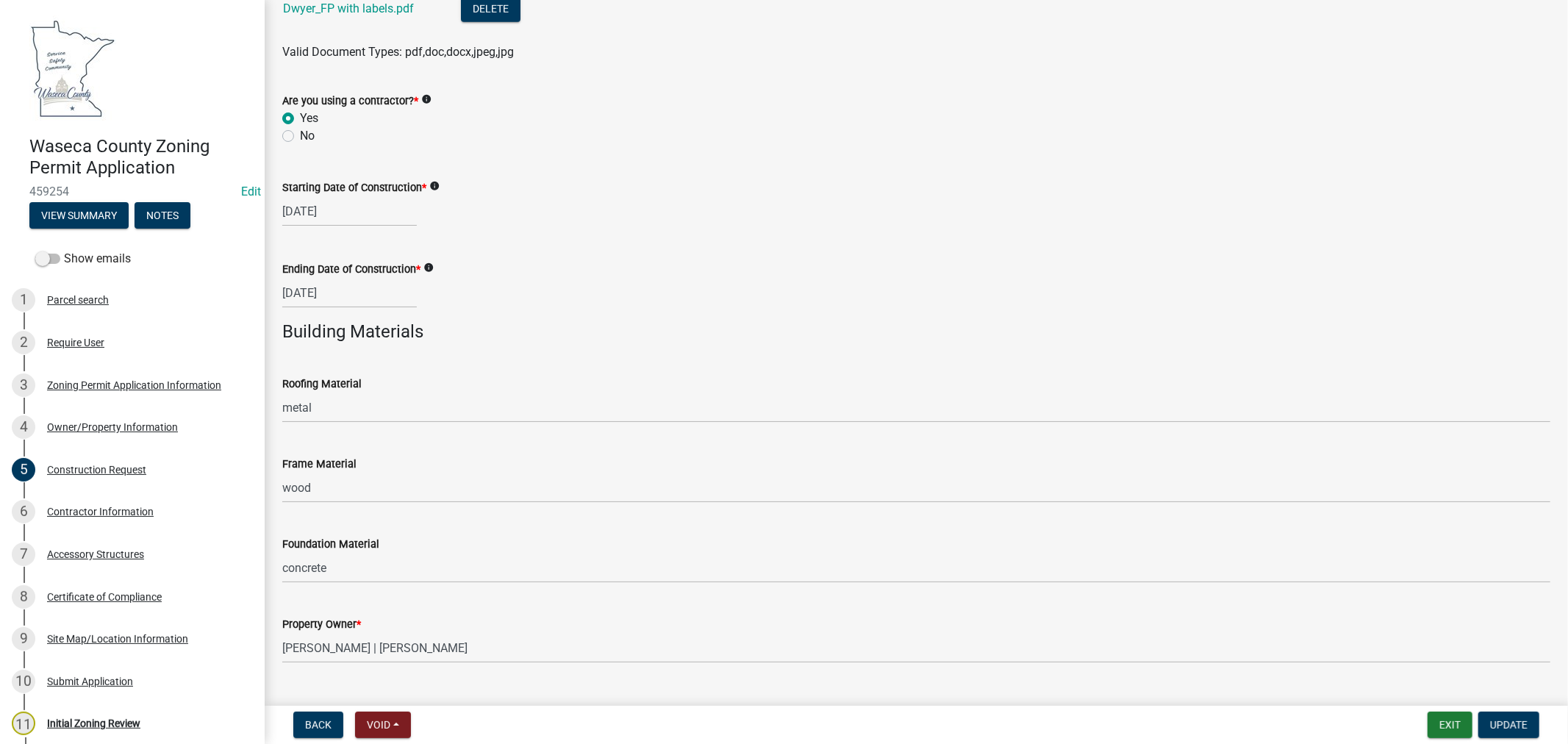
scroll to position [931, 0]
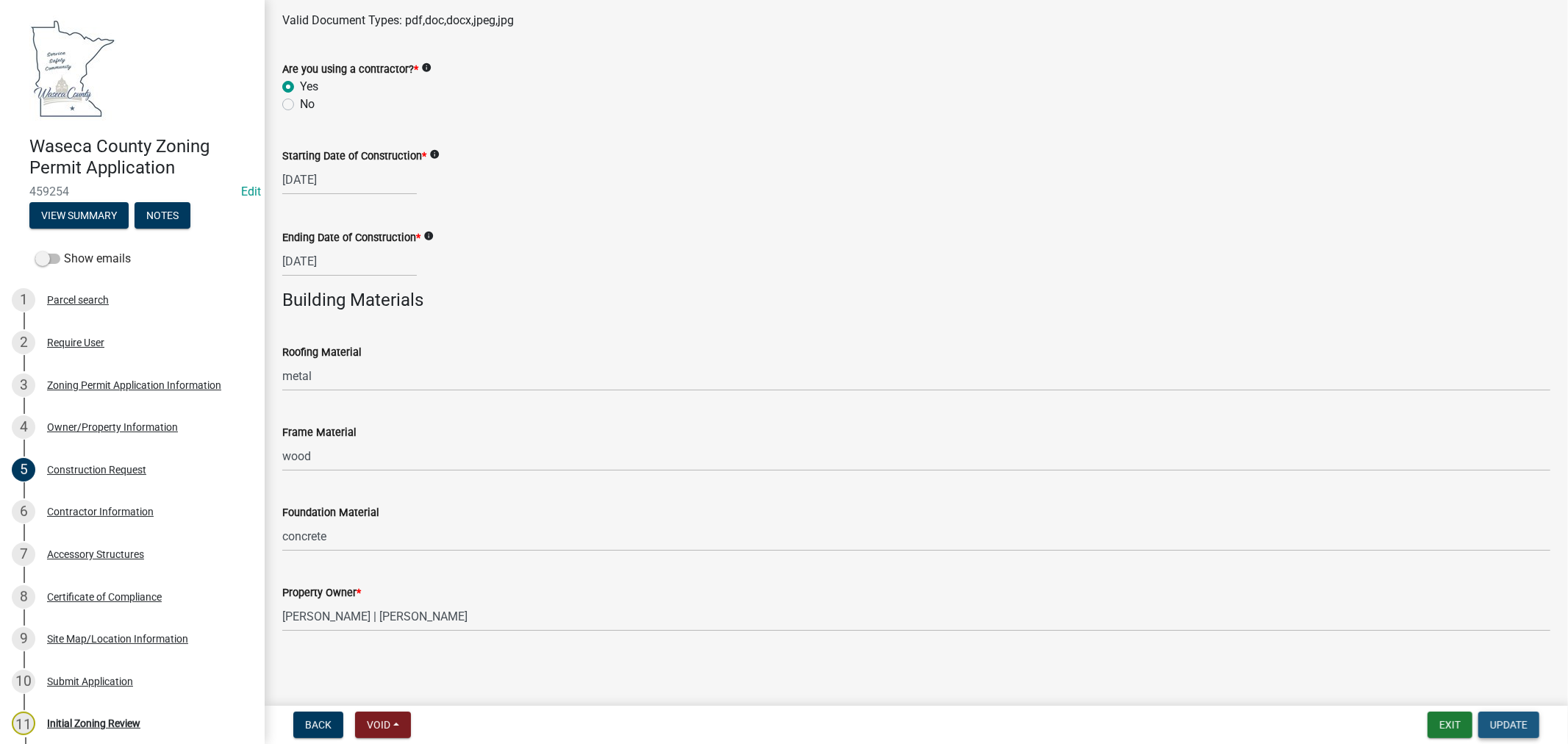
click at [1500, 721] on span "Update" at bounding box center [1509, 725] width 37 height 11
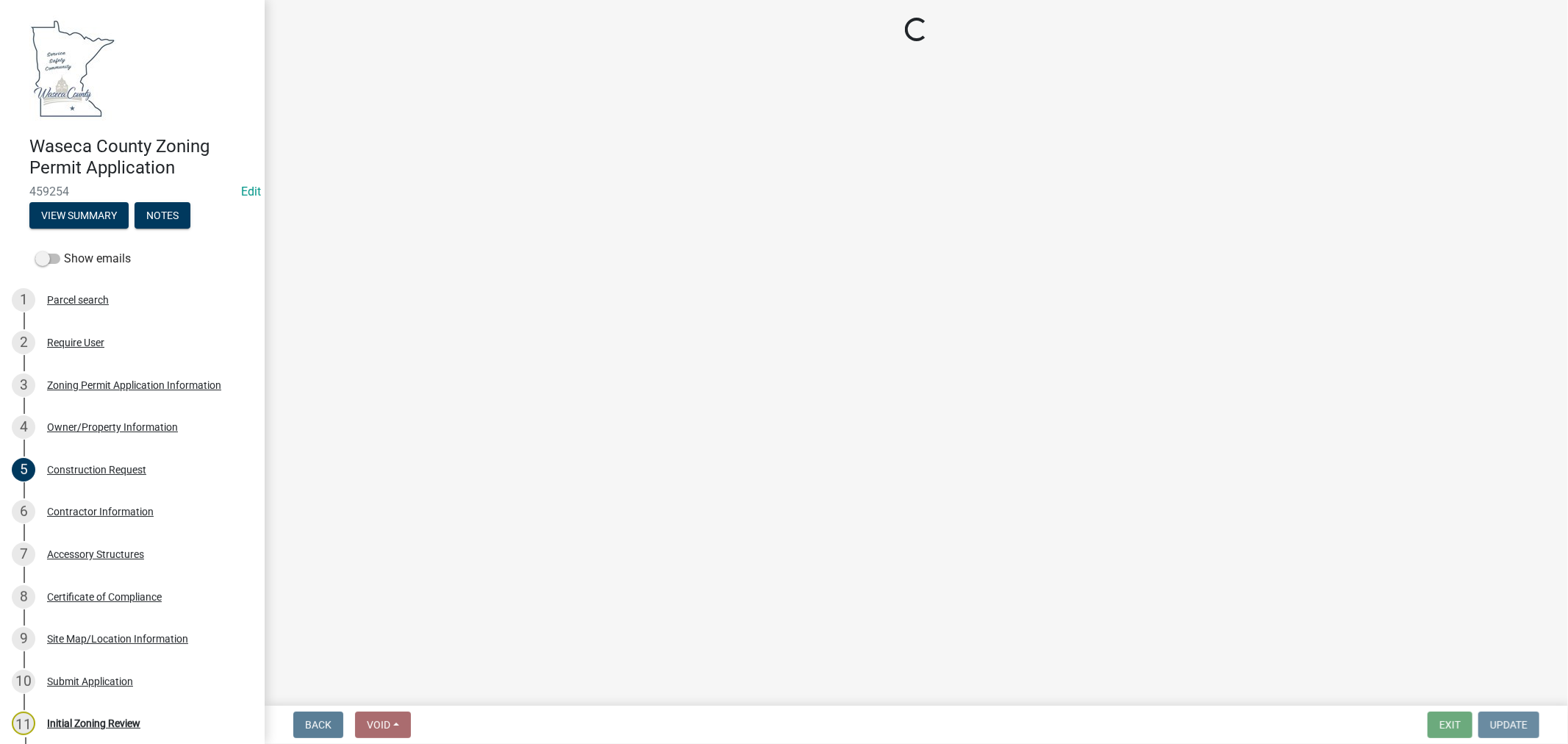
scroll to position [0, 0]
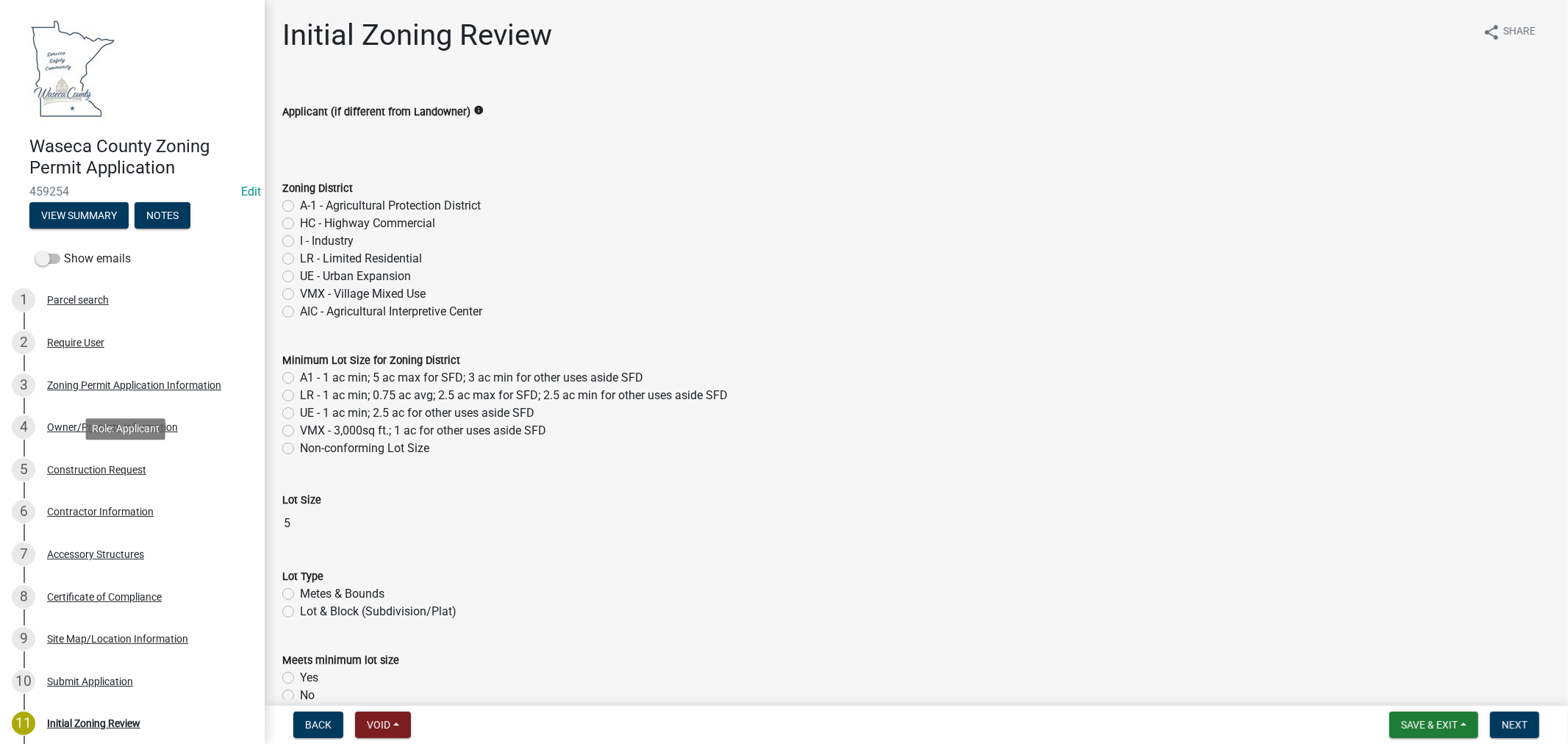
click at [115, 469] on div "Construction Request" at bounding box center [97, 469] width 99 height 11
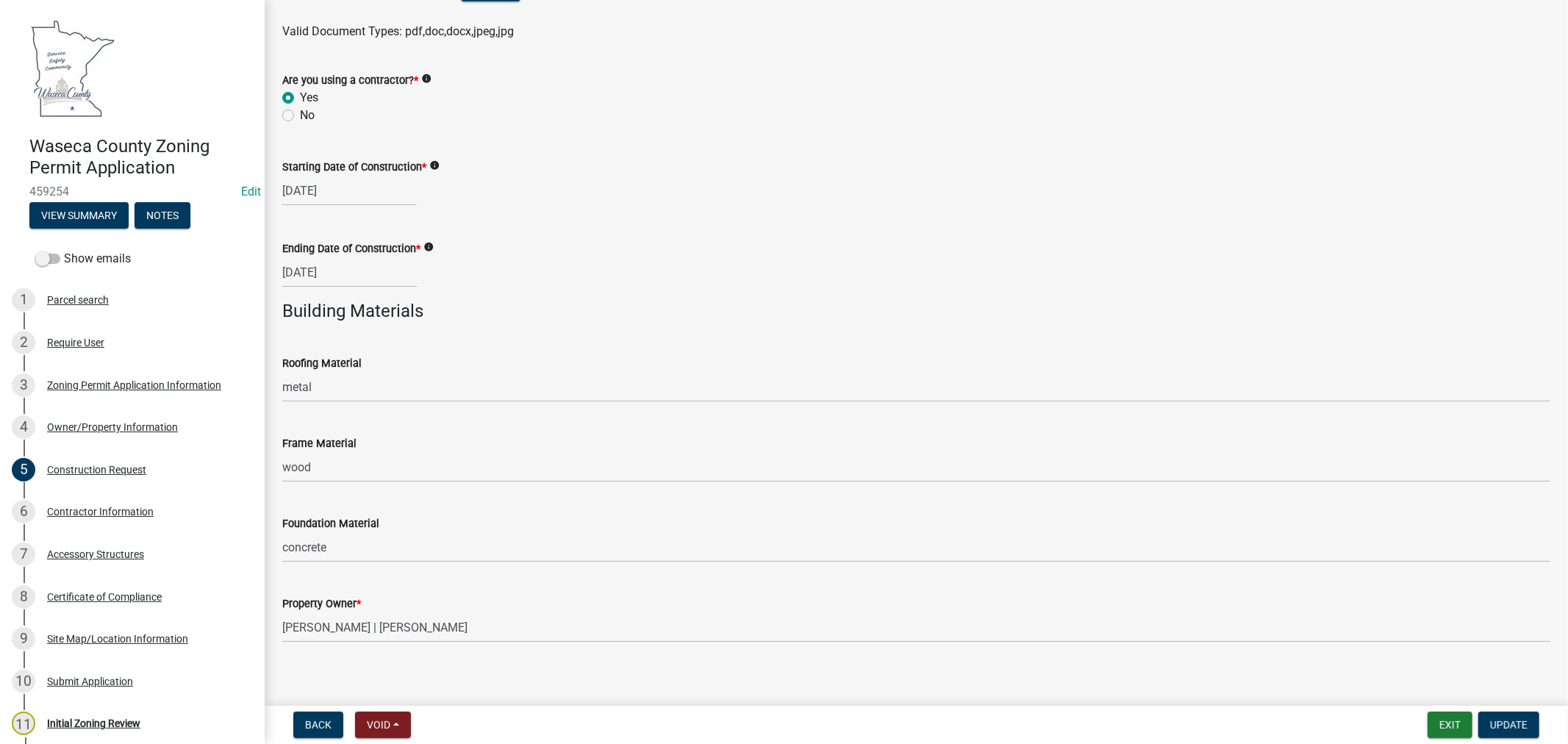
scroll to position [931, 0]
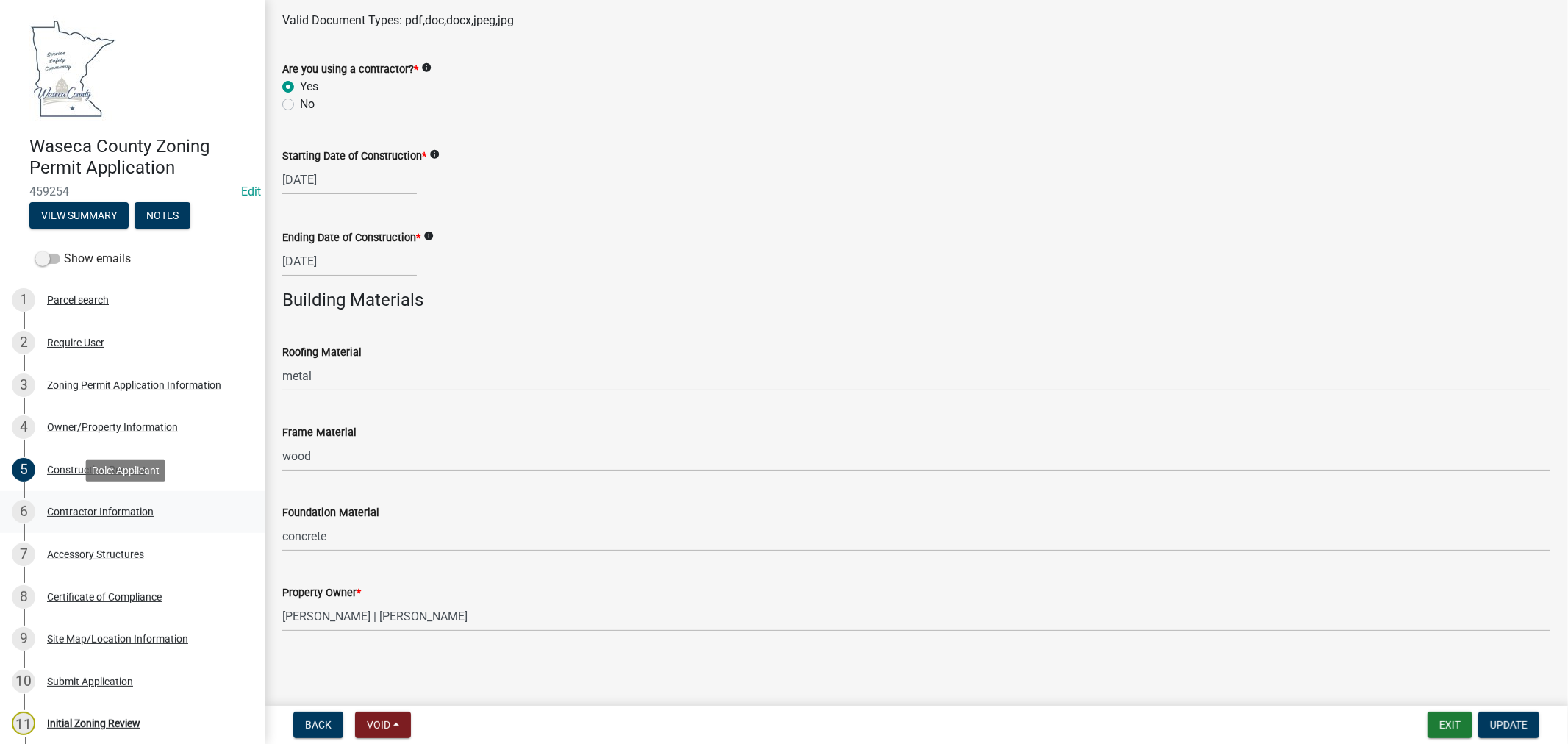
click at [99, 512] on div "Contractor Information" at bounding box center [100, 512] width 107 height 11
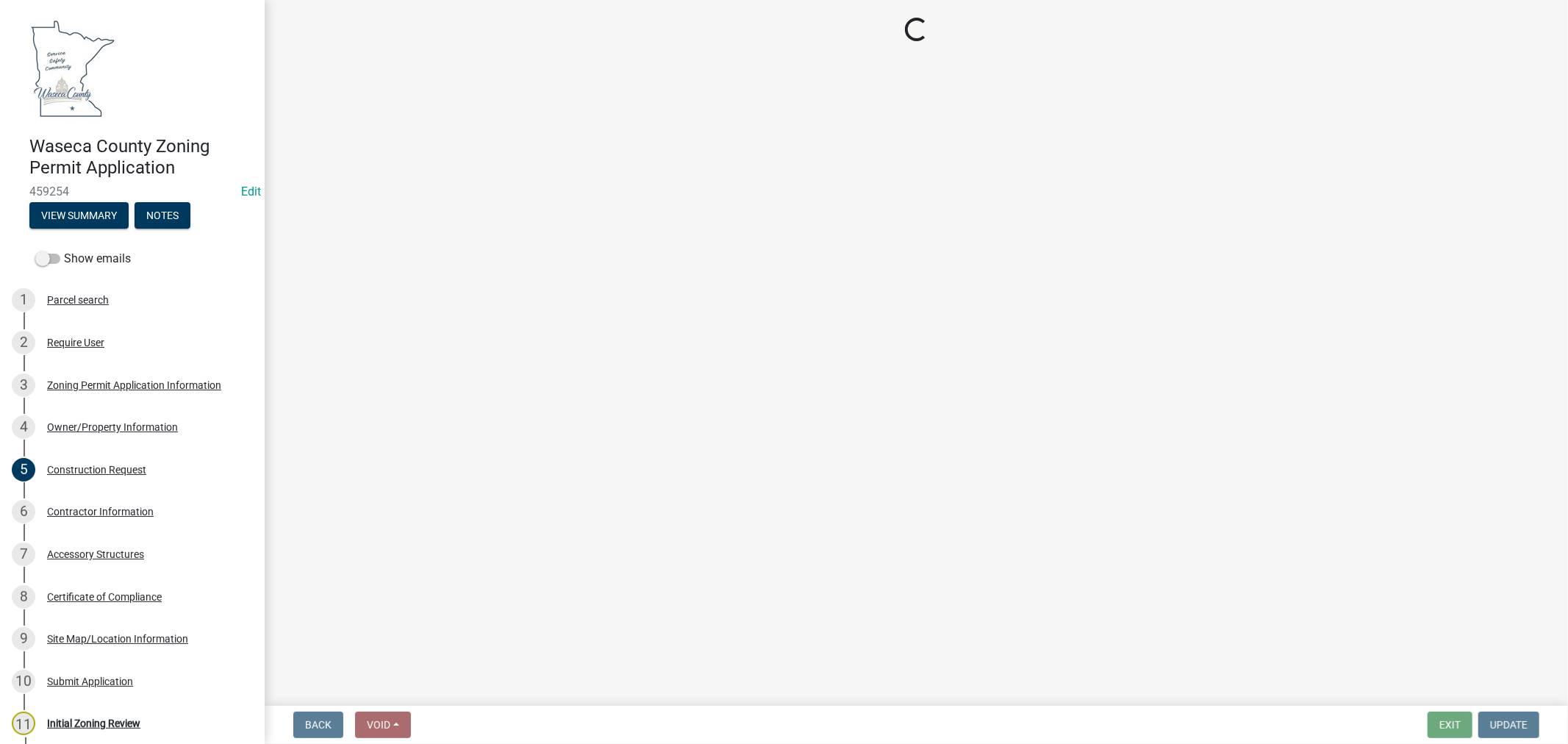
scroll to position [0, 0]
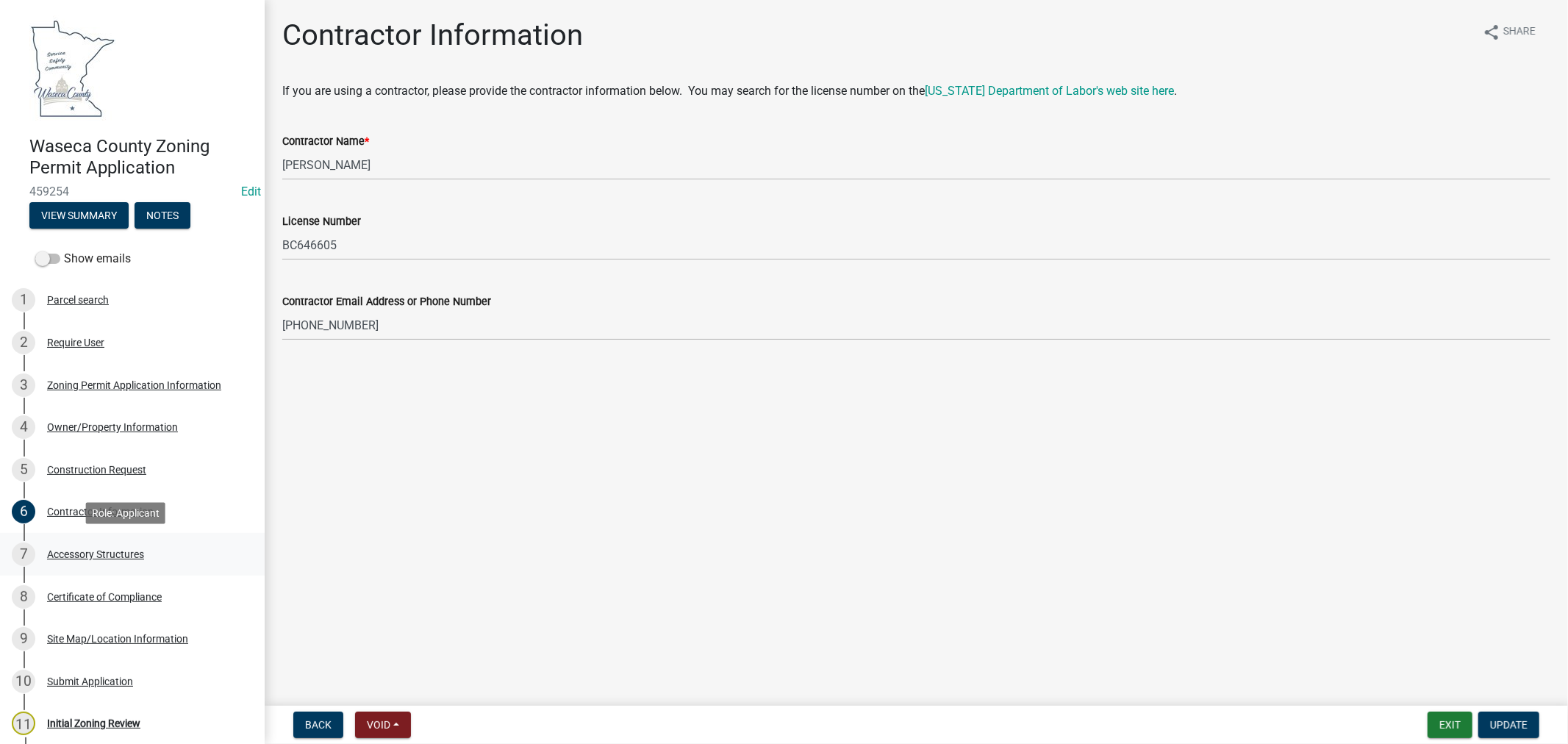
click at [73, 554] on div "Accessory Structures" at bounding box center [95, 554] width 97 height 11
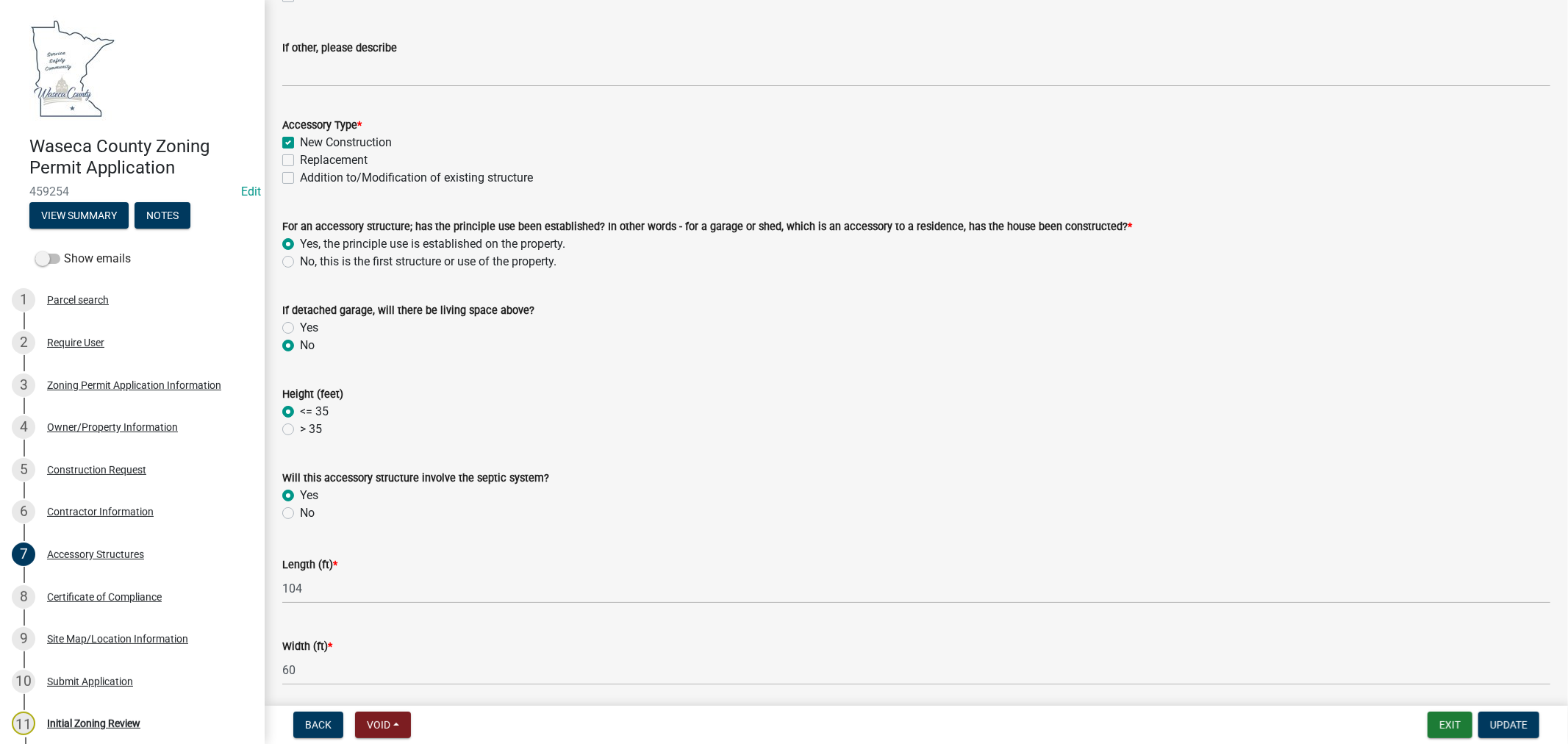
scroll to position [245, 0]
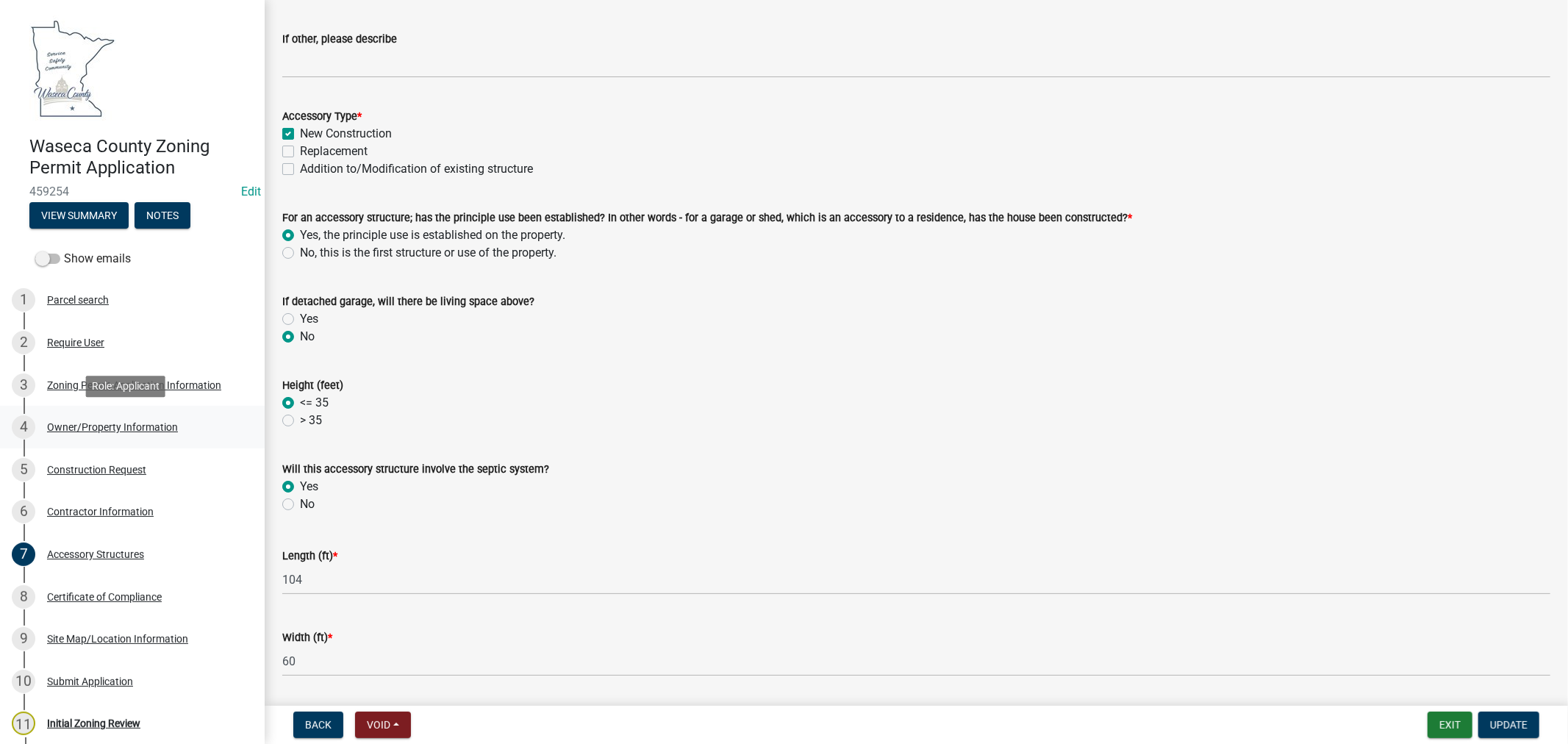
click at [144, 427] on div "Owner/Property Information" at bounding box center [112, 427] width 131 height 11
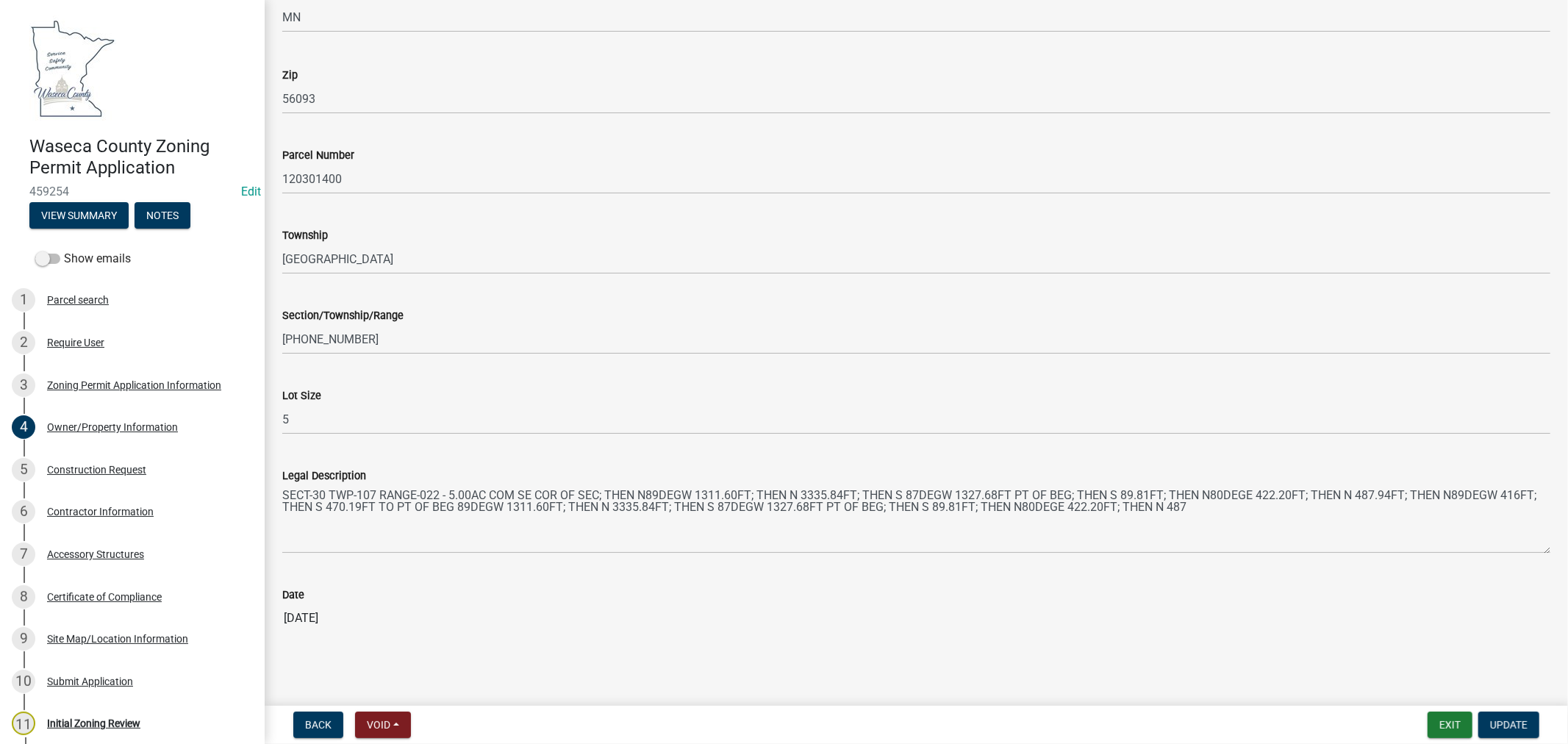
scroll to position [1230, 0]
click at [88, 466] on div "Construction Request" at bounding box center [97, 469] width 99 height 11
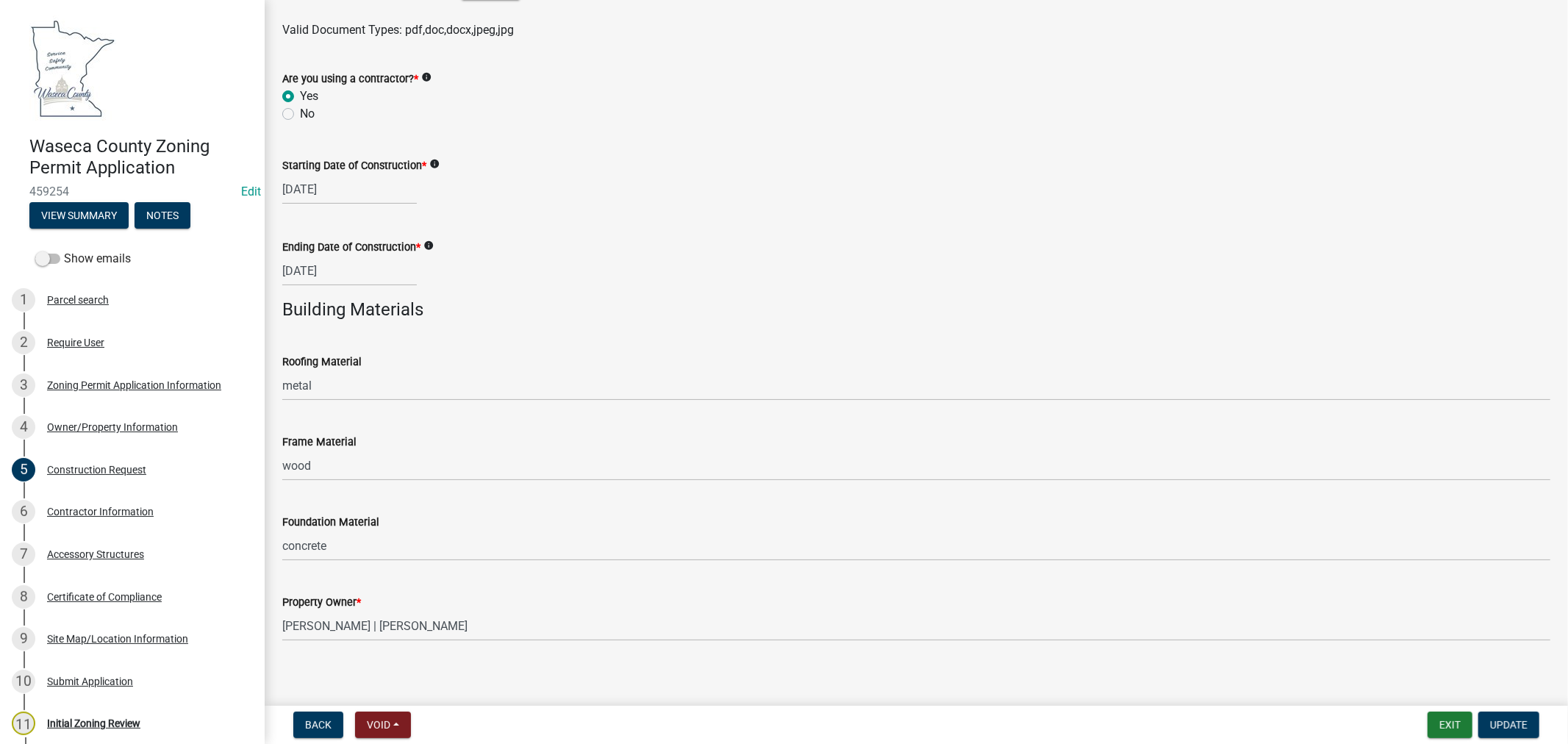
scroll to position [931, 0]
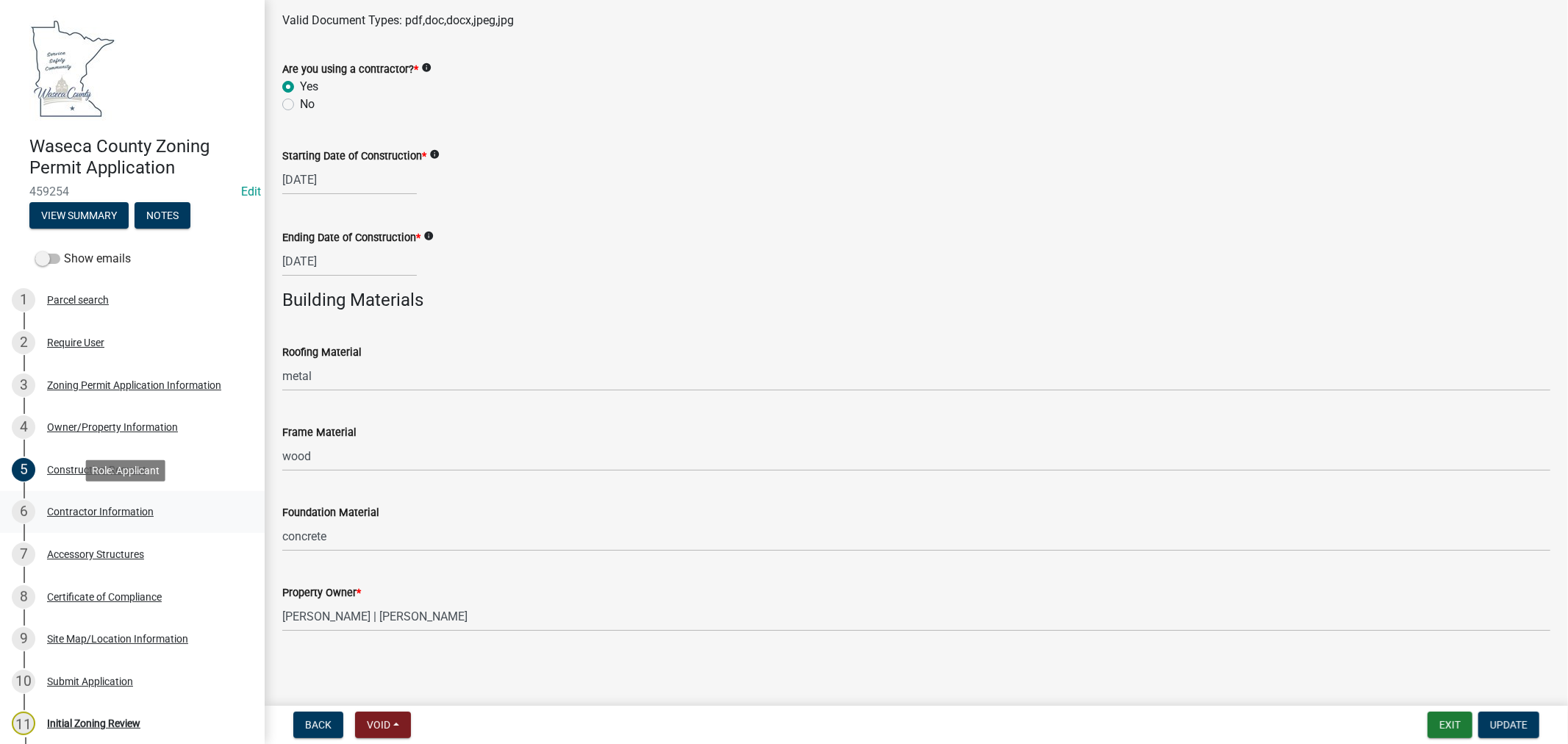
click at [108, 511] on div "Contractor Information" at bounding box center [100, 512] width 107 height 11
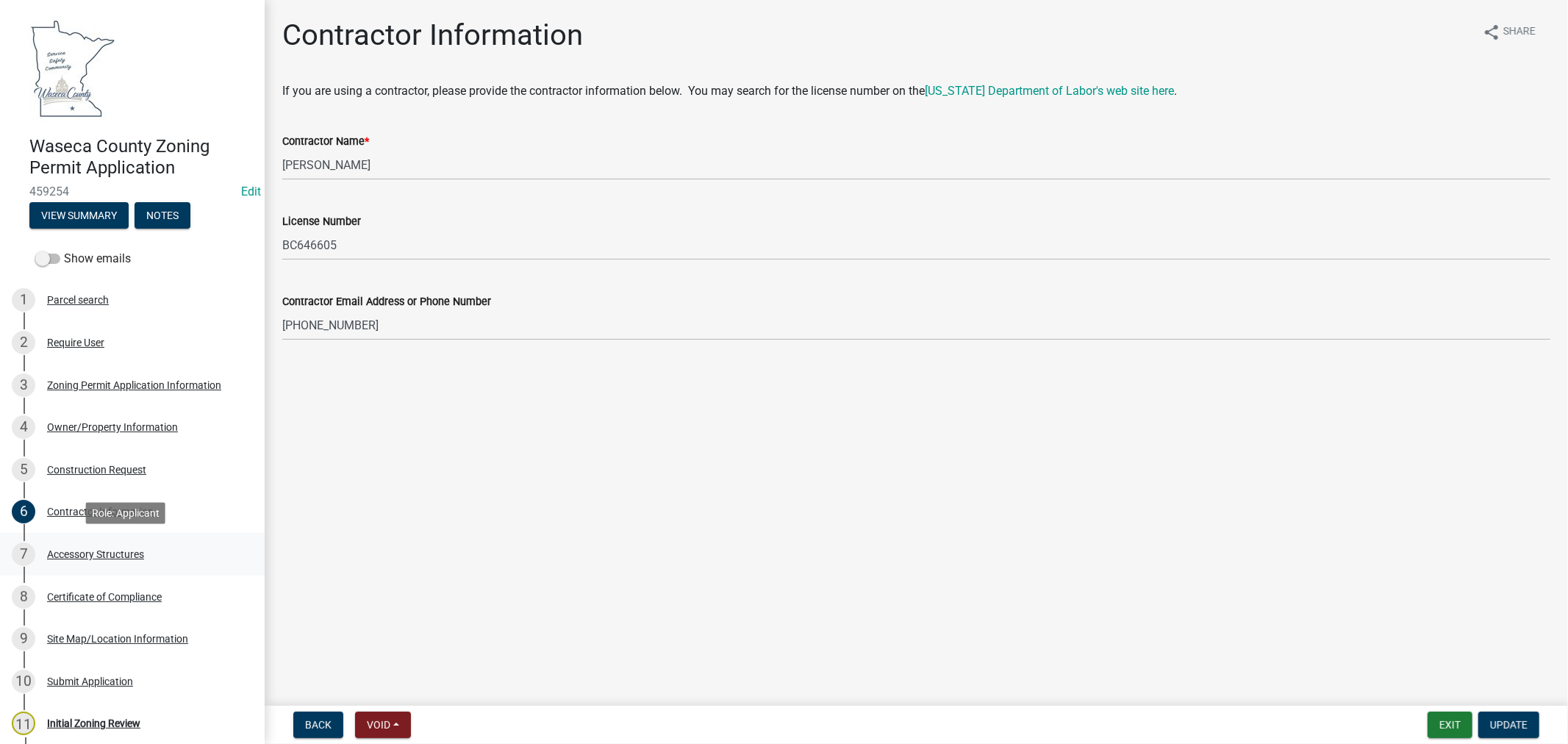
click at [111, 552] on div "Accessory Structures" at bounding box center [95, 554] width 97 height 11
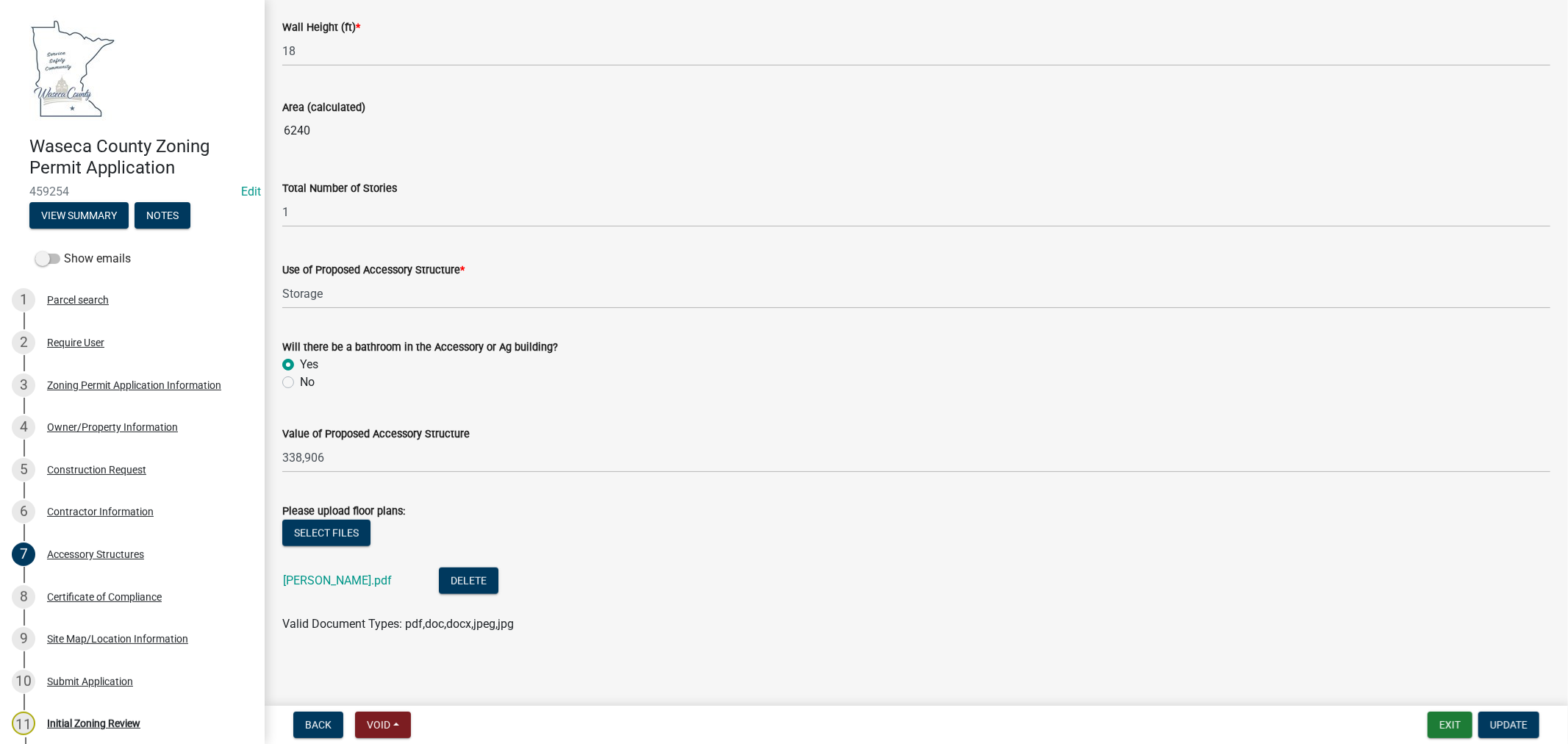
scroll to position [940, 0]
click at [89, 594] on div "Certificate of Compliance" at bounding box center [104, 597] width 115 height 11
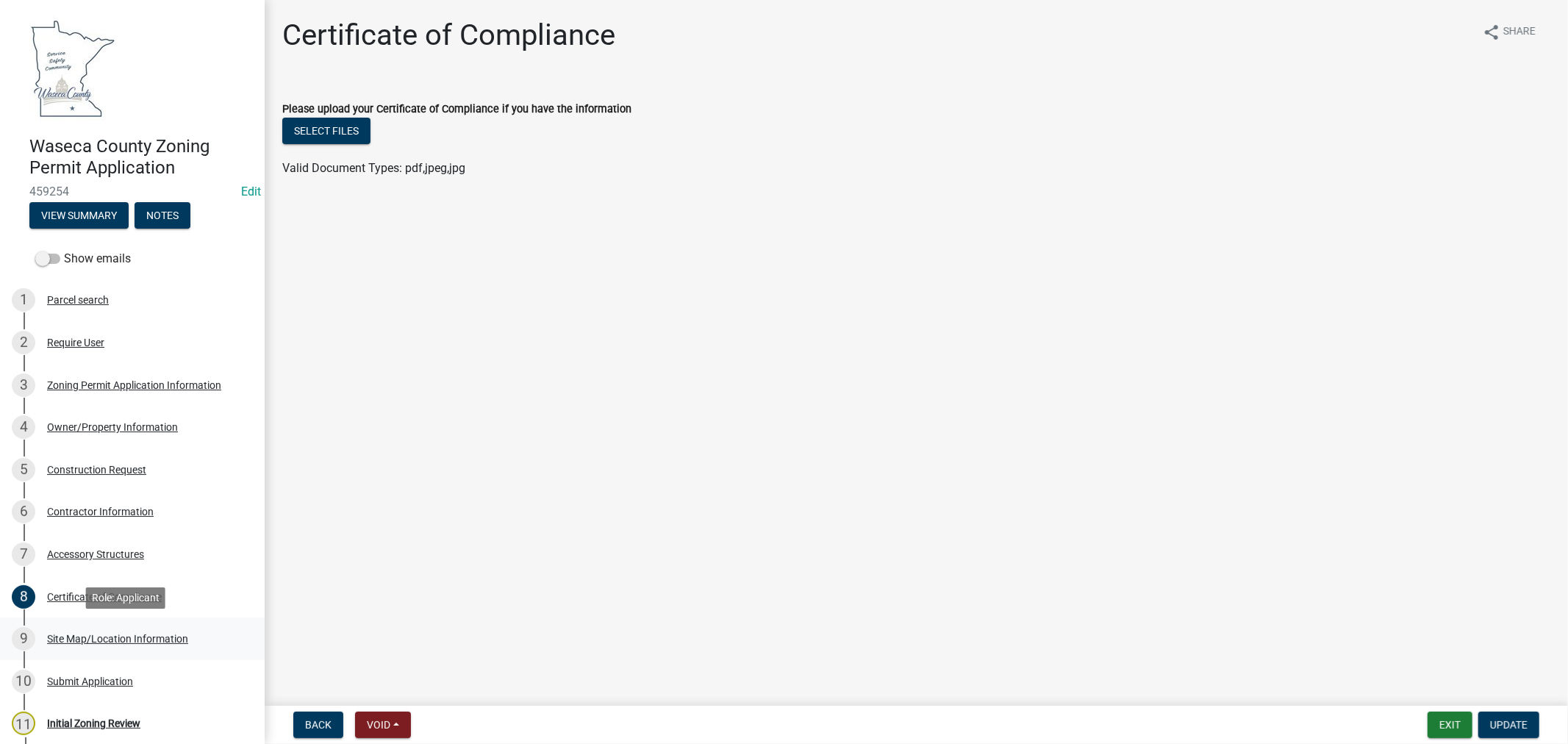
click at [147, 638] on div "Site Map/Location Information" at bounding box center [117, 639] width 141 height 11
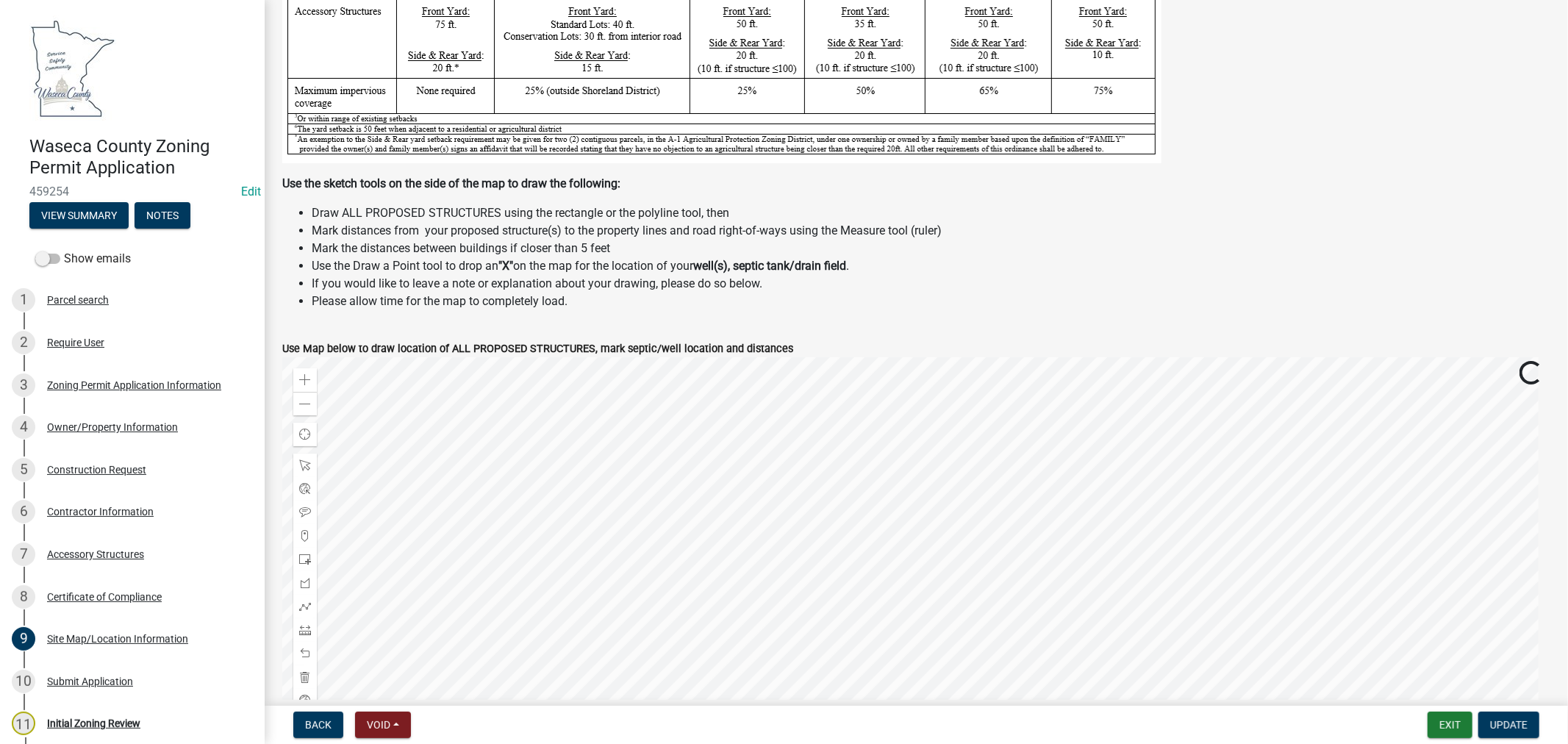
scroll to position [408, 0]
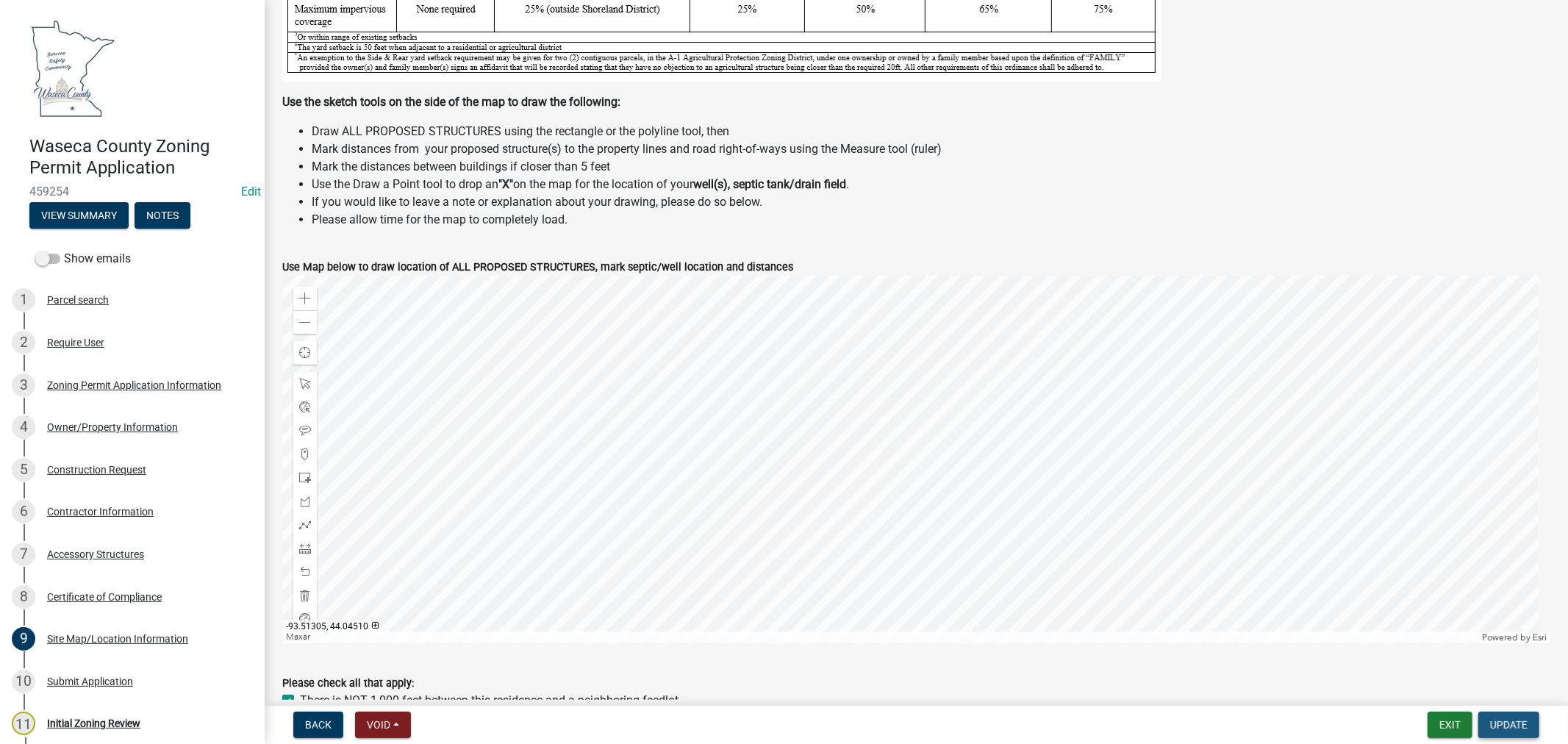
click at [1509, 729] on span "Update" at bounding box center [1509, 725] width 37 height 11
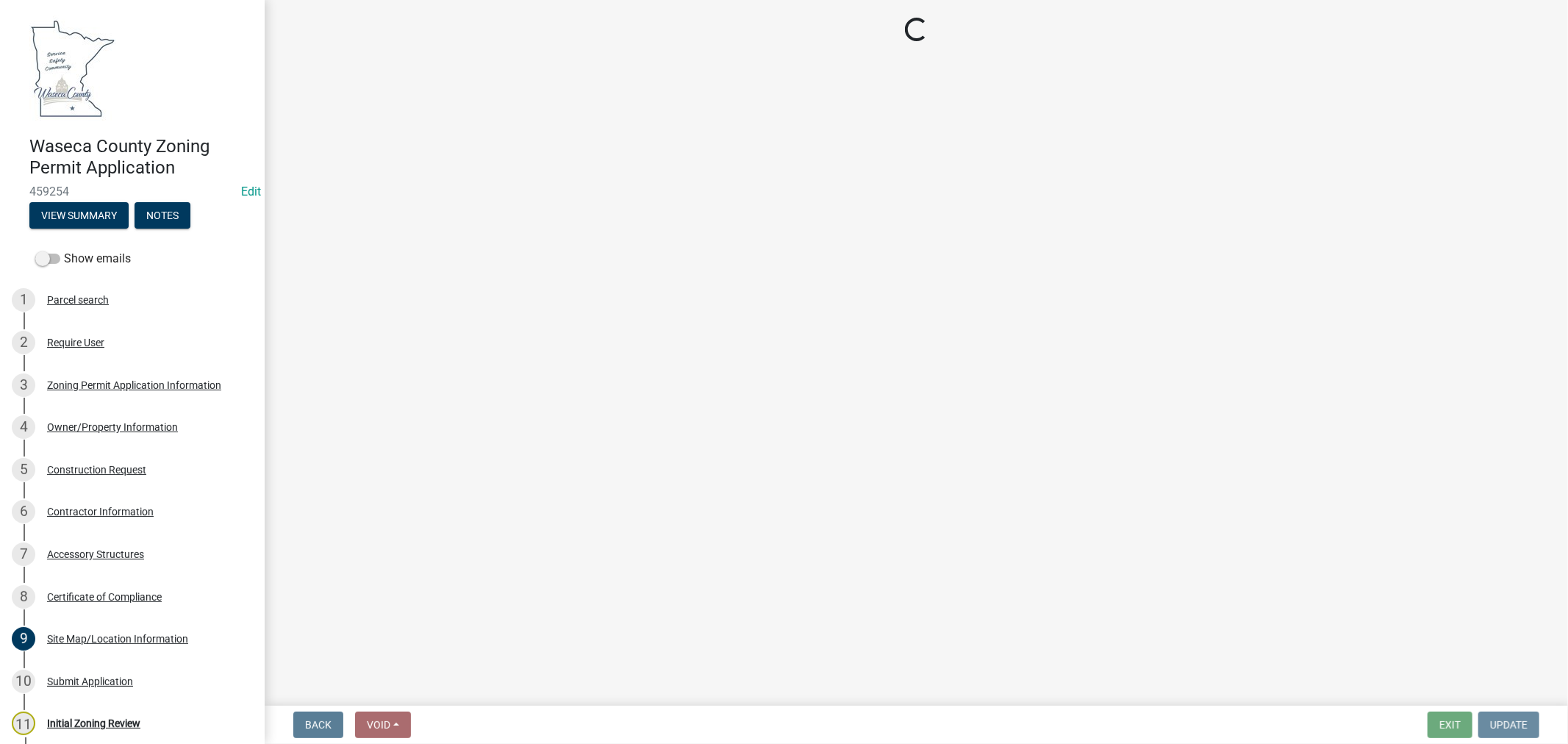
scroll to position [0, 0]
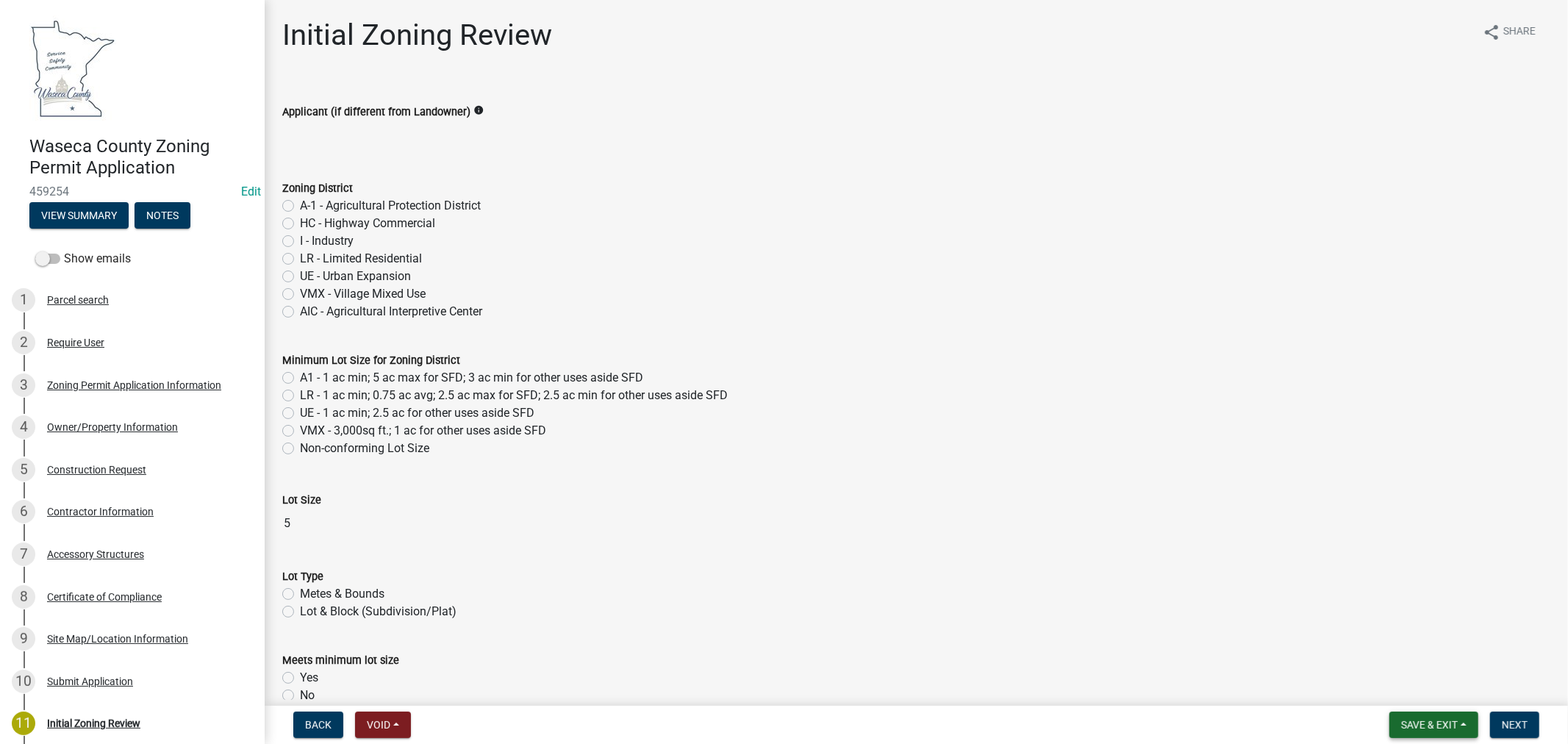
click at [1403, 722] on span "Save & Exit" at bounding box center [1430, 725] width 57 height 11
click at [1407, 692] on button "Save & Exit" at bounding box center [1420, 686] width 117 height 35
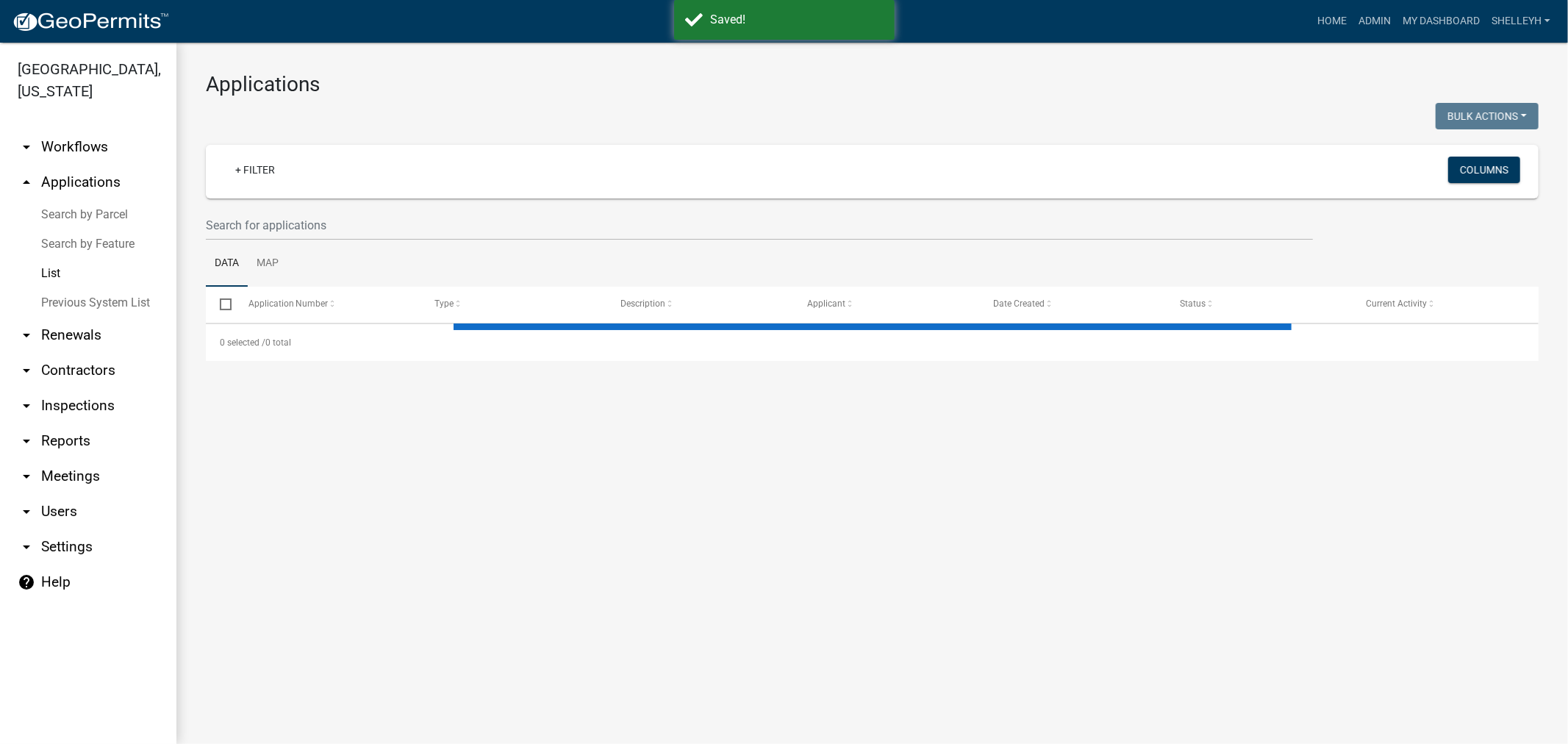
select select "1: 25"
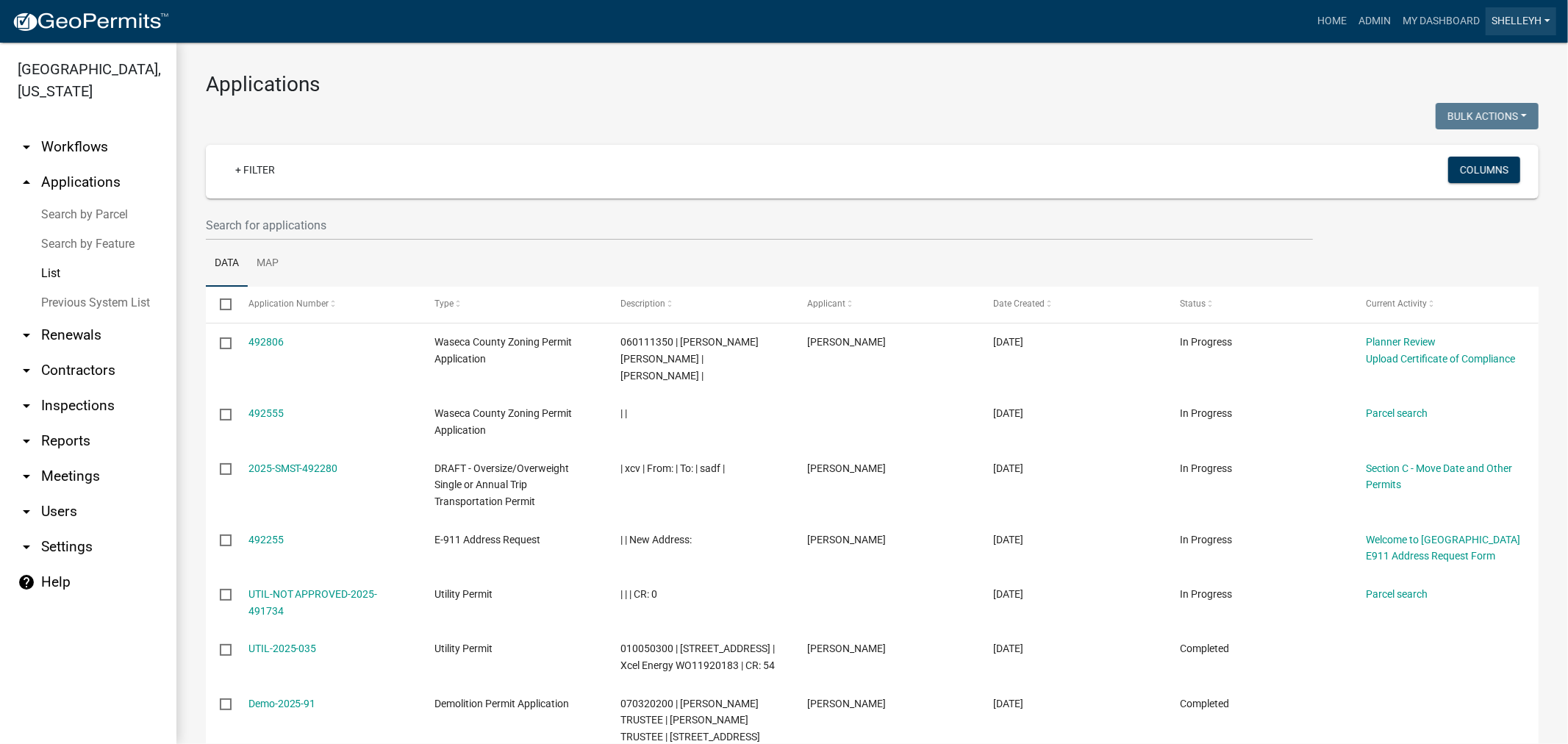
click at [1524, 17] on link "shelleyh" at bounding box center [1521, 21] width 71 height 28
click at [1465, 145] on link "Logout" at bounding box center [1497, 143] width 117 height 35
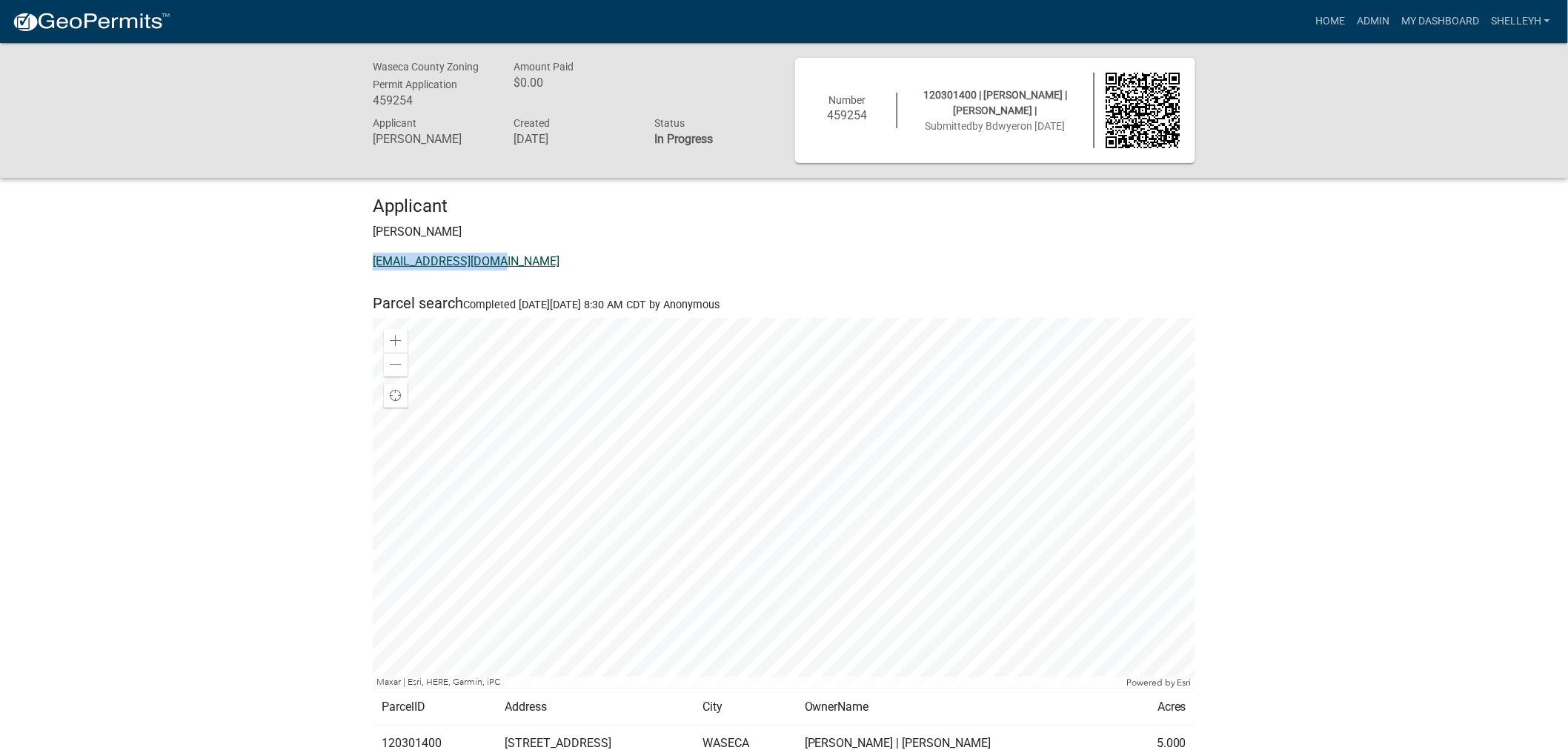
drag, startPoint x: 525, startPoint y: 263, endPoint x: 375, endPoint y: 265, distance: 150.0
click at [375, 265] on p "[EMAIL_ADDRESS][DOMAIN_NAME]" at bounding box center [784, 262] width 823 height 18
copy link "[EMAIL_ADDRESS][DOMAIN_NAME]"
